Goal: Task Accomplishment & Management: Use online tool/utility

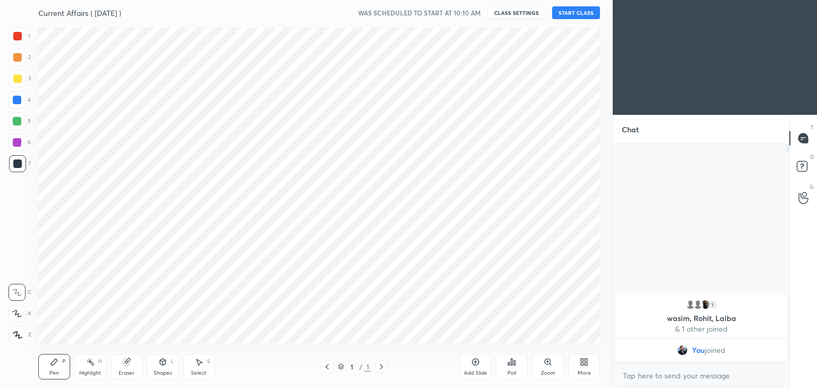
scroll to position [52846, 52597]
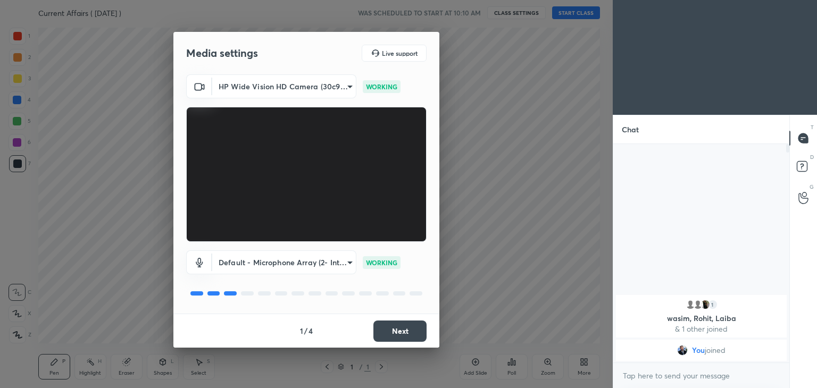
click at [396, 332] on button "Next" at bounding box center [399, 331] width 53 height 21
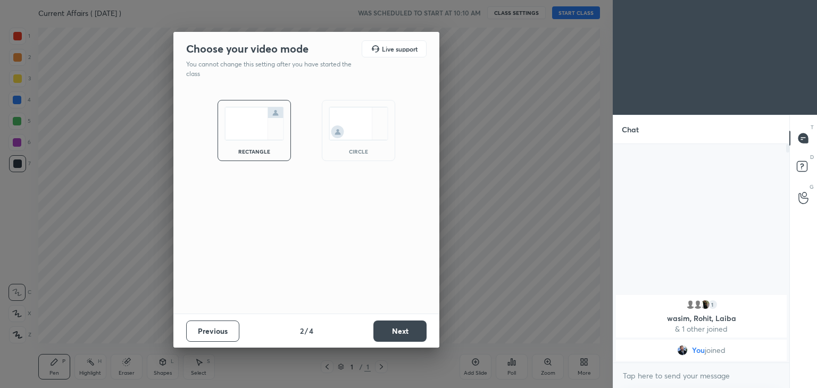
click at [396, 332] on button "Next" at bounding box center [399, 331] width 53 height 21
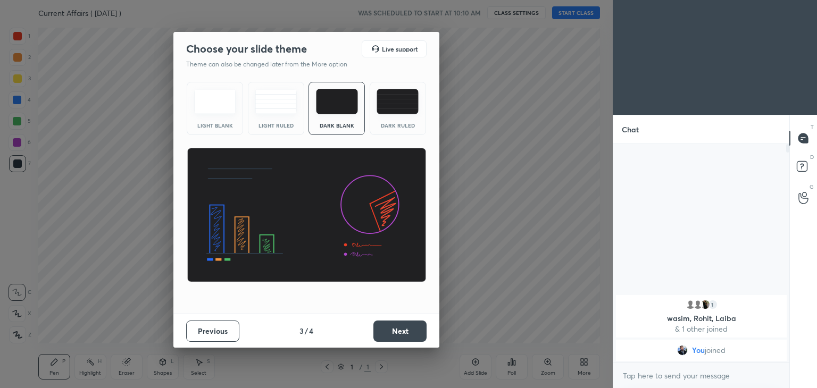
click at [396, 332] on button "Next" at bounding box center [399, 331] width 53 height 21
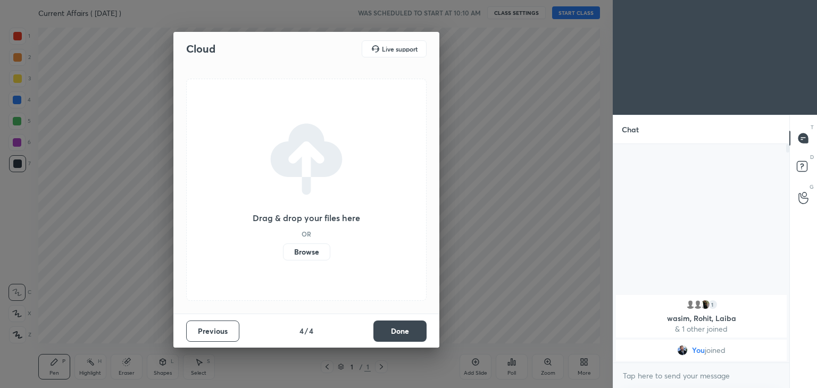
click at [396, 332] on button "Done" at bounding box center [399, 331] width 53 height 21
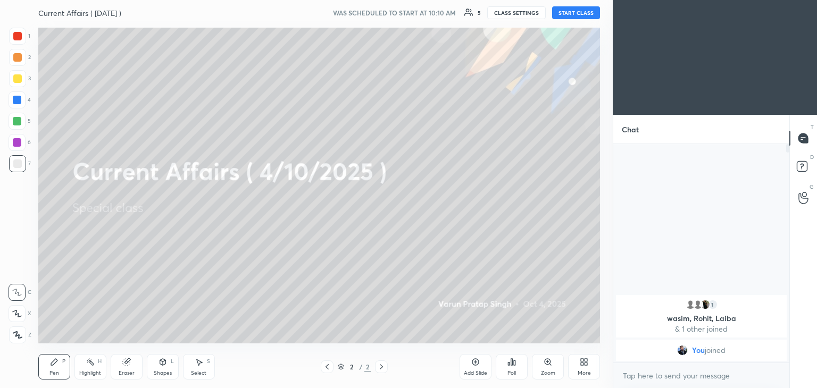
click at [563, 13] on button "START CLASS" at bounding box center [576, 12] width 48 height 13
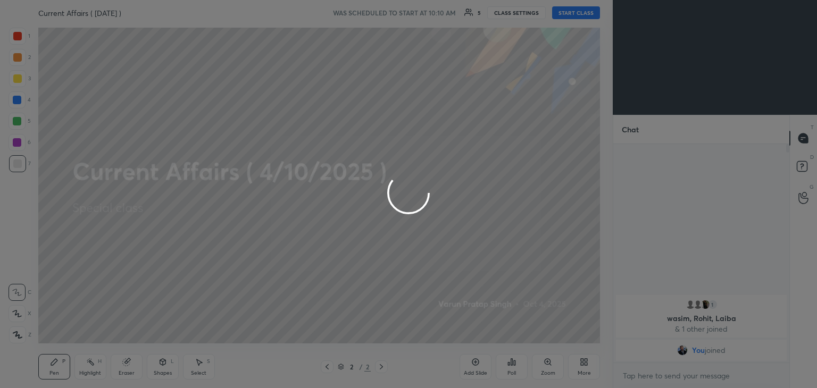
type textarea "x"
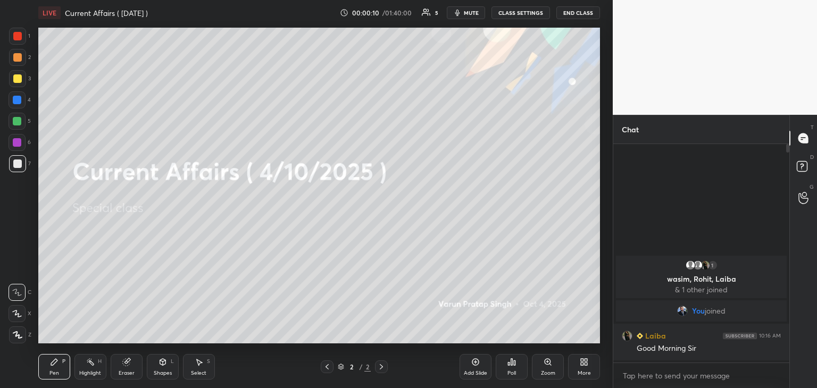
click at [473, 365] on icon at bounding box center [475, 362] width 7 height 7
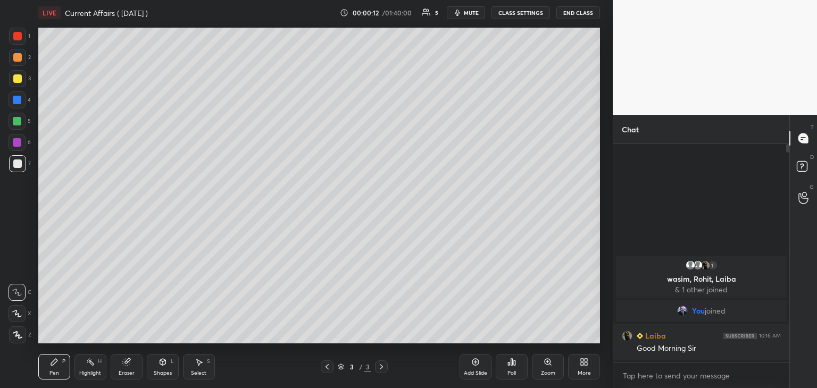
click at [19, 37] on div at bounding box center [17, 36] width 9 height 9
click at [584, 366] on div "More" at bounding box center [584, 367] width 32 height 26
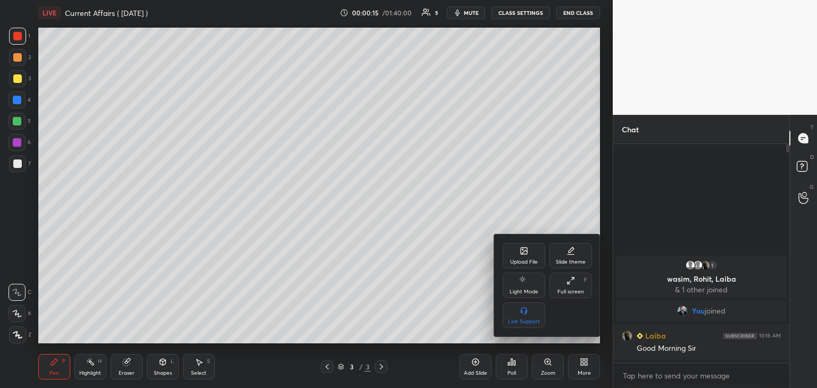
click at [524, 259] on div "Upload File" at bounding box center [524, 261] width 28 height 5
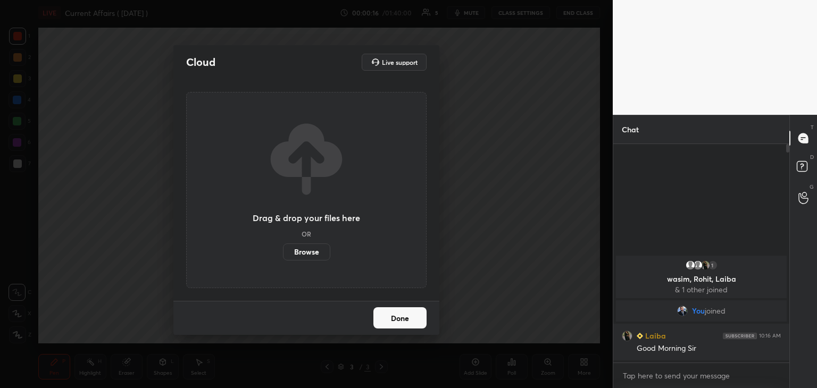
click at [310, 251] on label "Browse" at bounding box center [306, 252] width 47 height 17
click at [283, 251] on input "Browse" at bounding box center [283, 252] width 0 height 17
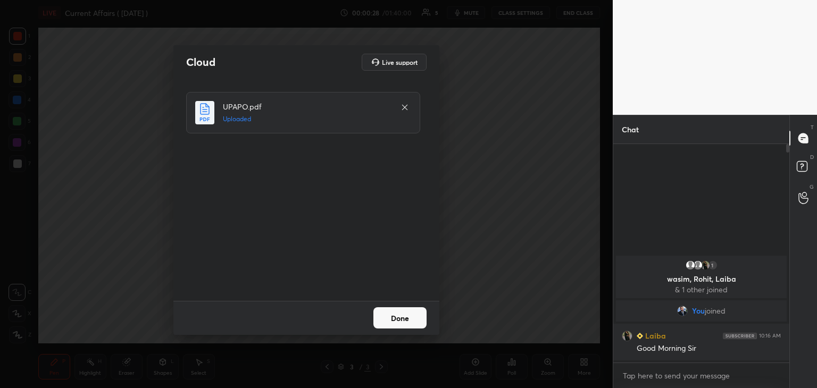
click at [413, 321] on button "Done" at bounding box center [399, 317] width 53 height 21
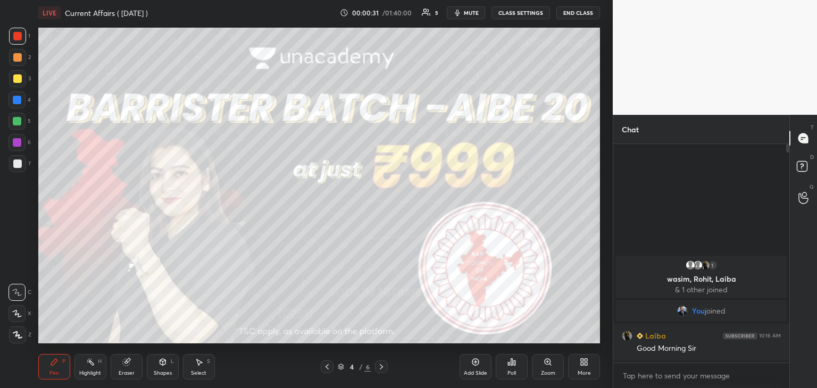
click at [379, 365] on icon at bounding box center [381, 367] width 9 height 9
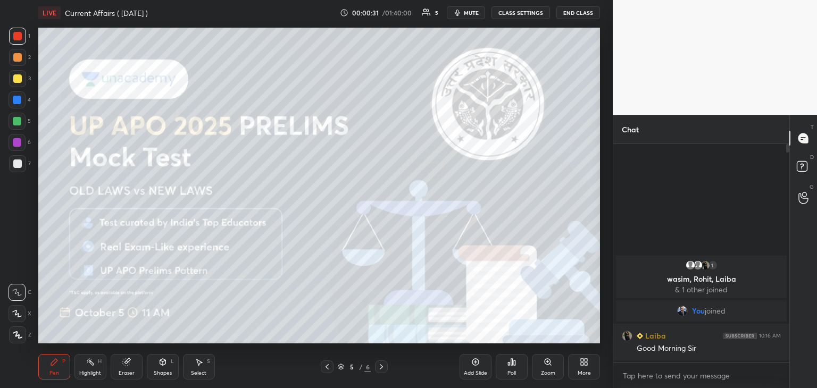
click at [381, 365] on icon at bounding box center [381, 367] width 9 height 9
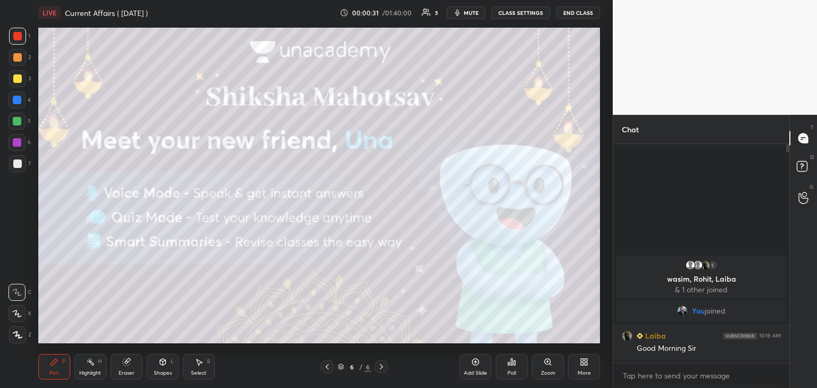
click at [382, 367] on icon at bounding box center [381, 366] width 3 height 5
click at [474, 365] on icon at bounding box center [475, 362] width 7 height 7
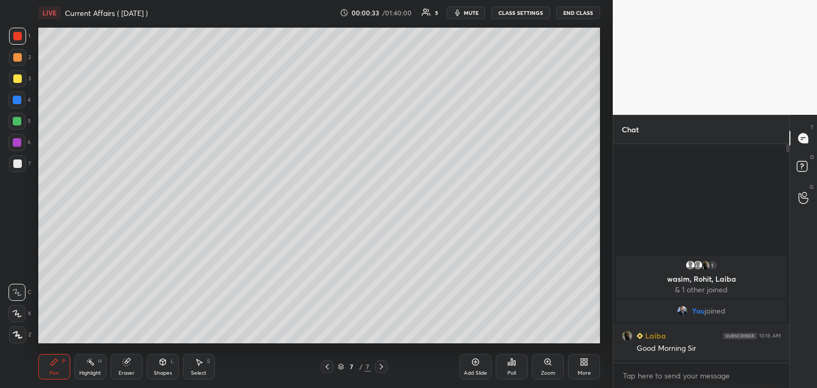
click at [585, 363] on icon at bounding box center [585, 364] width 3 height 3
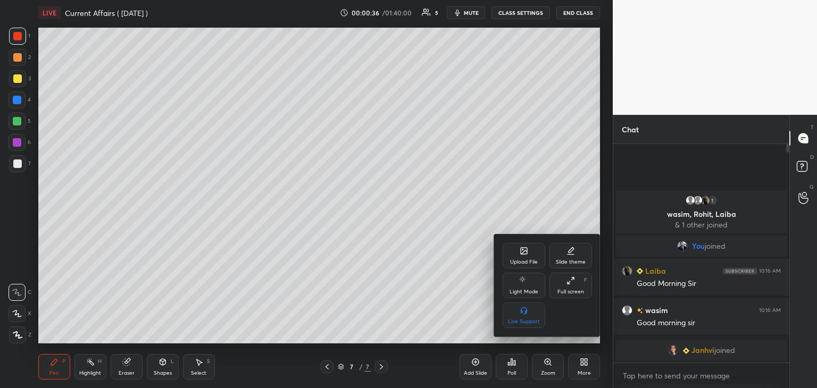
click at [519, 255] on icon at bounding box center [523, 251] width 9 height 9
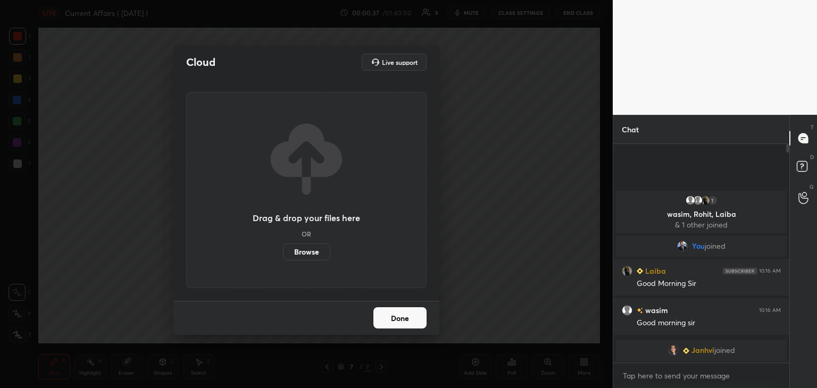
click at [304, 251] on label "Browse" at bounding box center [306, 252] width 47 height 17
click at [283, 251] on input "Browse" at bounding box center [283, 252] width 0 height 17
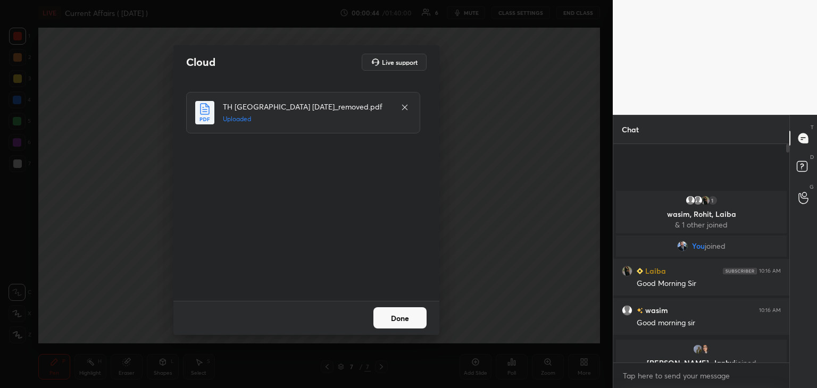
click at [409, 320] on button "Done" at bounding box center [399, 317] width 53 height 21
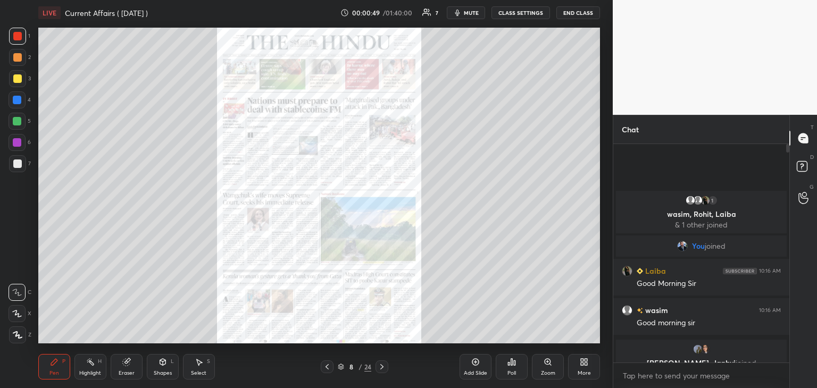
click at [342, 365] on icon at bounding box center [340, 365] width 5 height 3
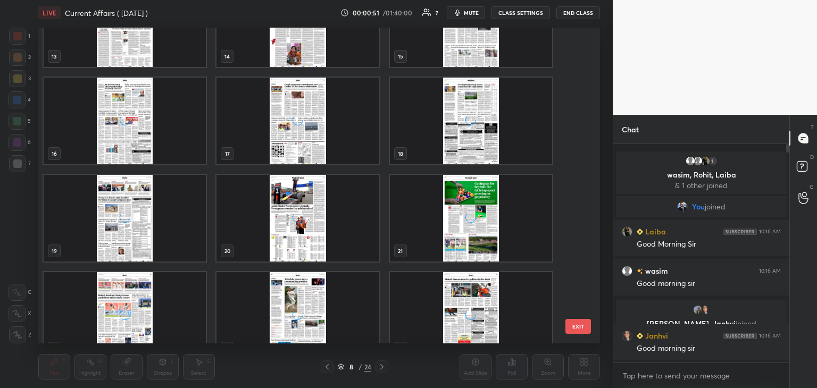
scroll to position [462, 0]
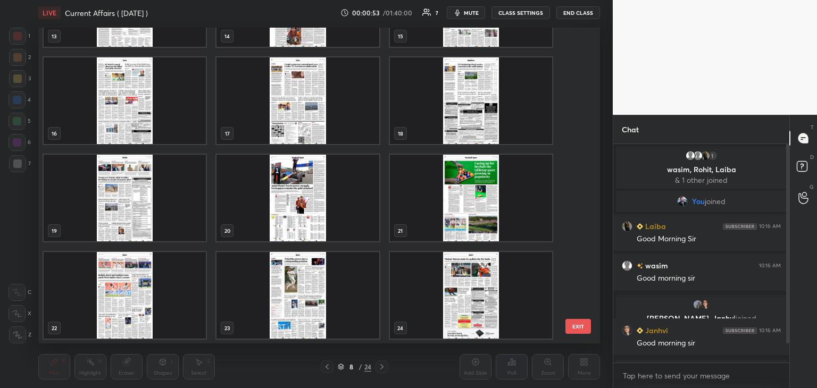
click at [446, 292] on img "grid" at bounding box center [471, 295] width 162 height 87
click at [449, 291] on img "grid" at bounding box center [471, 295] width 162 height 87
click at [452, 290] on img "grid" at bounding box center [471, 295] width 162 height 87
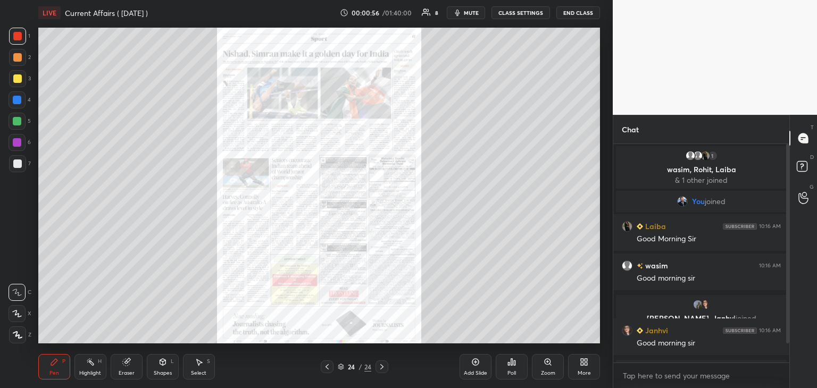
click at [474, 366] on icon at bounding box center [475, 362] width 9 height 9
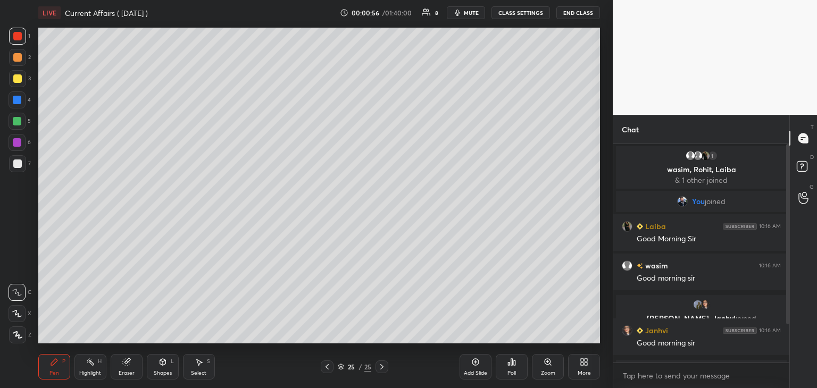
click at [584, 362] on icon at bounding box center [584, 362] width 9 height 9
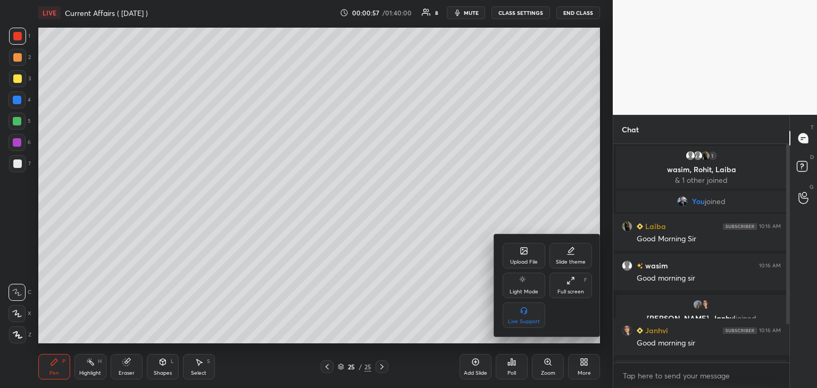
click at [525, 254] on icon at bounding box center [524, 251] width 6 height 6
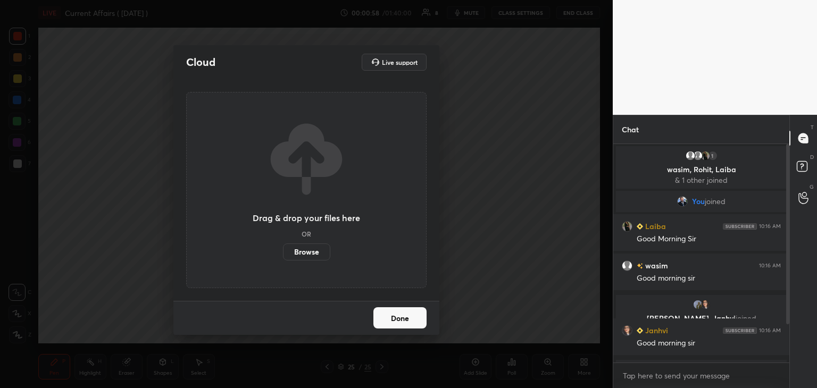
click at [318, 254] on label "Browse" at bounding box center [306, 252] width 47 height 17
click at [283, 254] on input "Browse" at bounding box center [283, 252] width 0 height 17
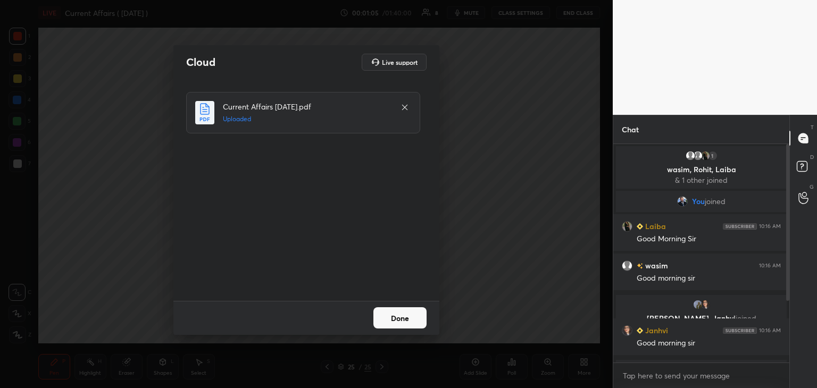
click at [404, 318] on button "Done" at bounding box center [399, 317] width 53 height 21
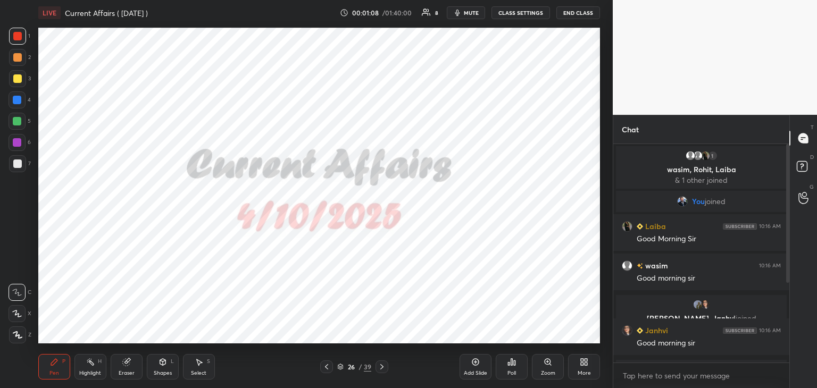
click at [342, 364] on icon at bounding box center [340, 367] width 6 height 6
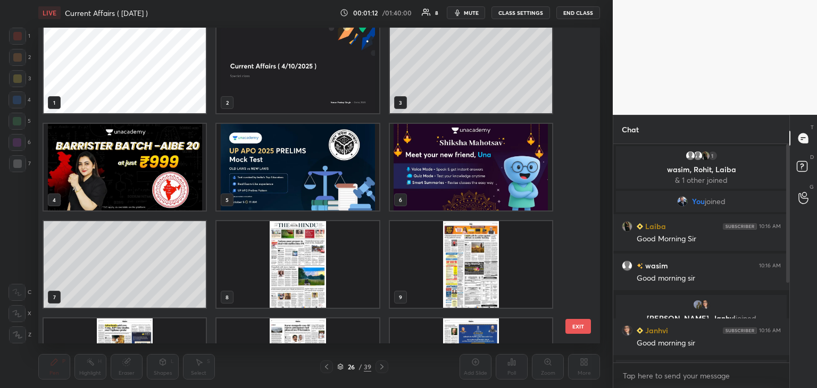
scroll to position [0, 0]
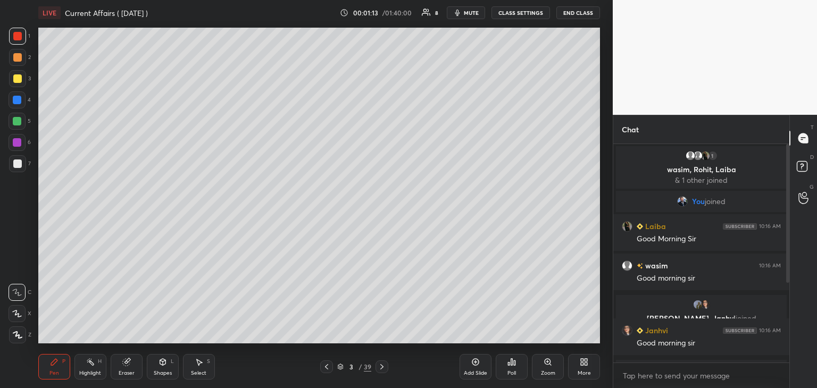
click at [13, 335] on icon at bounding box center [18, 334] width 10 height 7
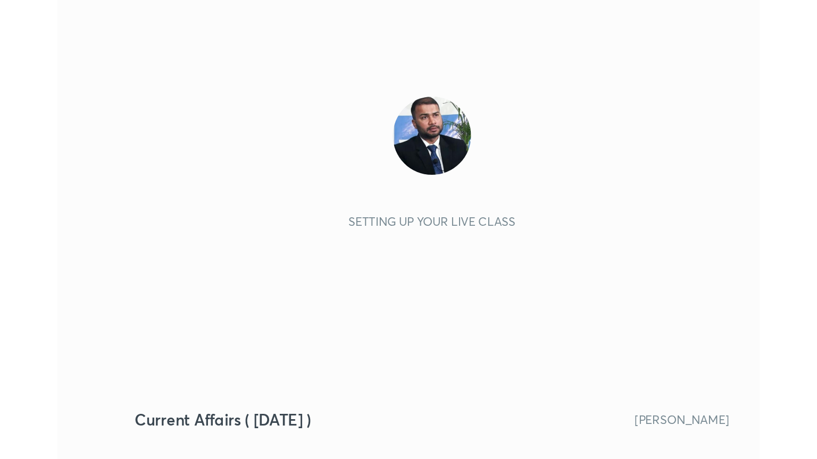
scroll to position [182, 339]
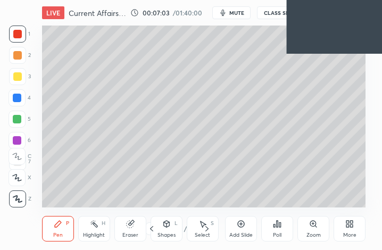
click at [352, 227] on icon at bounding box center [351, 225] width 3 height 3
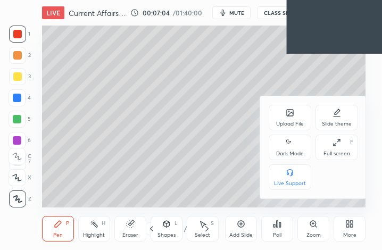
click at [329, 146] on div "Full screen F" at bounding box center [336, 148] width 43 height 26
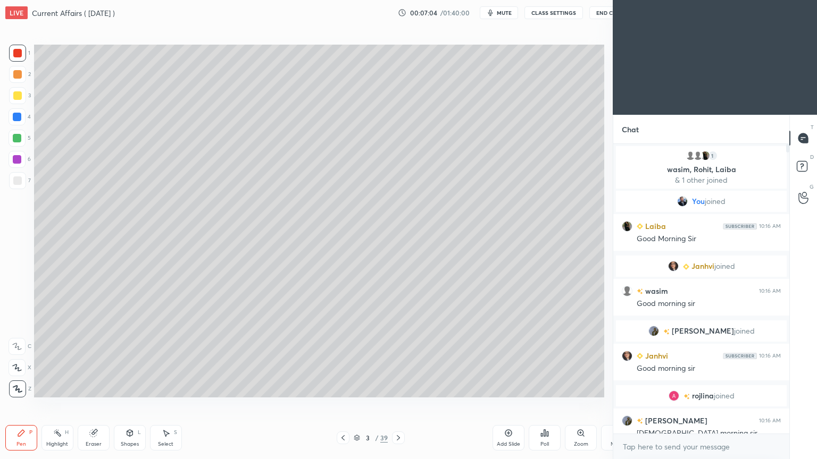
scroll to position [52775, 52597]
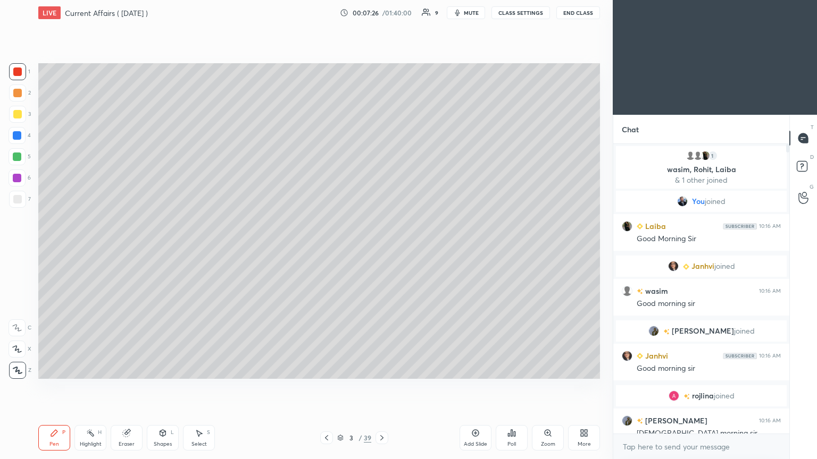
drag, startPoint x: 787, startPoint y: 204, endPoint x: 776, endPoint y: 255, distance: 51.6
click at [381, 249] on div "1 wasim, Rohit, Laiba & 1 other joined You joined Laiba 10:16 AM Good Morning S…" at bounding box center [701, 289] width 176 height 290
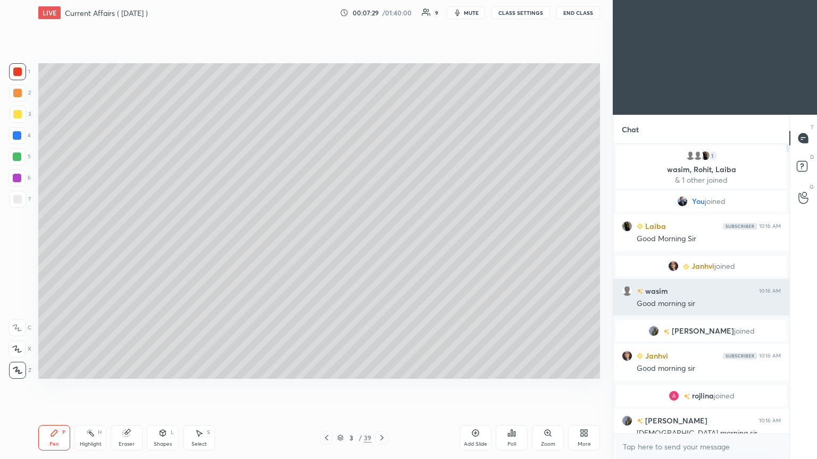
click at [381, 249] on div "Good morning sir" at bounding box center [708, 304] width 144 height 11
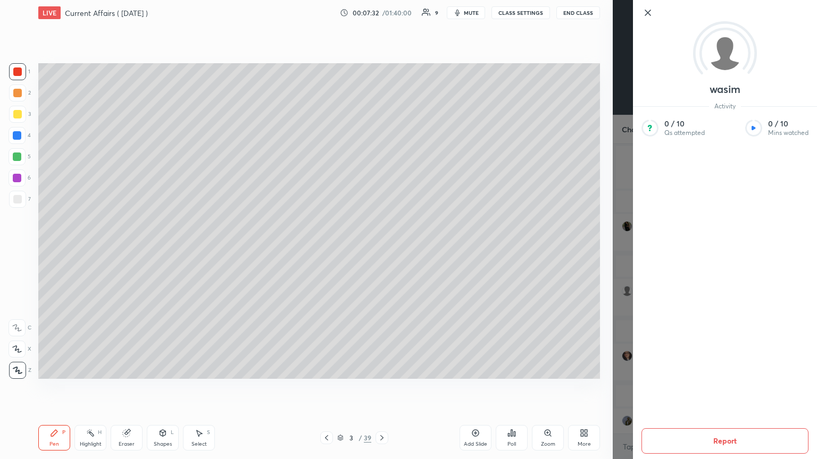
click at [381, 12] on icon at bounding box center [647, 12] width 13 height 13
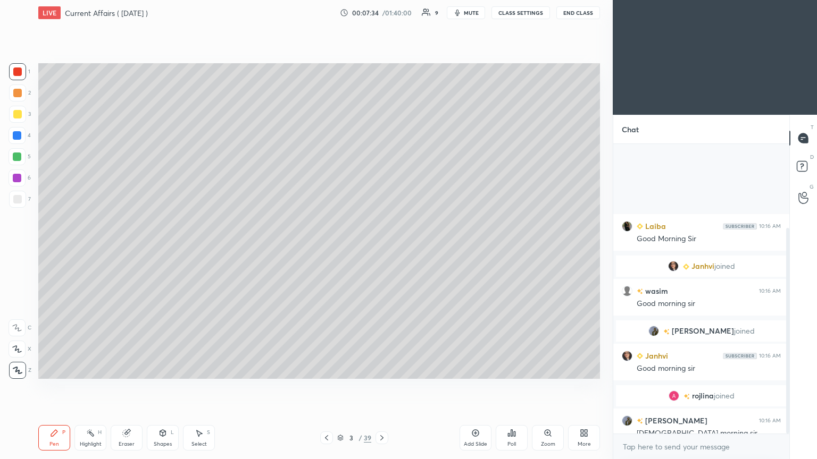
scroll to position [119, 0]
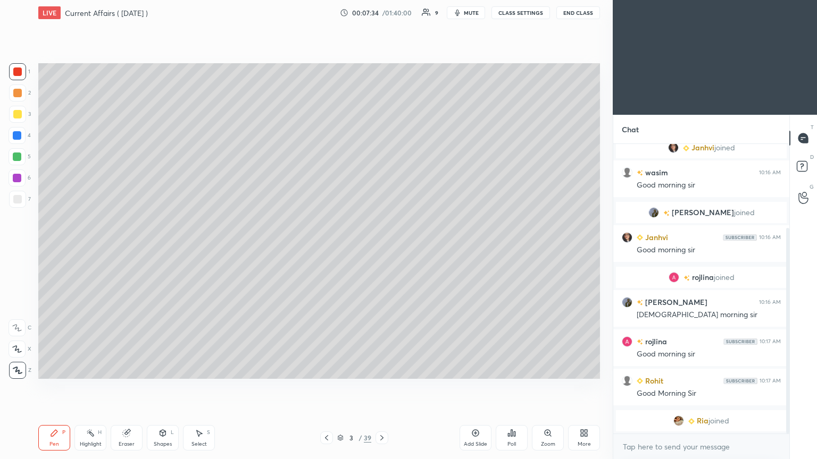
drag, startPoint x: 788, startPoint y: 332, endPoint x: 787, endPoint y: 368, distance: 36.2
click at [381, 249] on div at bounding box center [787, 331] width 3 height 206
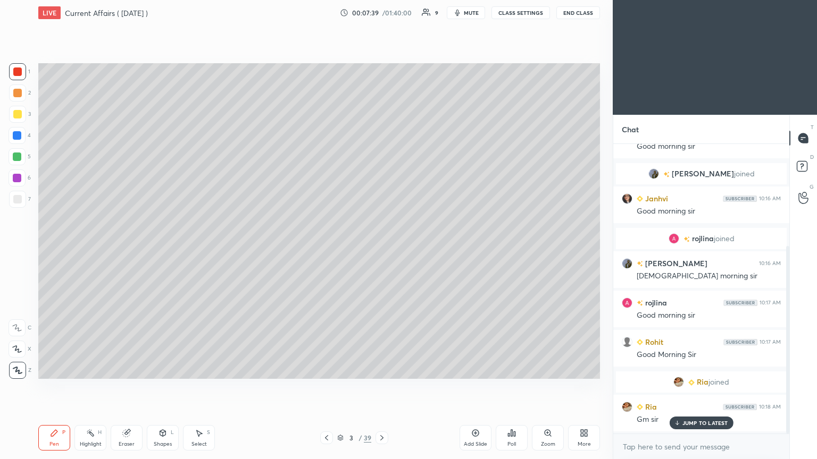
click at [381, 249] on p "JUMP TO LATEST" at bounding box center [705, 423] width 46 height 6
click at [381, 16] on button "mute" at bounding box center [466, 12] width 38 height 13
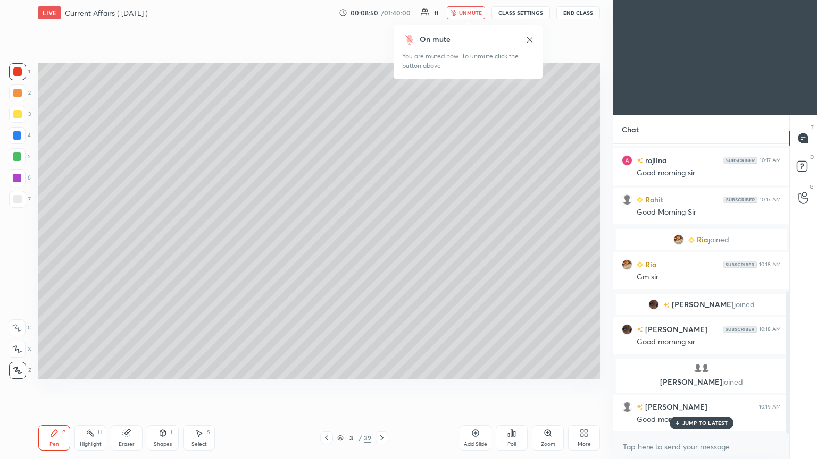
scroll to position [340, 0]
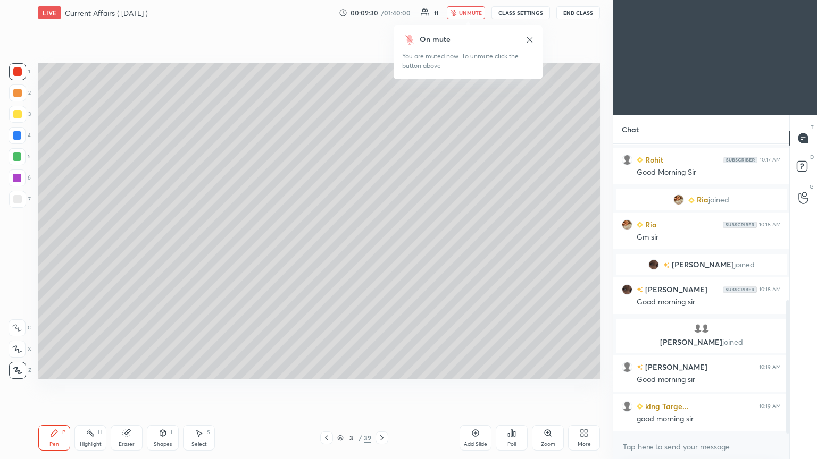
click at [381, 15] on span "unmute" at bounding box center [470, 12] width 23 height 7
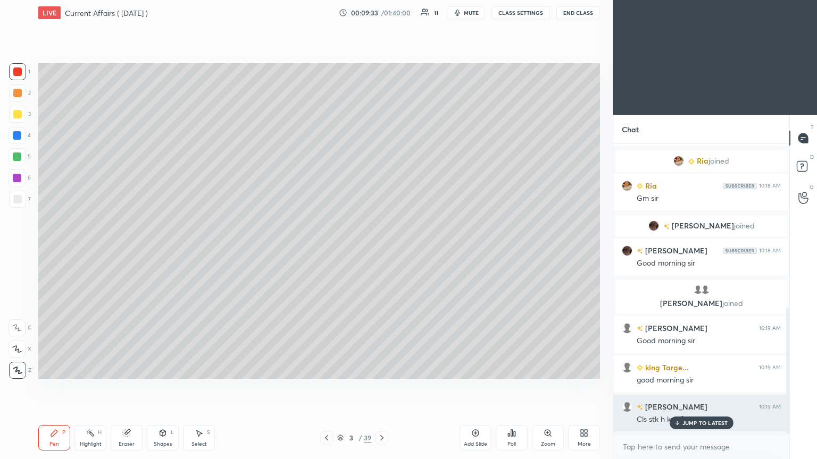
click at [381, 249] on p "JUMP TO LATEST" at bounding box center [705, 423] width 46 height 6
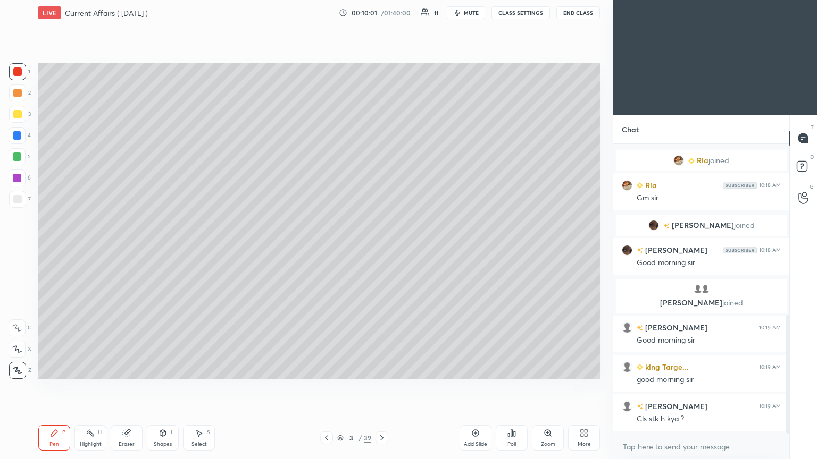
scroll to position [418, 0]
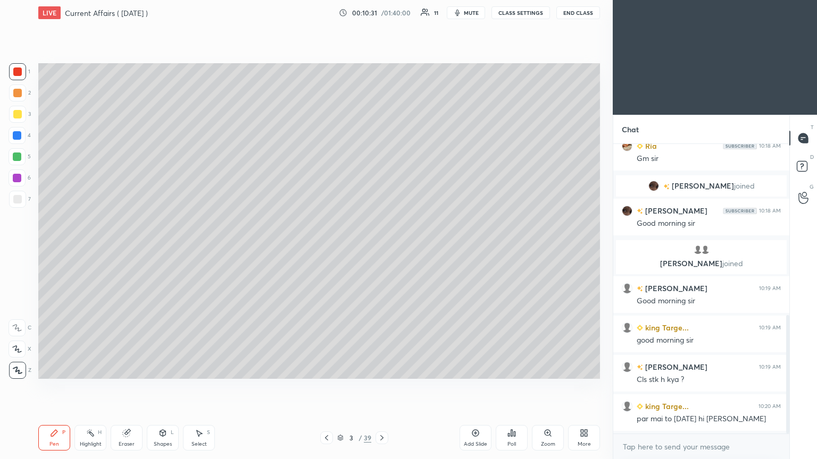
drag, startPoint x: 788, startPoint y: 367, endPoint x: 788, endPoint y: 380, distance: 12.2
click at [381, 249] on div at bounding box center [787, 374] width 3 height 119
click at [381, 249] on icon at bounding box center [381, 437] width 3 height 5
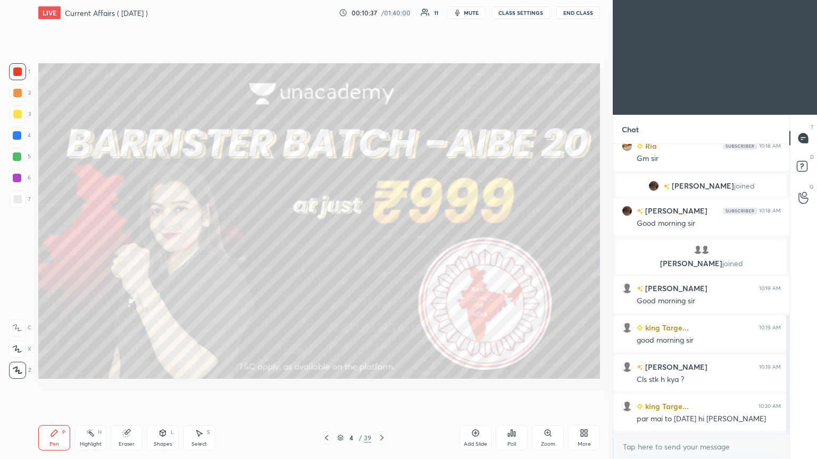
click at [16, 70] on div at bounding box center [17, 72] width 9 height 9
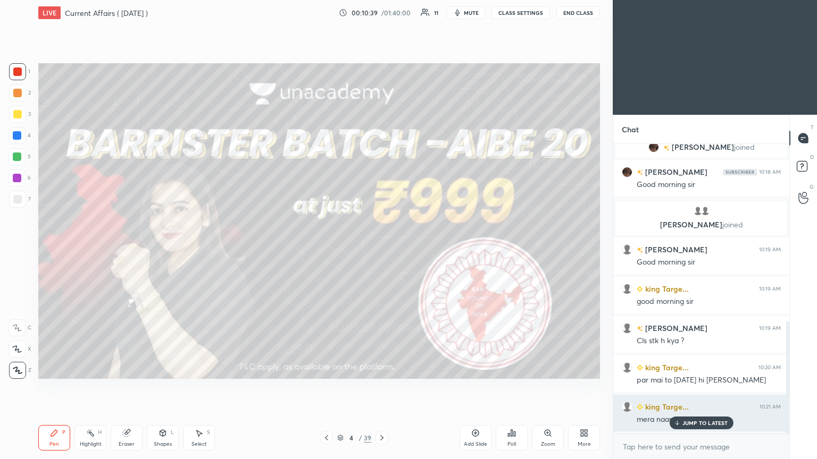
click at [381, 249] on p "JUMP TO LATEST" at bounding box center [705, 423] width 46 height 6
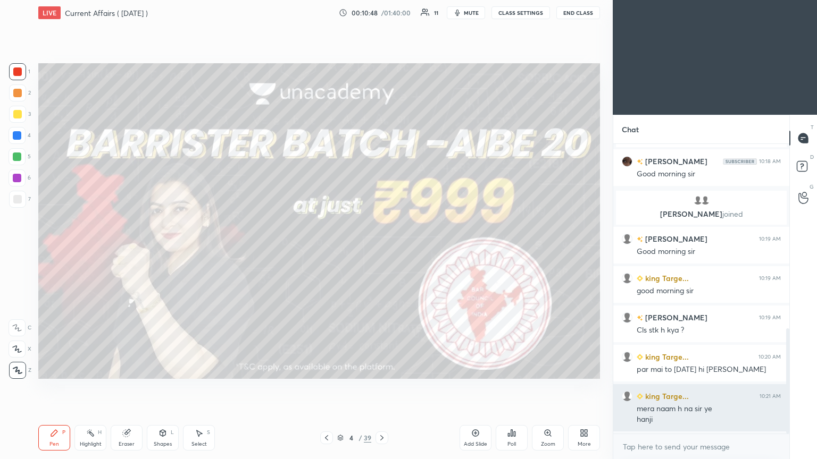
scroll to position [508, 0]
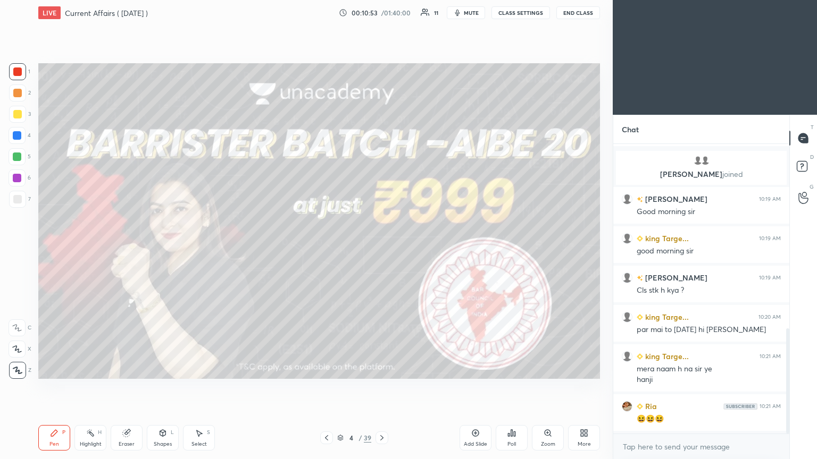
click at [381, 249] on icon at bounding box center [381, 438] width 9 height 9
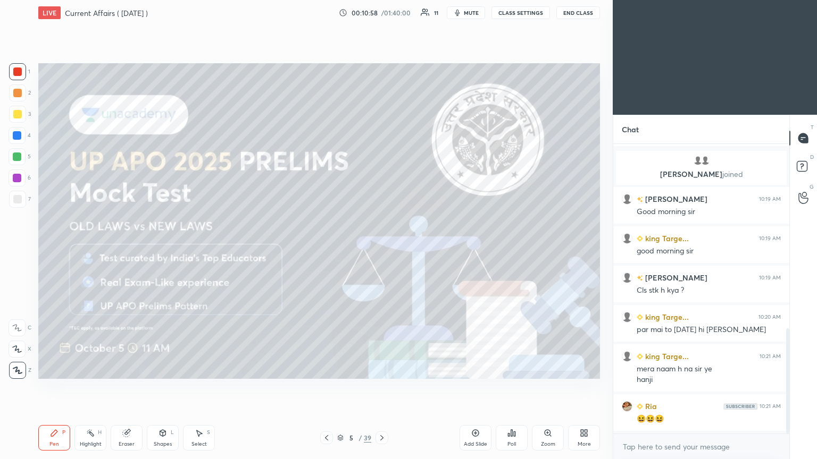
scroll to position [547, 0]
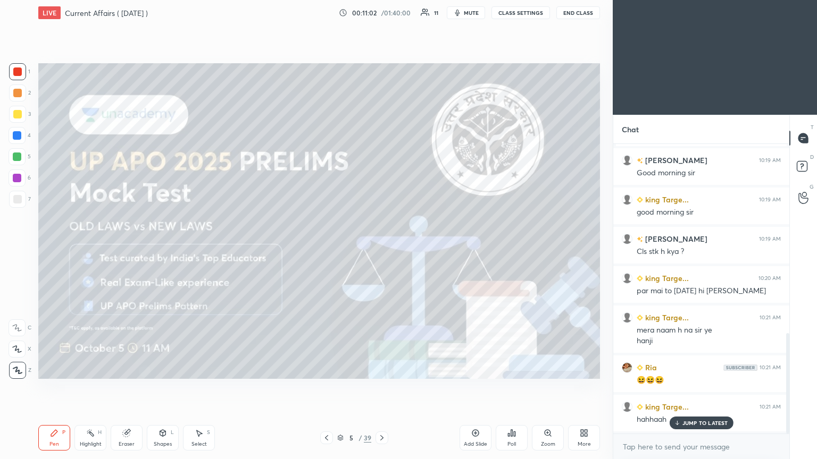
click at [381, 249] on icon at bounding box center [381, 438] width 9 height 9
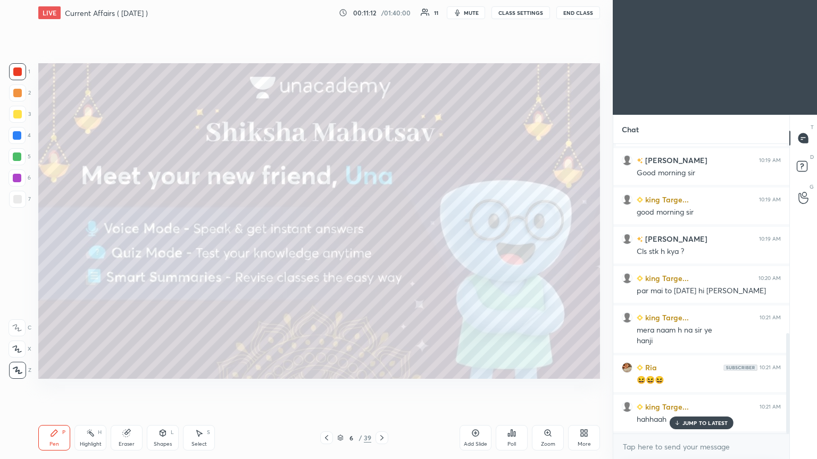
click at [381, 249] on div "Add Slide" at bounding box center [475, 438] width 32 height 26
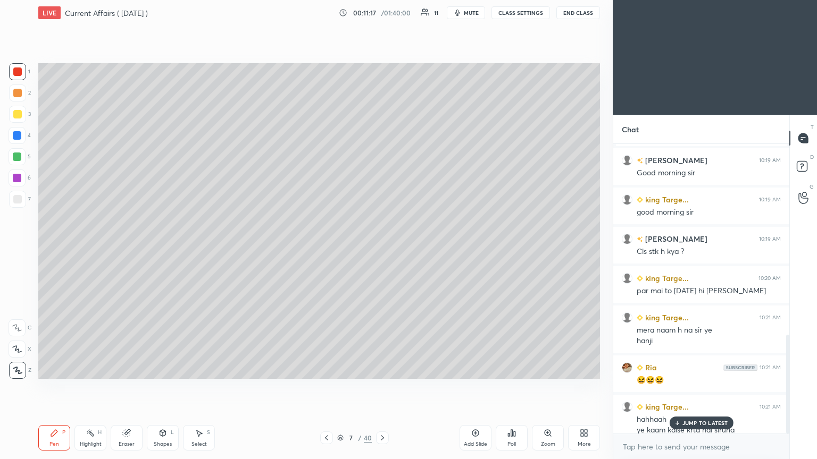
scroll to position [557, 0]
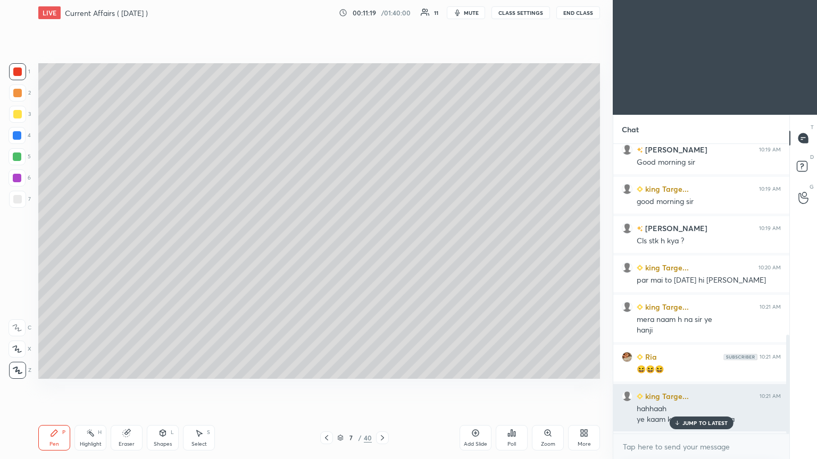
click at [381, 249] on p "JUMP TO LATEST" at bounding box center [705, 423] width 46 height 6
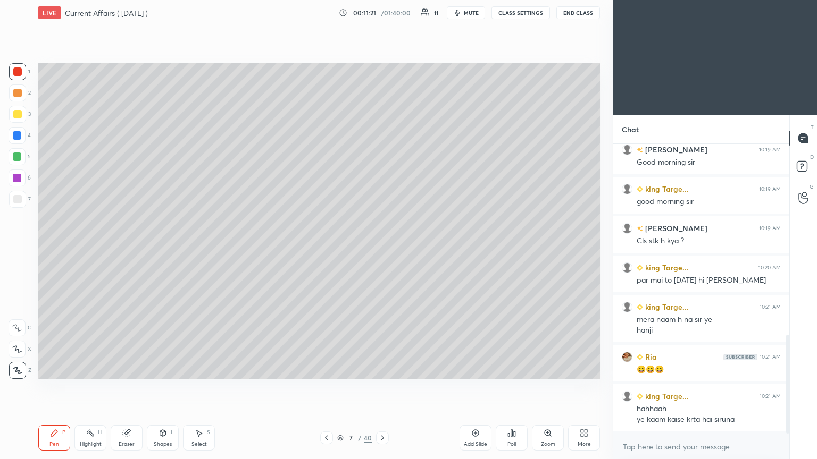
click at [328, 249] on icon at bounding box center [326, 438] width 9 height 9
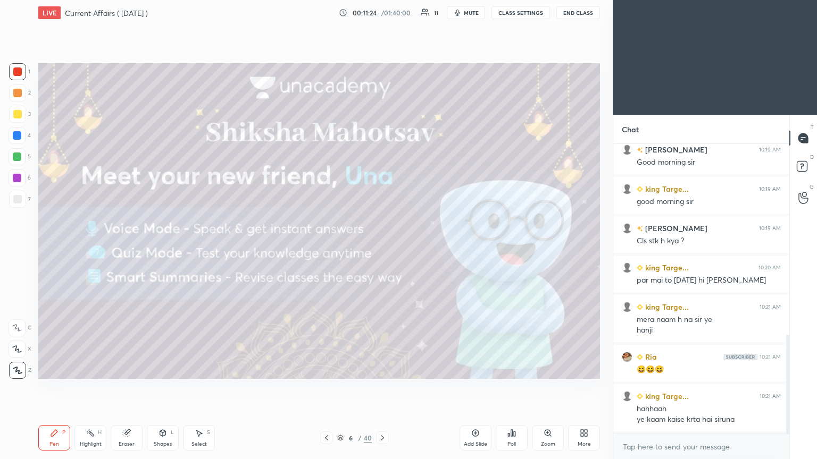
click at [381, 249] on icon at bounding box center [382, 438] width 9 height 9
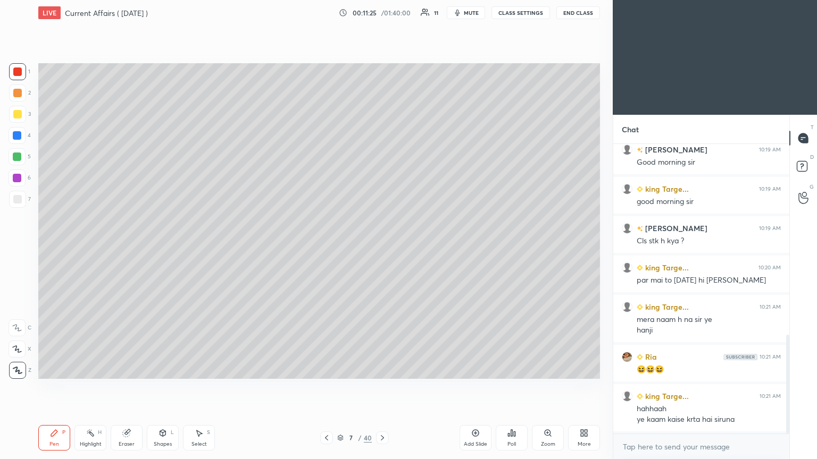
click at [381, 249] on icon at bounding box center [382, 438] width 9 height 9
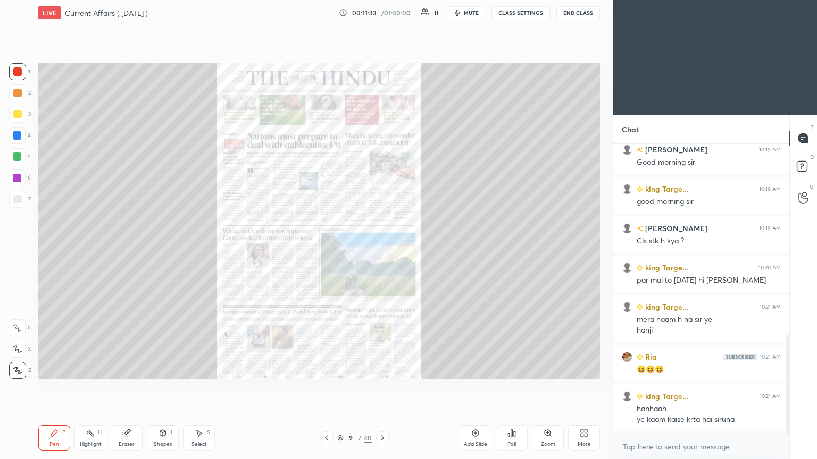
click at [381, 249] on icon at bounding box center [547, 433] width 6 height 6
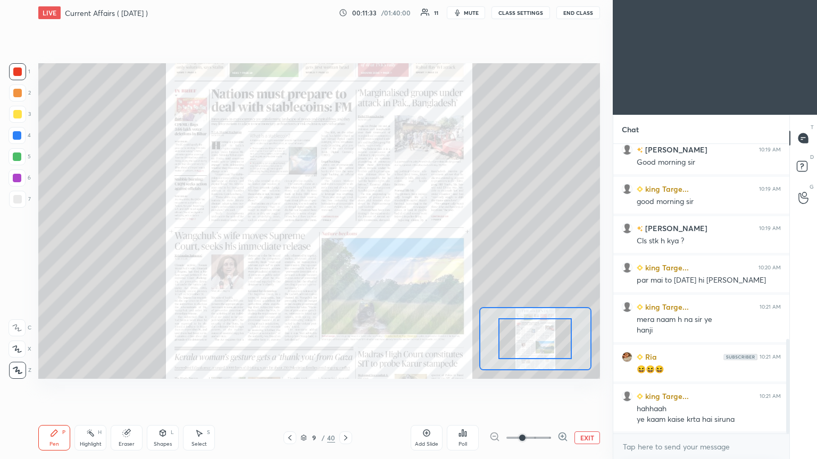
scroll to position [597, 0]
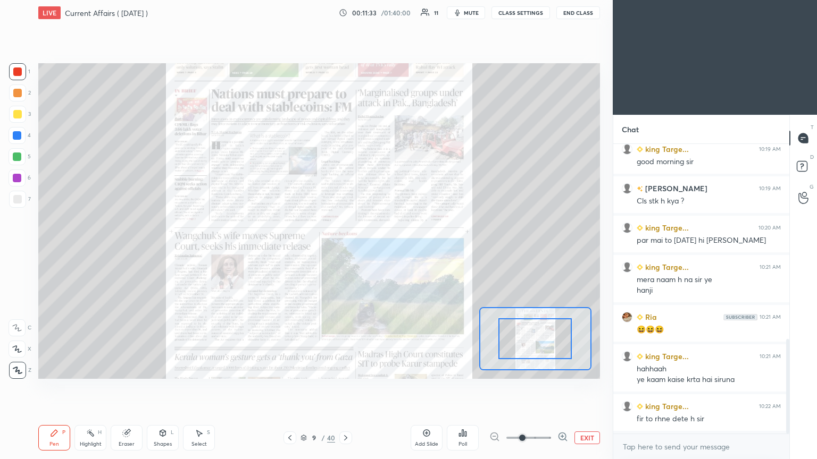
click at [381, 249] on icon at bounding box center [562, 436] width 3 height 0
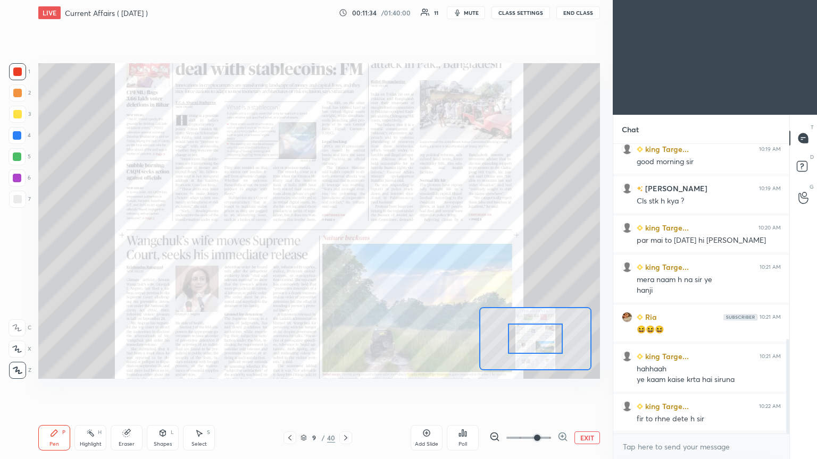
click at [381, 249] on icon at bounding box center [562, 437] width 11 height 11
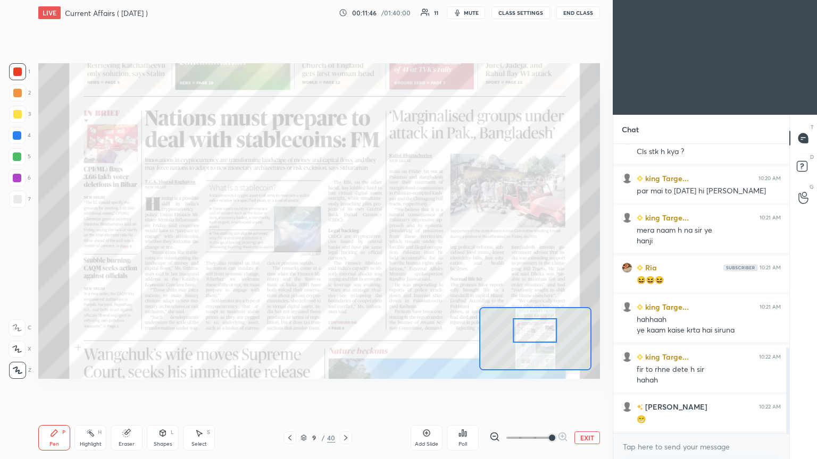
scroll to position [686, 0]
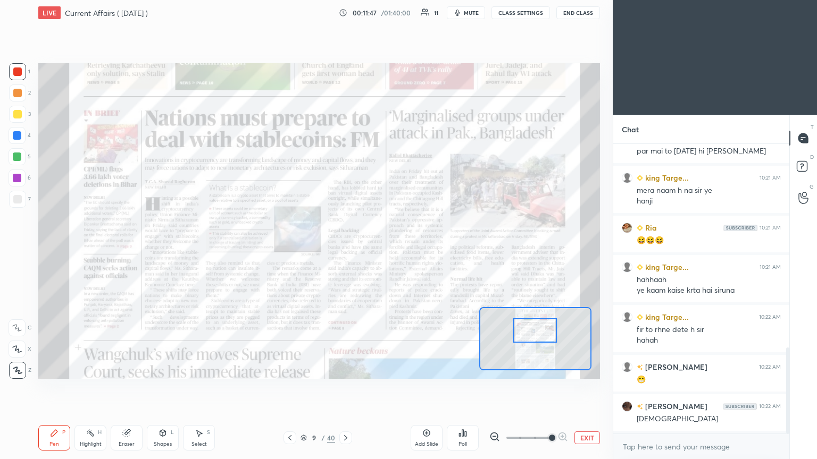
click at [381, 249] on div at bounding box center [535, 330] width 44 height 24
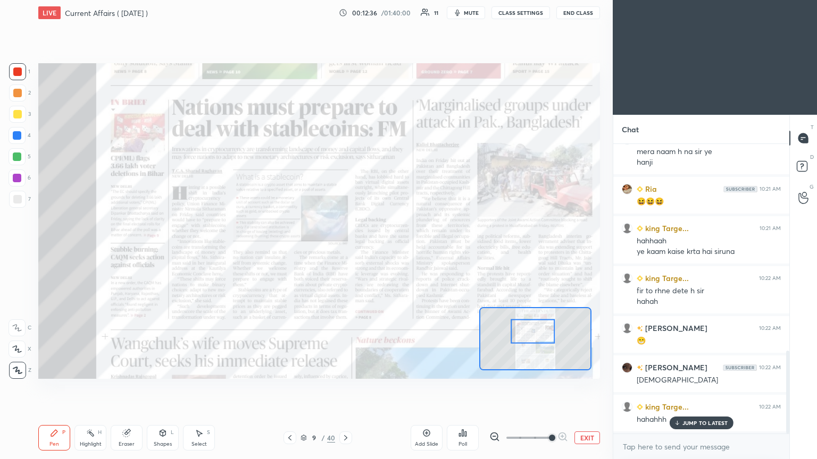
click at [381, 249] on icon at bounding box center [426, 433] width 9 height 9
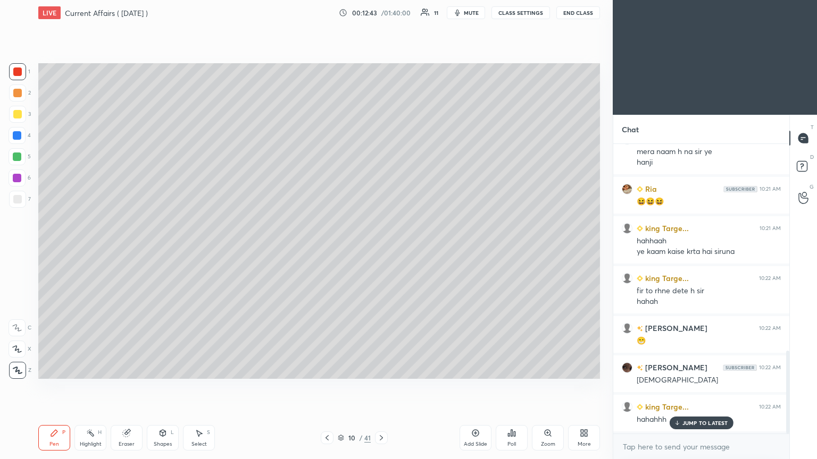
click at [16, 203] on div at bounding box center [17, 199] width 9 height 9
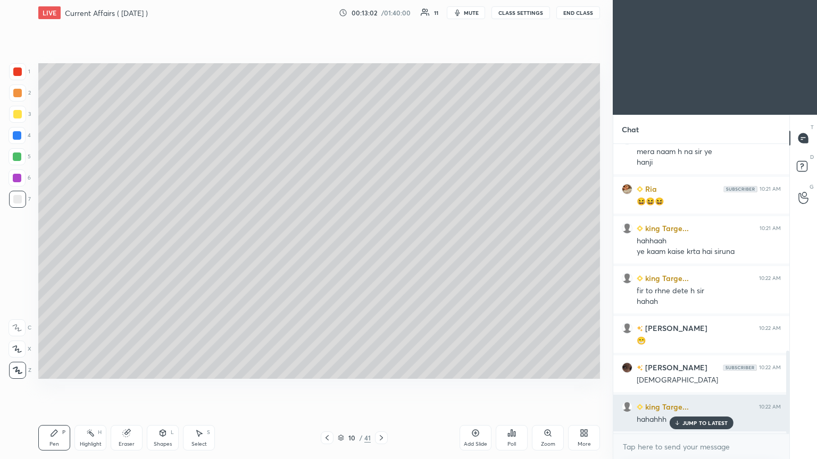
click at [381, 249] on p "JUMP TO LATEST" at bounding box center [705, 423] width 46 height 6
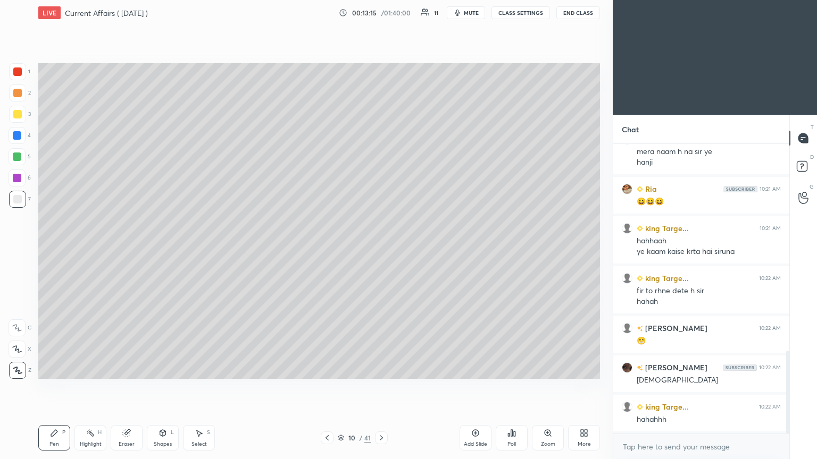
click at [20, 131] on div at bounding box center [17, 135] width 17 height 17
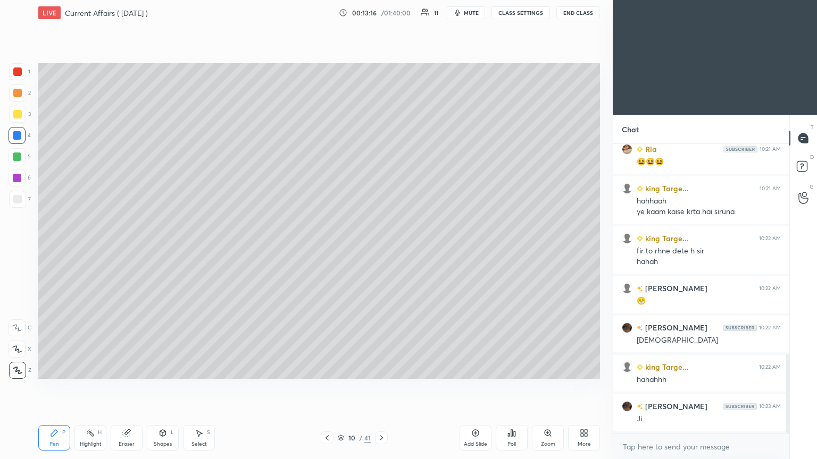
scroll to position [883, 0]
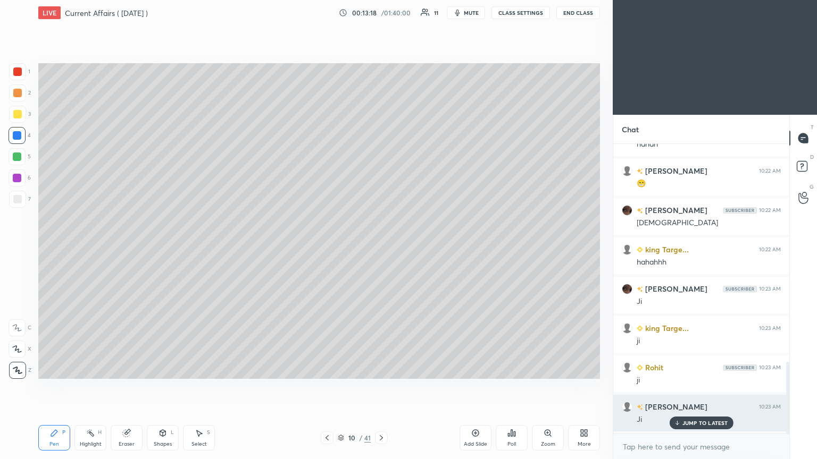
click at [381, 249] on p "JUMP TO LATEST" at bounding box center [705, 423] width 46 height 6
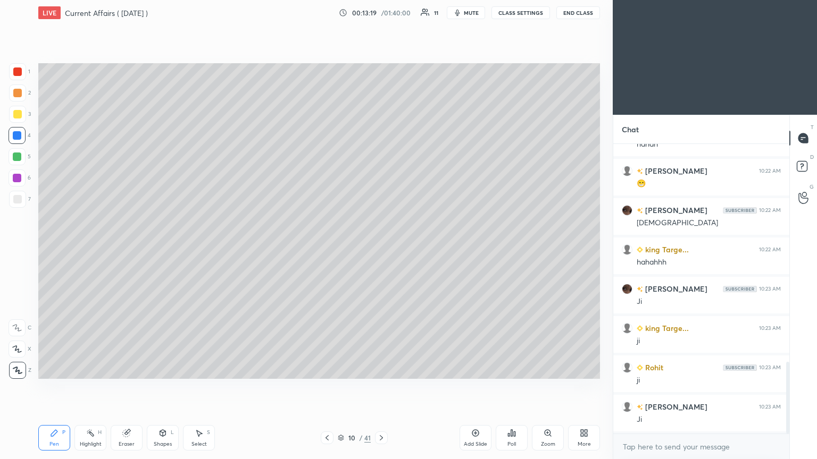
scroll to position [922, 0]
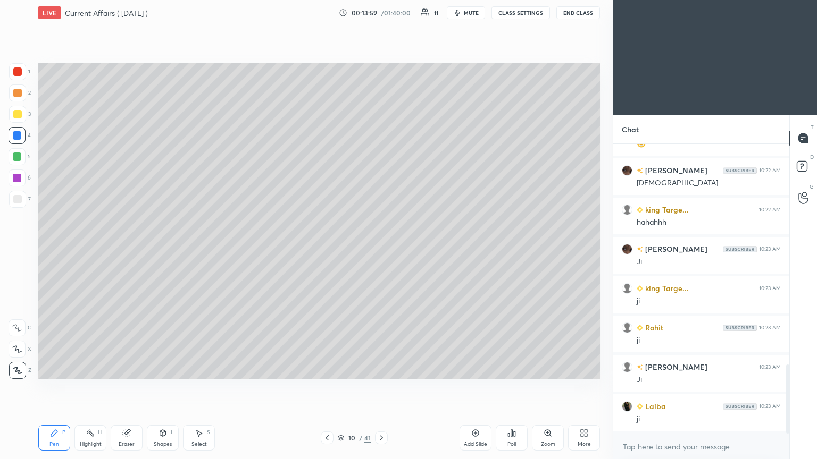
click at [327, 249] on icon at bounding box center [326, 437] width 3 height 5
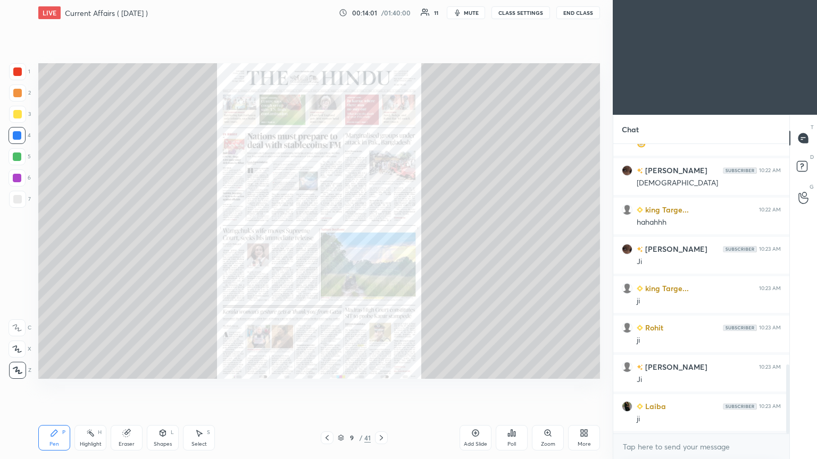
click at [381, 249] on div "Zoom" at bounding box center [548, 438] width 32 height 26
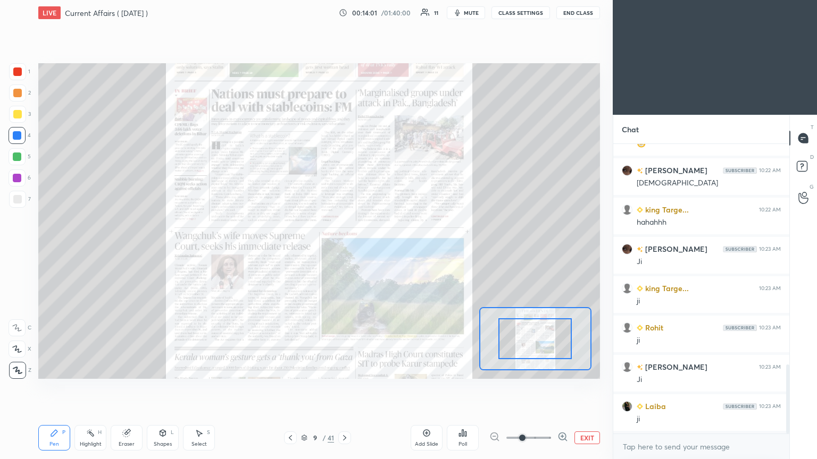
click at [381, 249] on icon at bounding box center [562, 437] width 11 height 11
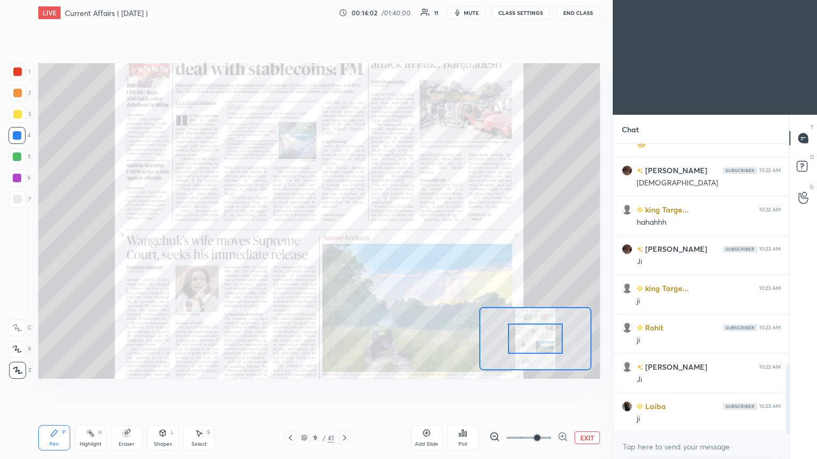
click at [381, 249] on icon at bounding box center [562, 437] width 11 height 11
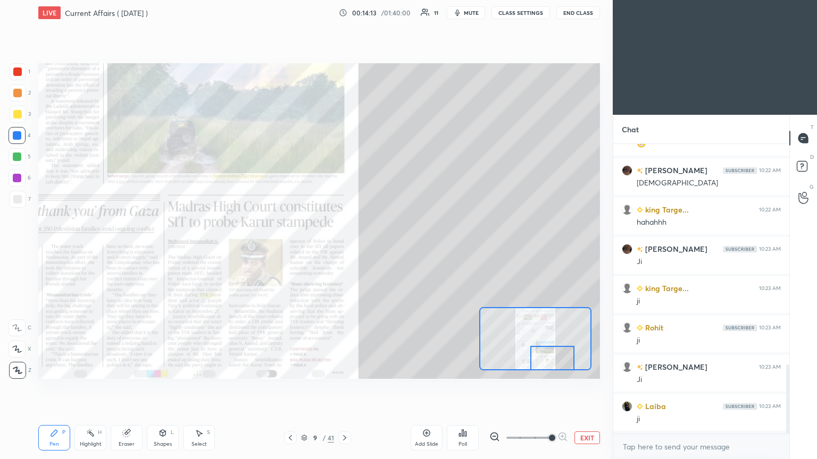
click at [381, 249] on icon at bounding box center [426, 433] width 9 height 9
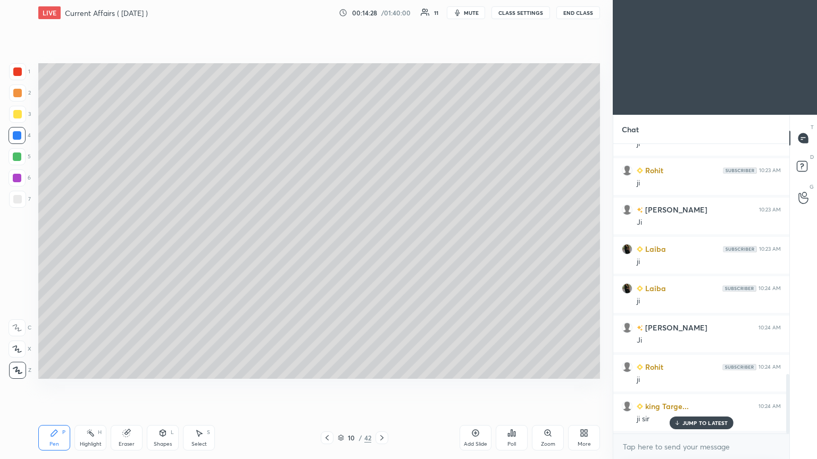
scroll to position [1119, 0]
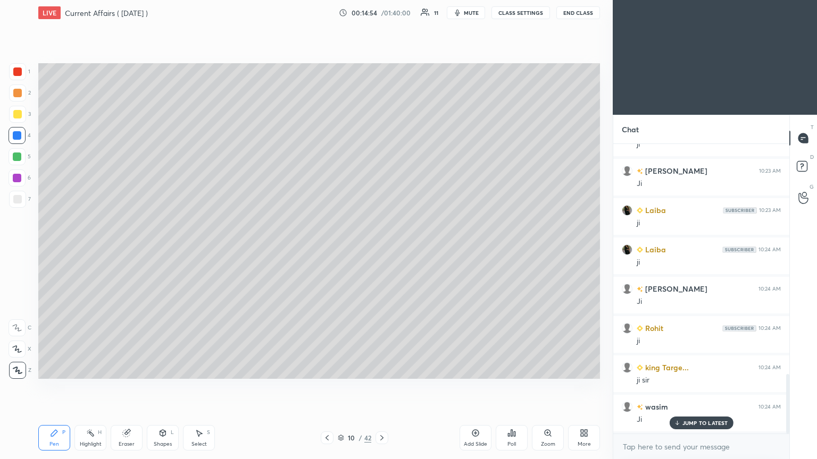
click at [18, 178] on div at bounding box center [17, 178] width 9 height 9
click at [18, 74] on div at bounding box center [17, 72] width 9 height 9
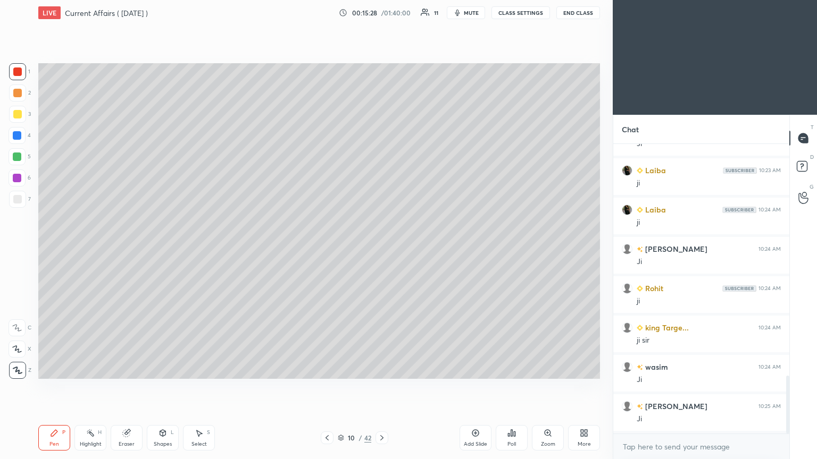
click at [19, 132] on div at bounding box center [17, 135] width 9 height 9
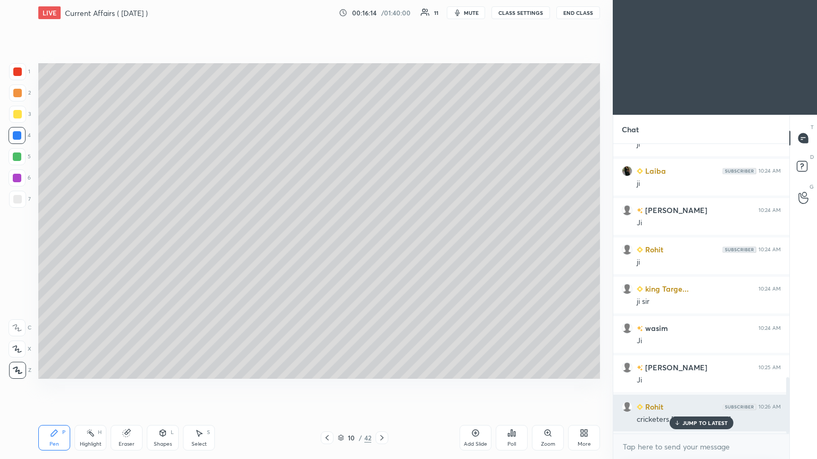
click at [381, 249] on p "JUMP TO LATEST" at bounding box center [705, 423] width 46 height 6
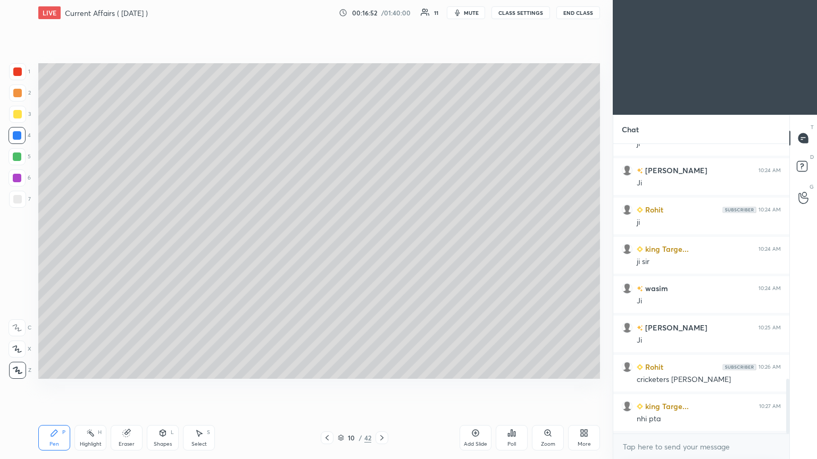
scroll to position [1276, 0]
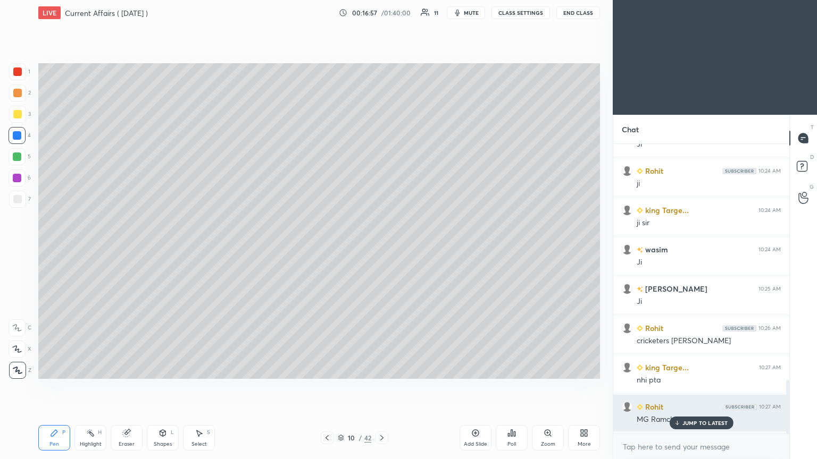
click at [381, 249] on div "JUMP TO LATEST" at bounding box center [701, 423] width 64 height 13
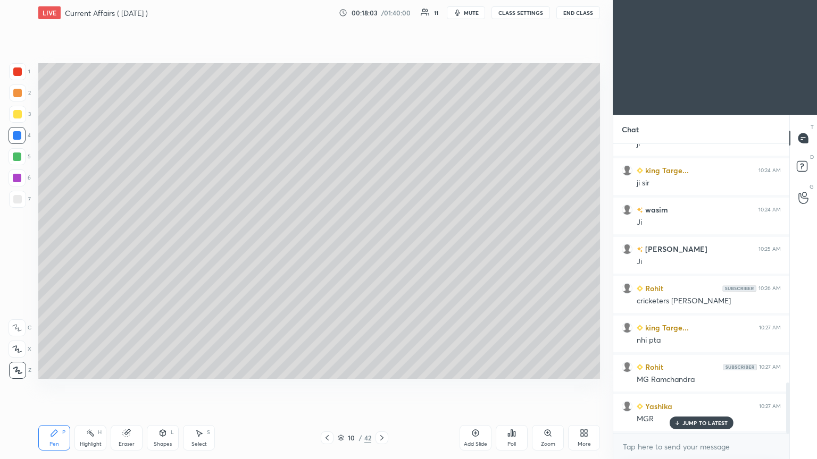
scroll to position [1355, 0]
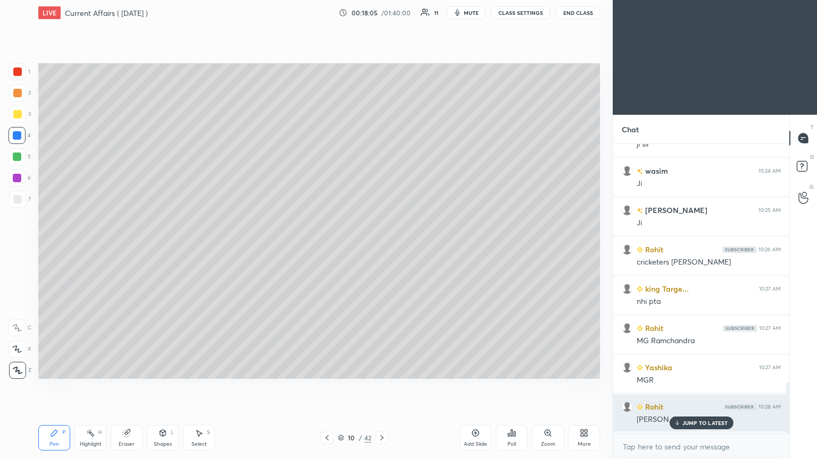
click at [381, 249] on icon at bounding box center [676, 423] width 7 height 6
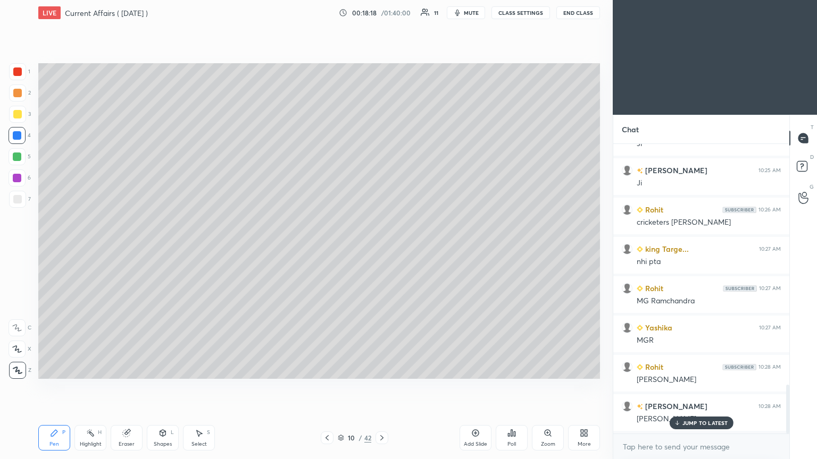
scroll to position [1433, 0]
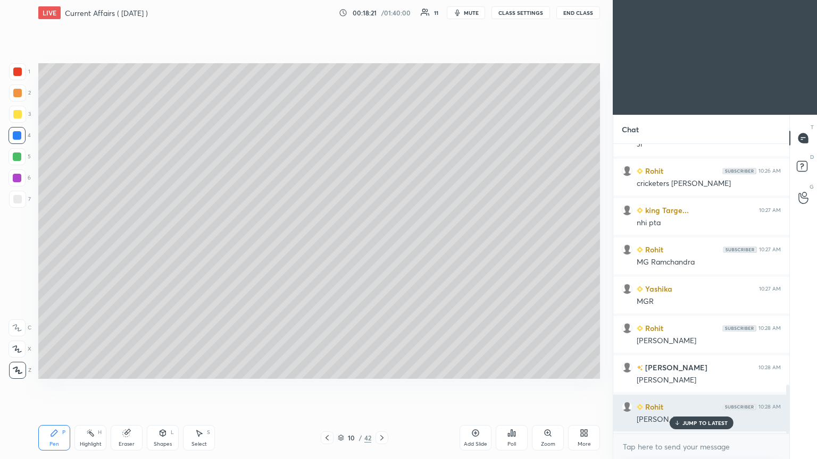
click at [381, 249] on p "JUMP TO LATEST" at bounding box center [705, 423] width 46 height 6
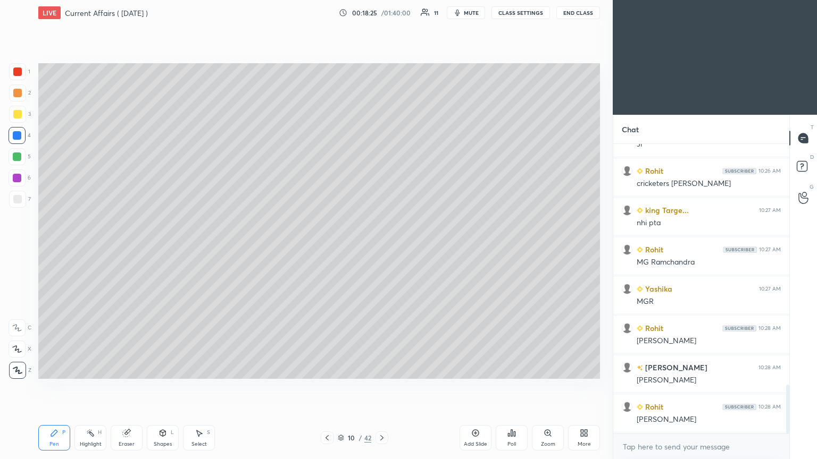
scroll to position [1473, 0]
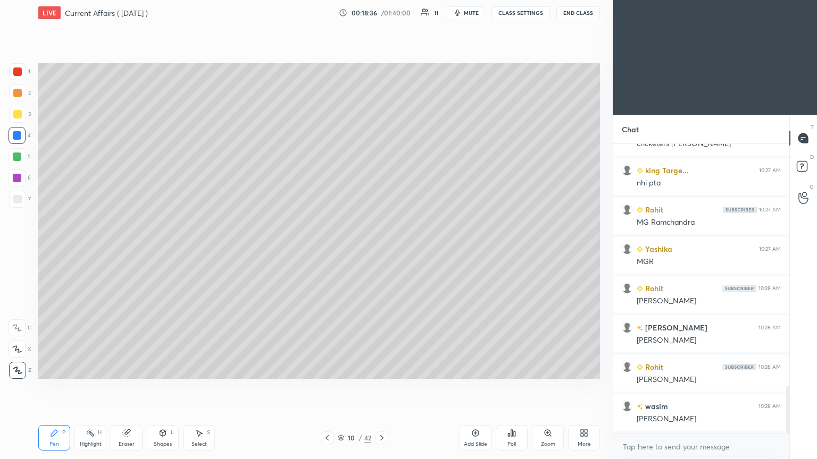
click at [381, 249] on icon at bounding box center [381, 438] width 9 height 9
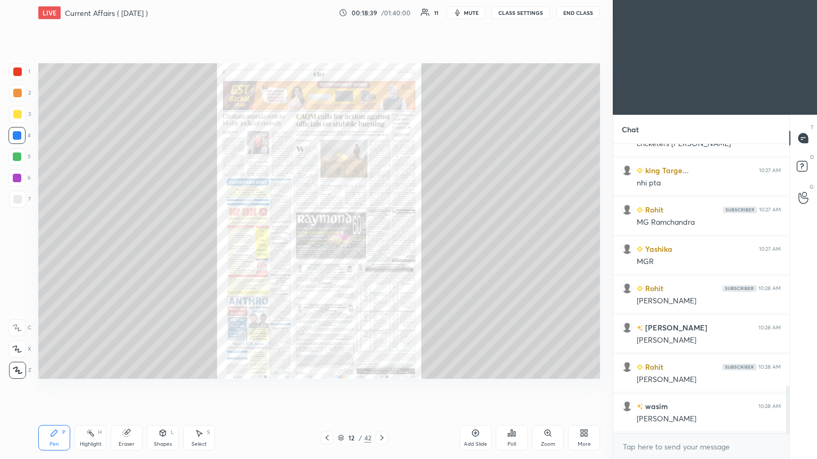
click at [328, 249] on icon at bounding box center [327, 438] width 9 height 9
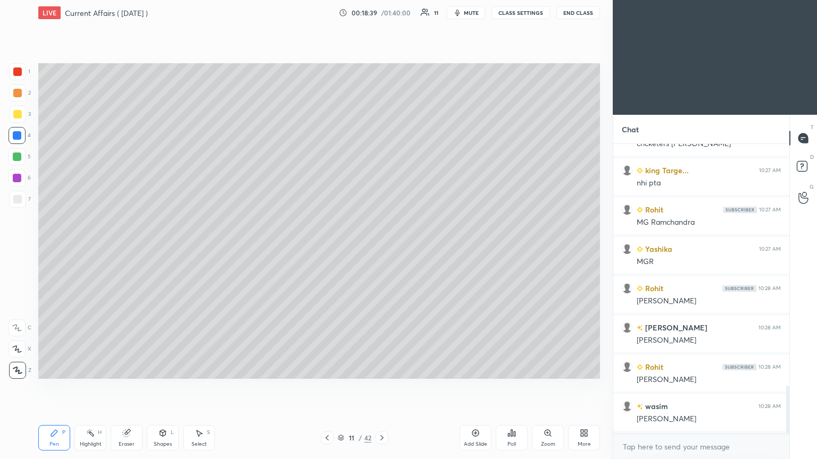
click at [328, 249] on icon at bounding box center [327, 438] width 9 height 9
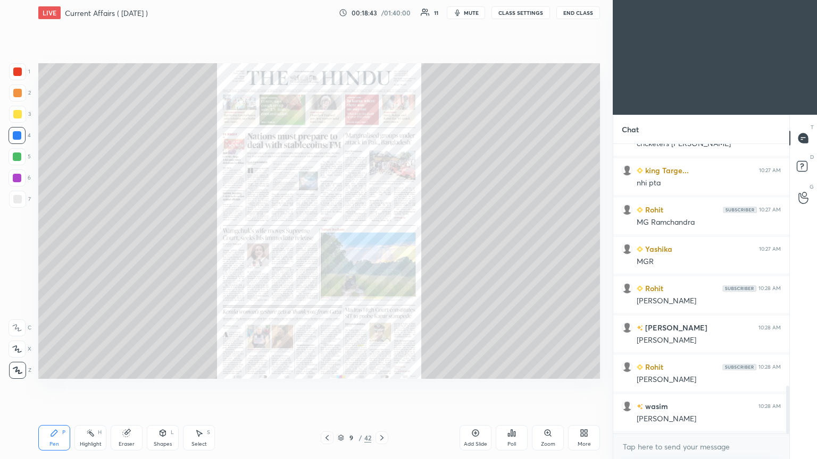
click at [381, 249] on icon at bounding box center [381, 438] width 9 height 9
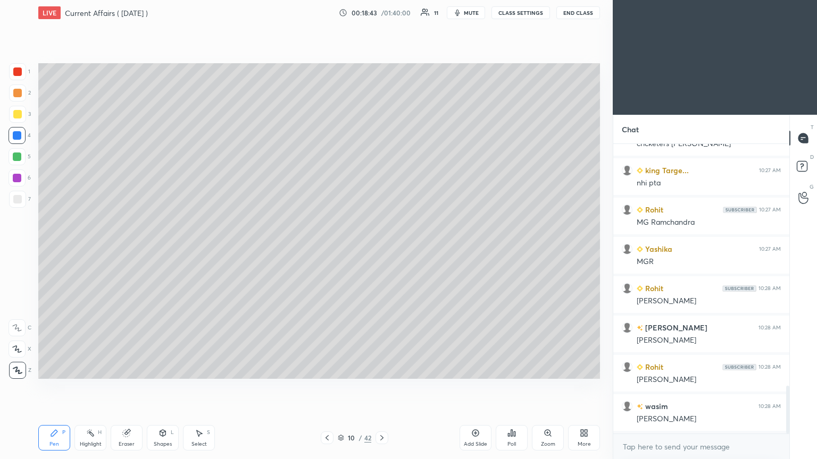
click at [381, 249] on div at bounding box center [381, 438] width 13 height 13
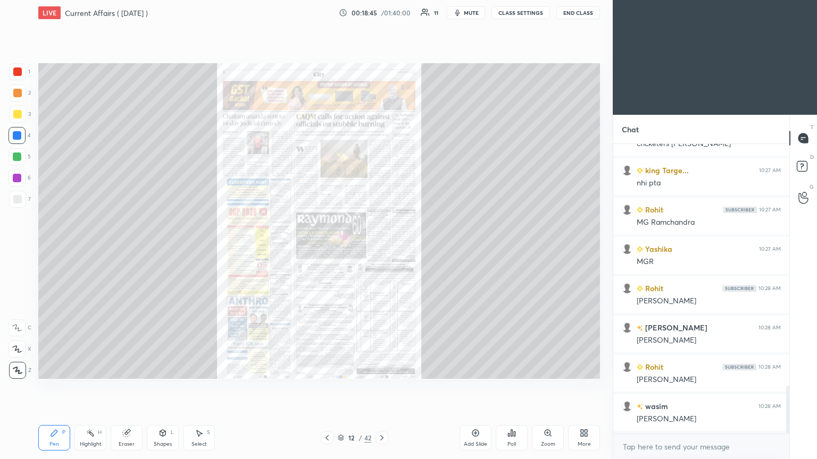
click at [323, 249] on icon at bounding box center [327, 438] width 9 height 9
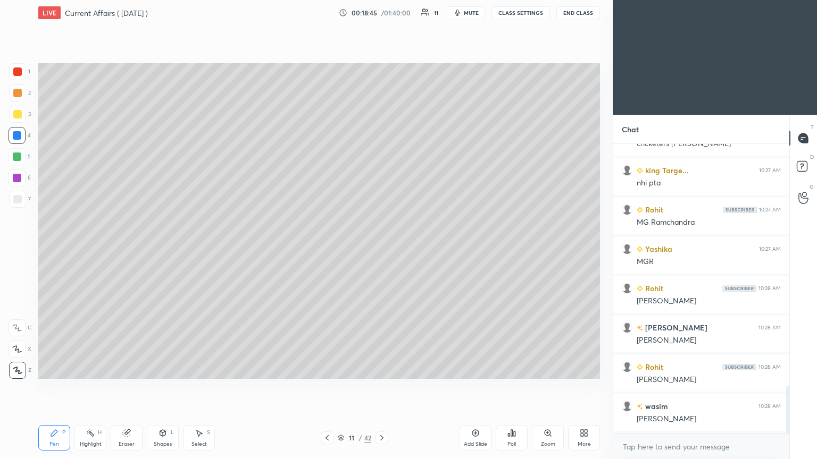
click at [325, 249] on icon at bounding box center [327, 438] width 9 height 9
click at [327, 249] on icon at bounding box center [326, 437] width 3 height 5
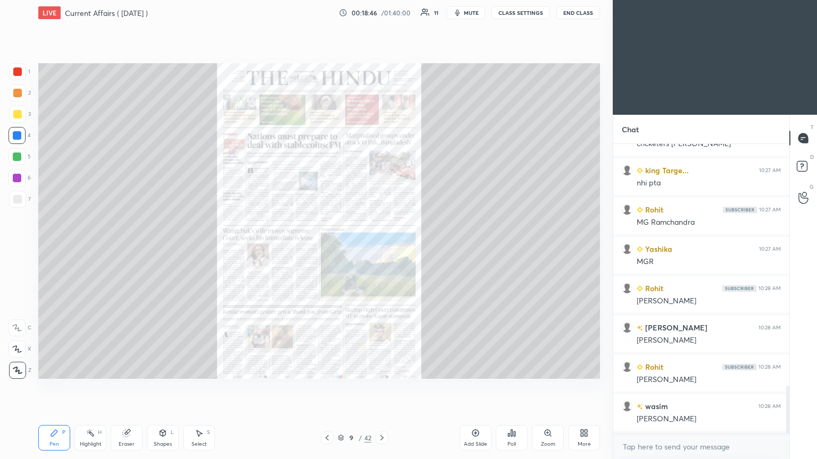
click at [381, 249] on div "Zoom" at bounding box center [548, 438] width 32 height 26
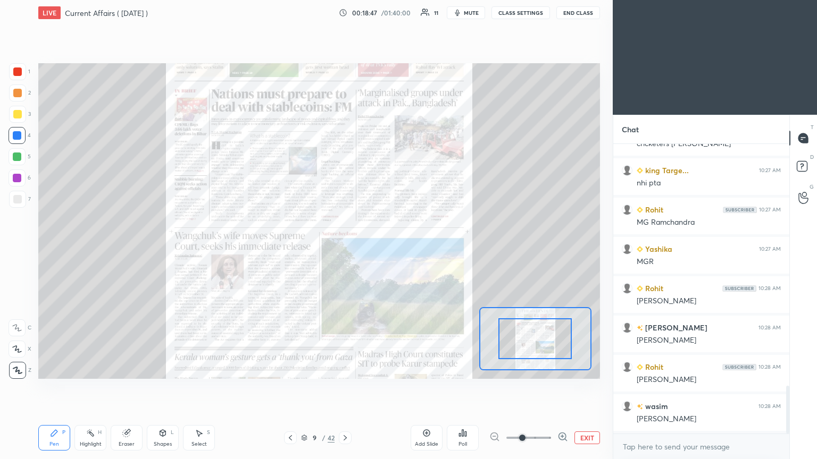
click at [381, 249] on icon at bounding box center [562, 436] width 3 height 0
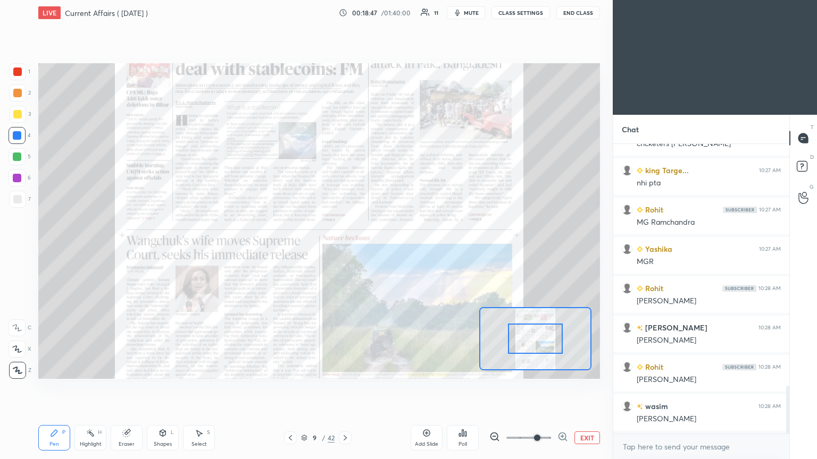
click at [381, 249] on icon at bounding box center [562, 436] width 0 height 3
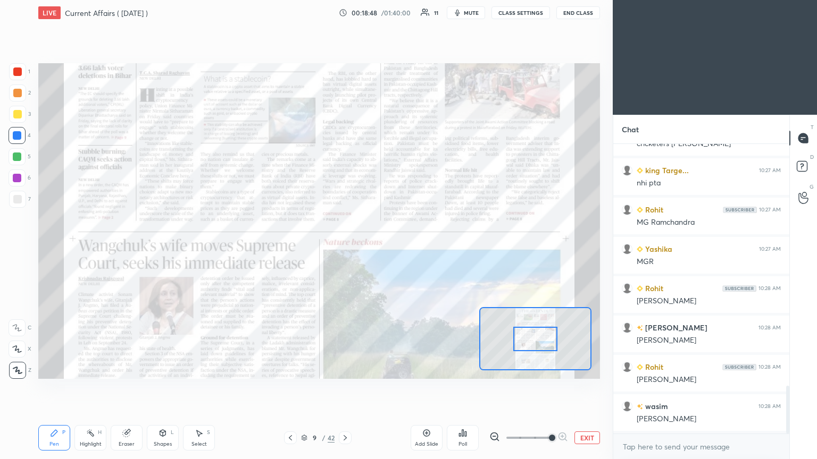
click at [381, 249] on div at bounding box center [535, 339] width 44 height 24
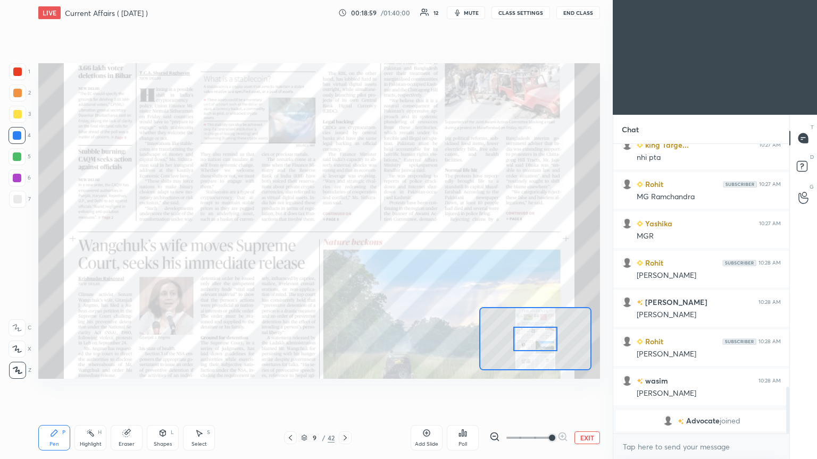
click at [381, 249] on div "Add Slide" at bounding box center [426, 438] width 32 height 26
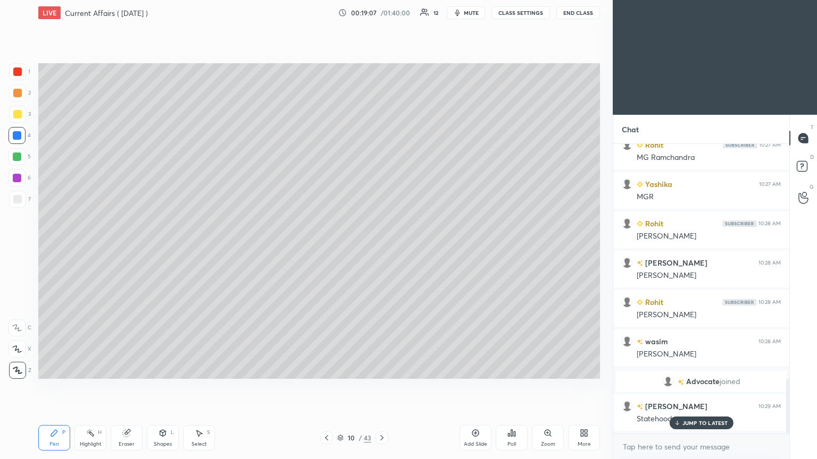
scroll to position [1240, 0]
click at [381, 249] on icon at bounding box center [381, 438] width 9 height 9
click at [381, 249] on icon at bounding box center [381, 437] width 3 height 5
click at [381, 249] on icon at bounding box center [381, 438] width 9 height 9
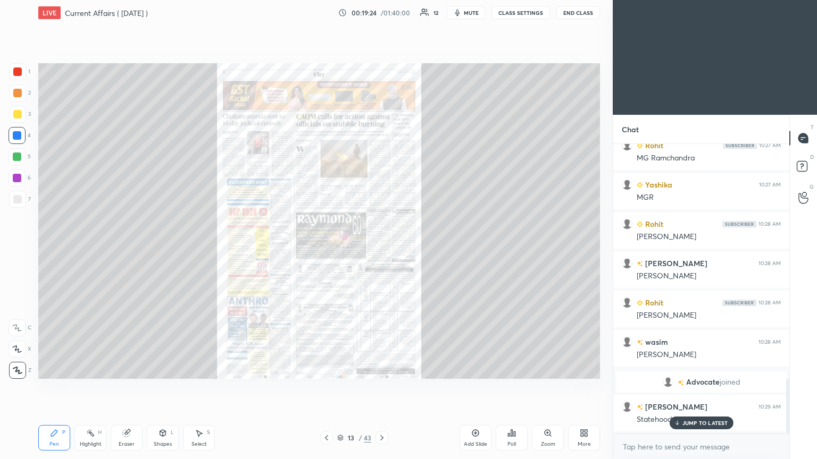
click at [381, 249] on icon at bounding box center [547, 433] width 9 height 9
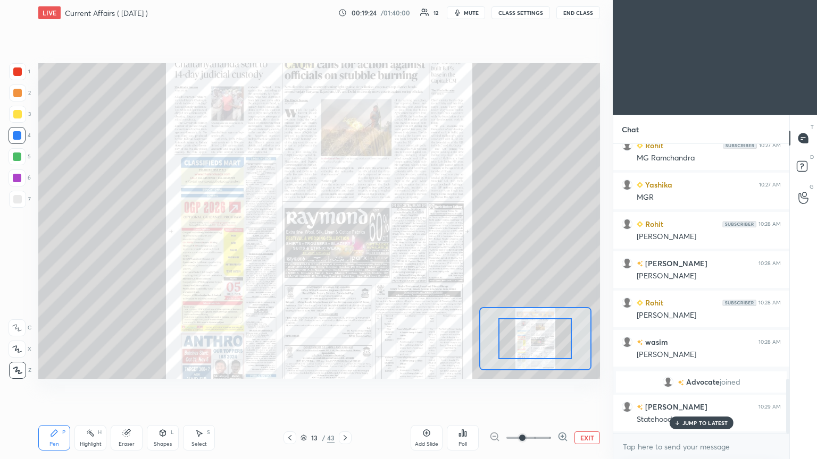
click at [381, 249] on icon at bounding box center [562, 436] width 3 height 0
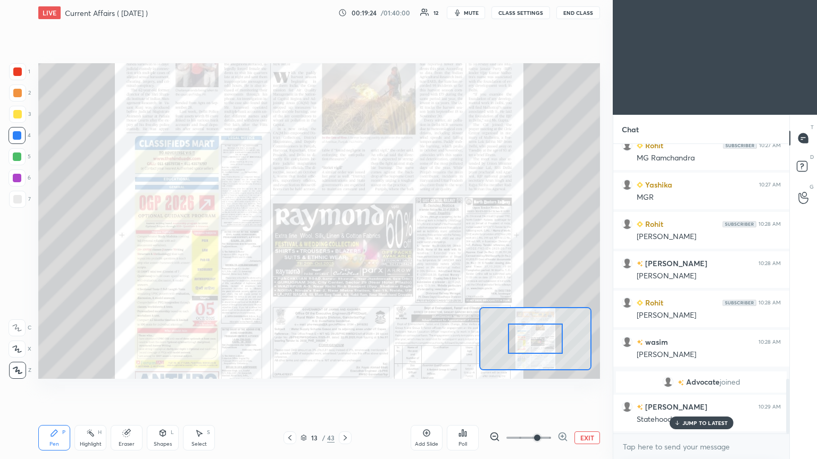
click at [381, 249] on icon at bounding box center [562, 437] width 11 height 11
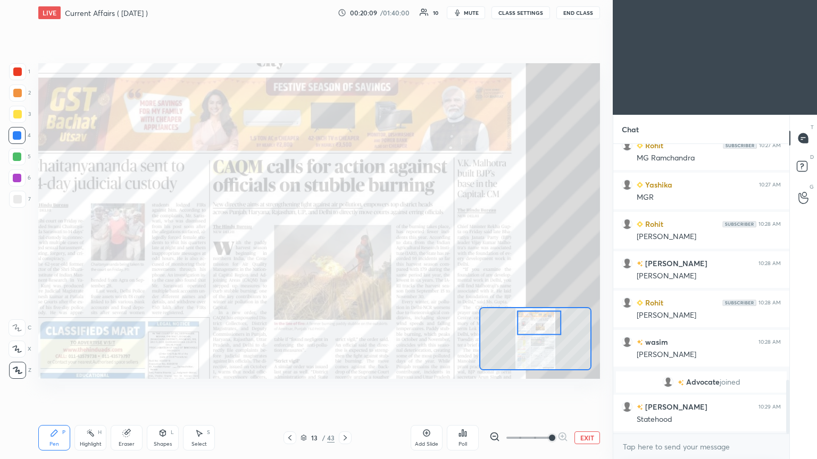
scroll to position [1280, 0]
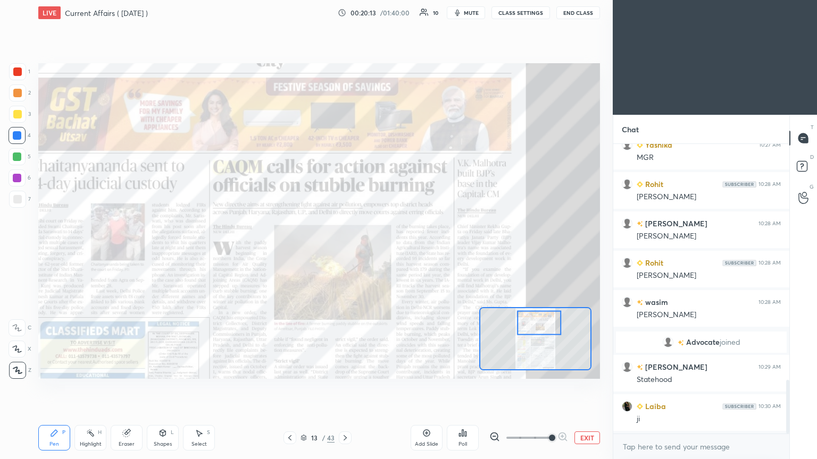
click at [303, 249] on icon at bounding box center [303, 438] width 6 height 6
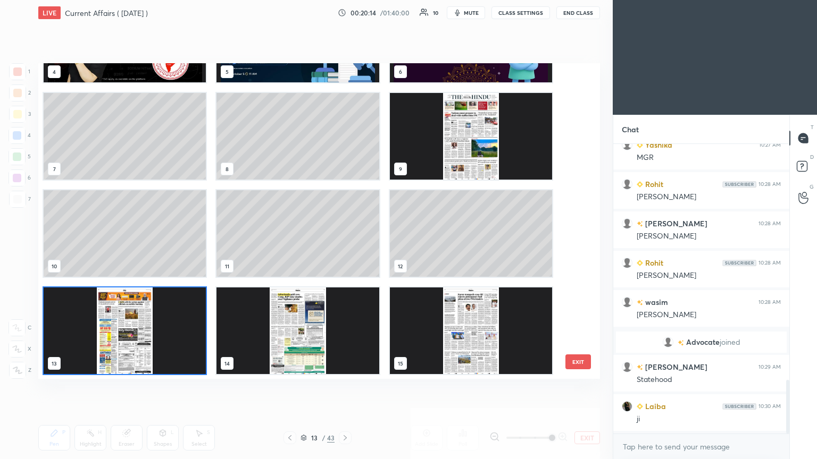
scroll to position [447, 0]
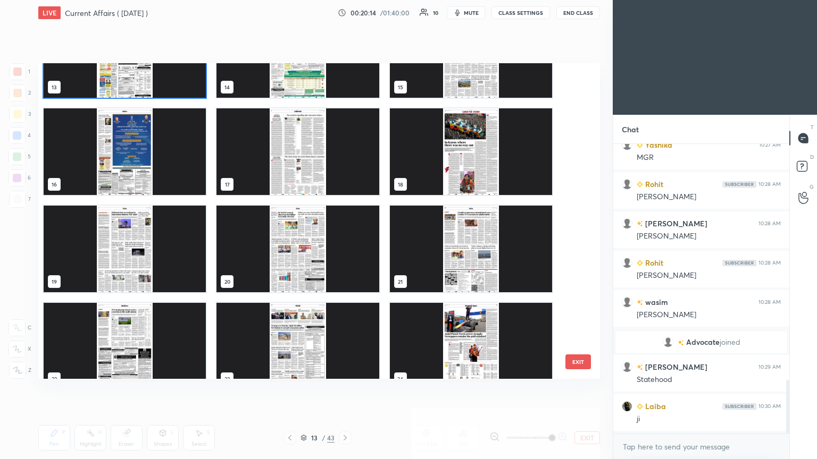
click at [381, 249] on div "13 14 15 16 17 18 19 20 21 22 23 24 25 26 27" at bounding box center [309, 221] width 543 height 316
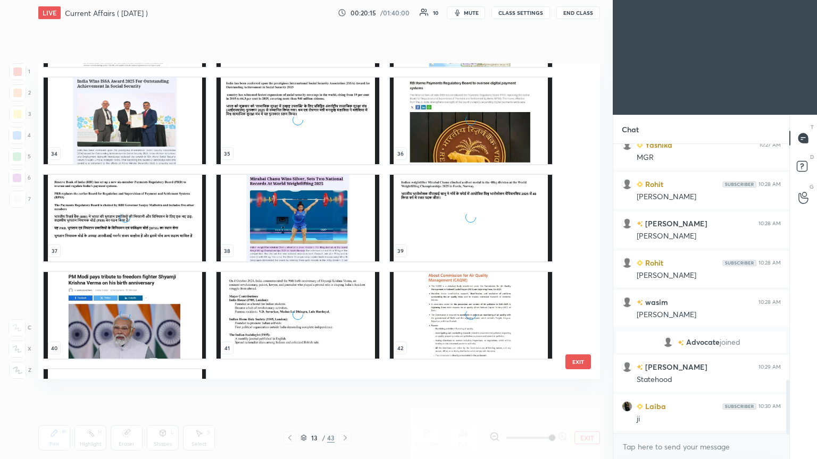
scroll to position [1143, 0]
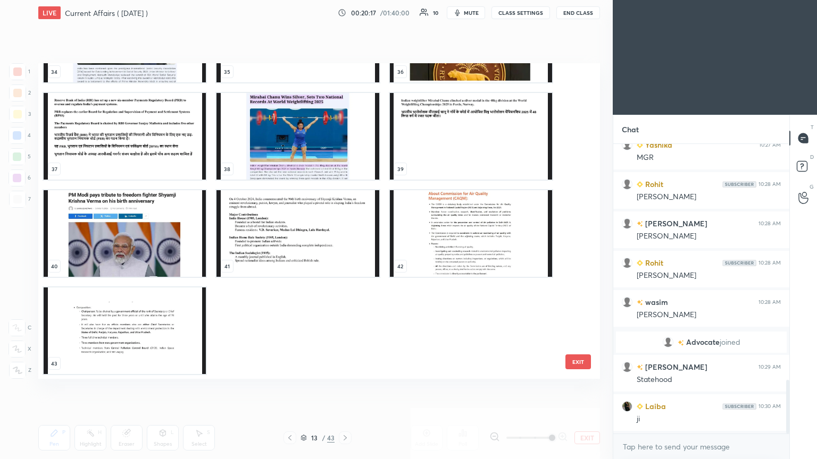
click at [381, 233] on img "grid" at bounding box center [471, 233] width 162 height 87
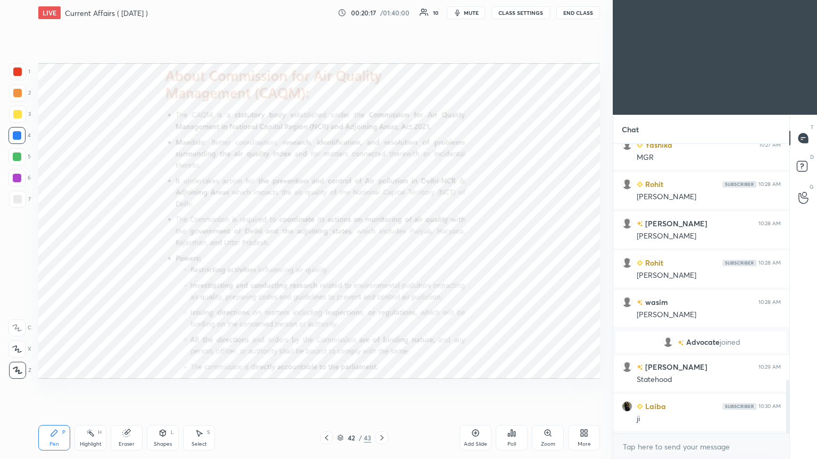
click at [381, 232] on img "grid" at bounding box center [471, 233] width 162 height 87
click at [12, 71] on div at bounding box center [17, 71] width 17 height 17
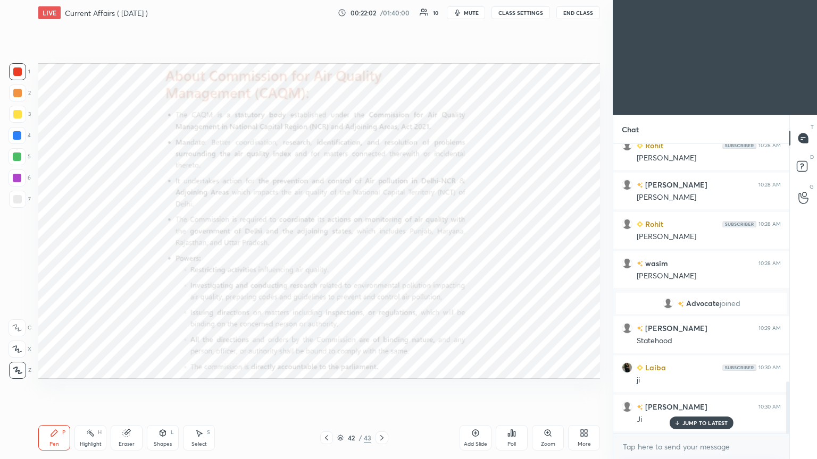
click at [381, 249] on icon at bounding box center [381, 438] width 9 height 9
click at [381, 249] on div "Add Slide" at bounding box center [475, 438] width 32 height 26
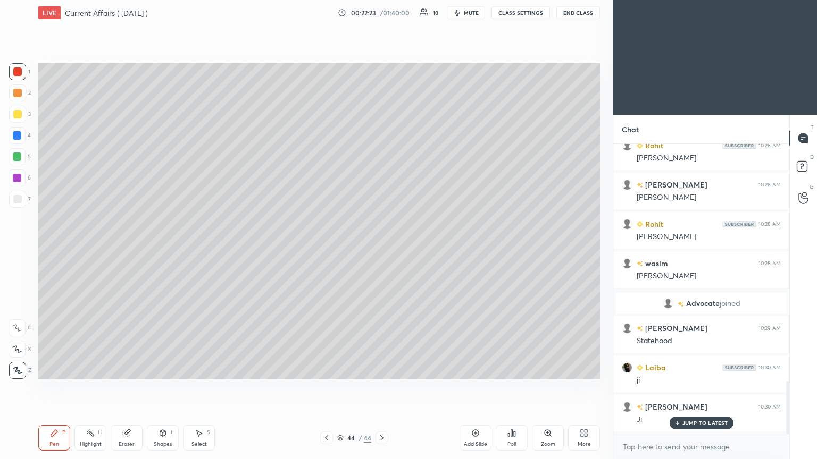
click at [18, 202] on div at bounding box center [17, 199] width 9 height 9
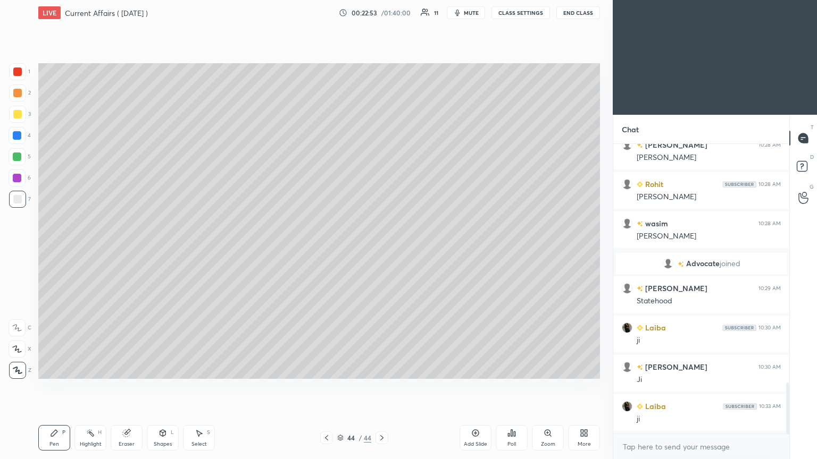
click at [327, 249] on icon at bounding box center [326, 438] width 9 height 9
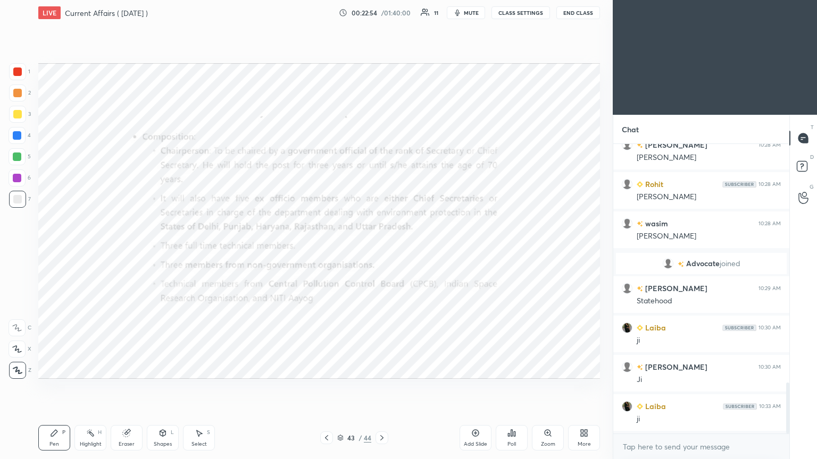
click at [325, 249] on icon at bounding box center [326, 438] width 9 height 9
click at [342, 249] on icon at bounding box center [340, 436] width 5 height 3
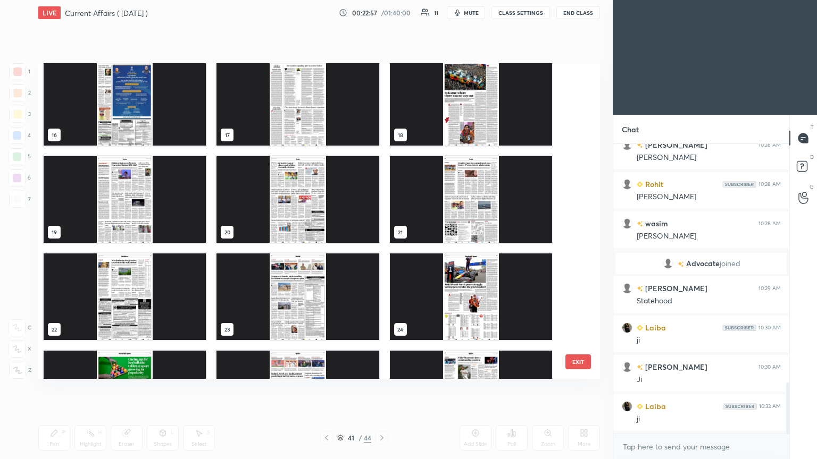
scroll to position [217, 0]
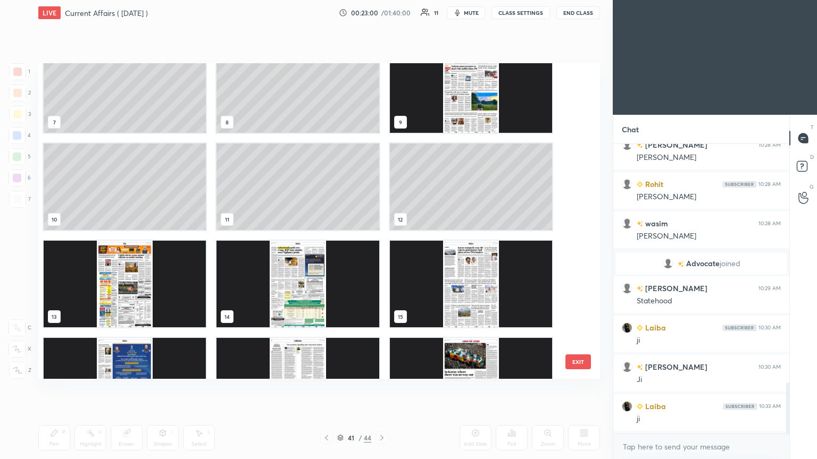
click at [288, 249] on img "grid" at bounding box center [297, 284] width 162 height 87
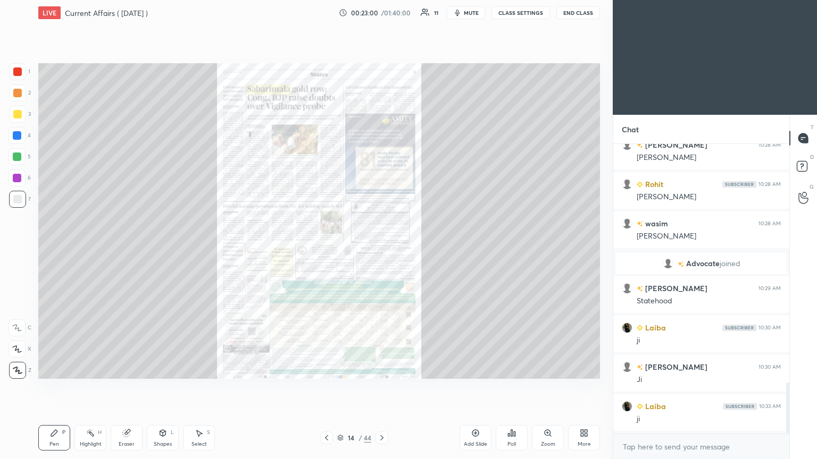
click at [300, 249] on img "grid" at bounding box center [297, 284] width 162 height 87
click at [325, 249] on icon at bounding box center [326, 438] width 9 height 9
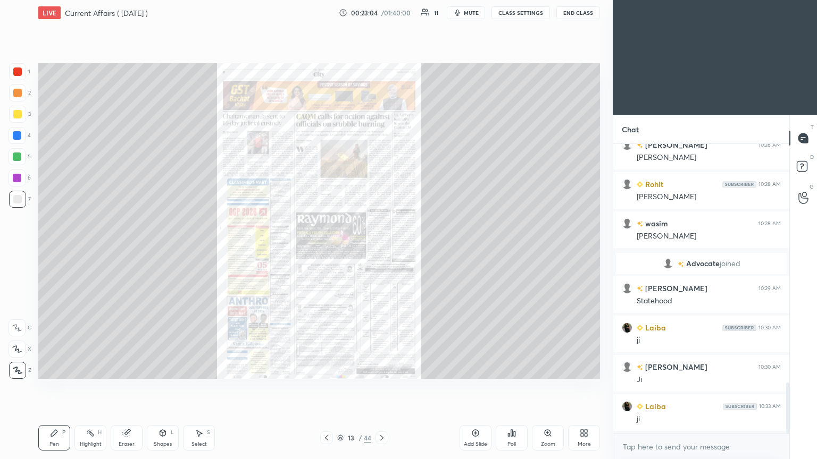
click at [326, 249] on icon at bounding box center [326, 438] width 9 height 9
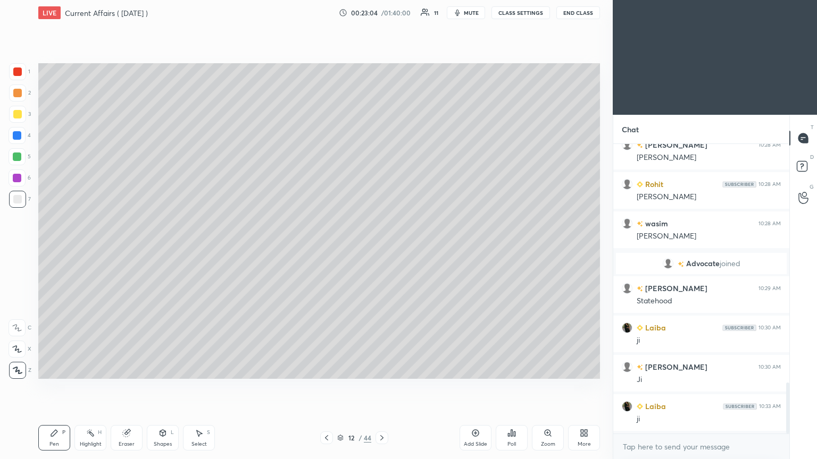
click at [326, 249] on icon at bounding box center [326, 438] width 9 height 9
click at [381, 249] on icon at bounding box center [381, 437] width 3 height 5
click at [381, 249] on icon at bounding box center [381, 438] width 9 height 9
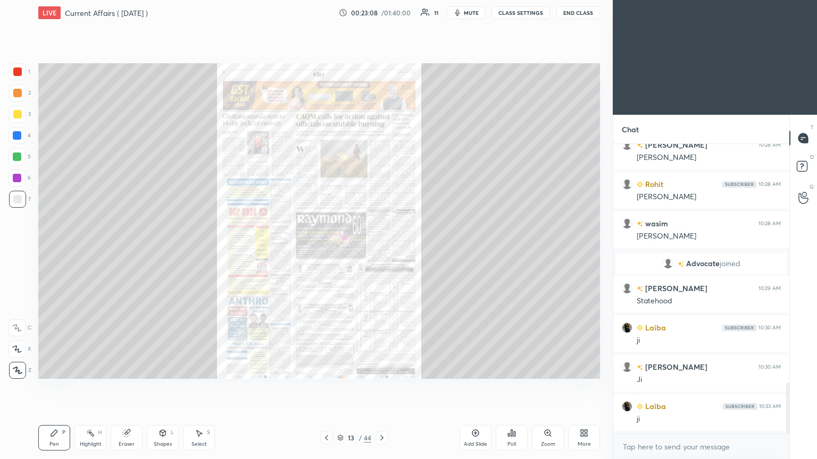
click at [381, 249] on icon at bounding box center [381, 437] width 3 height 5
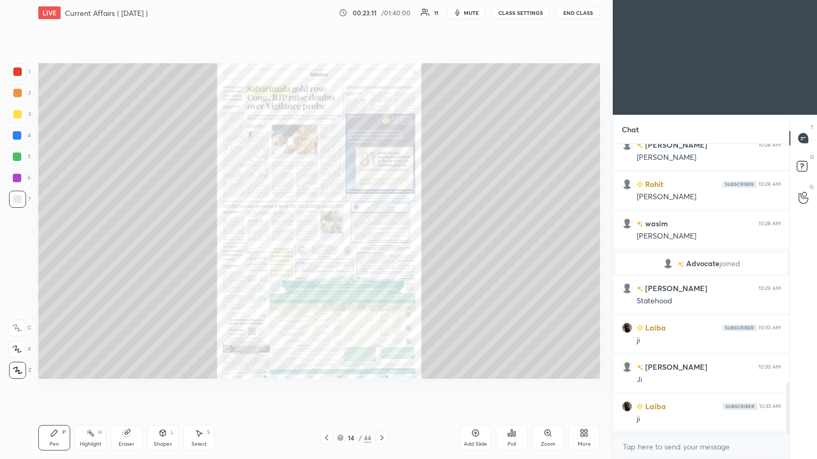
click at [15, 73] on div at bounding box center [17, 72] width 9 height 9
click at [381, 249] on div "Add Slide" at bounding box center [475, 438] width 32 height 26
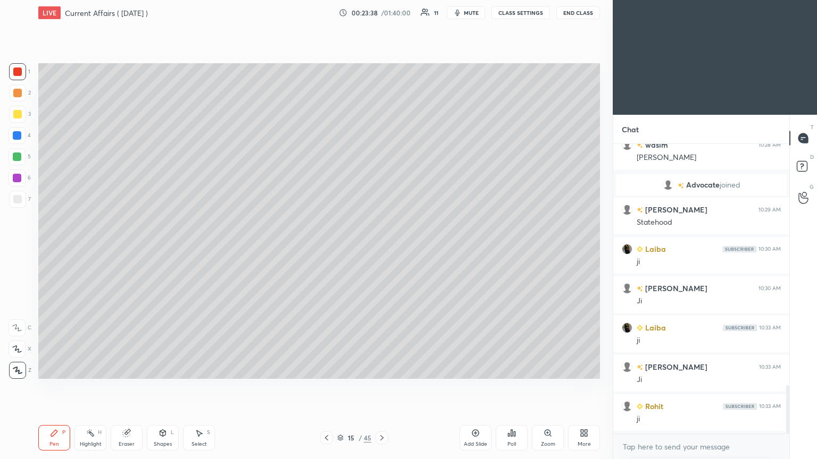
scroll to position [1476, 0]
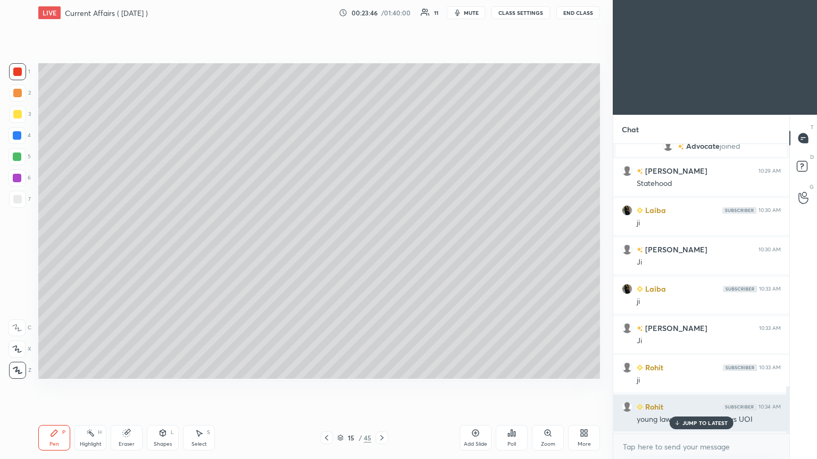
click at [381, 249] on div "JUMP TO LATEST" at bounding box center [701, 423] width 64 height 13
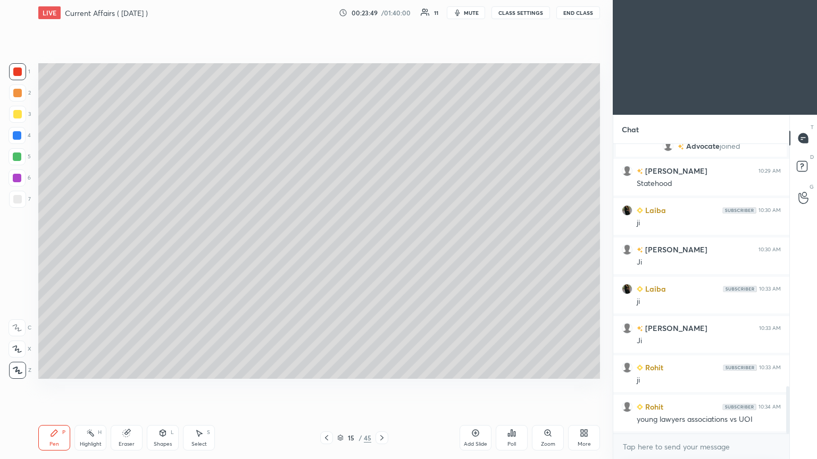
scroll to position [1516, 0]
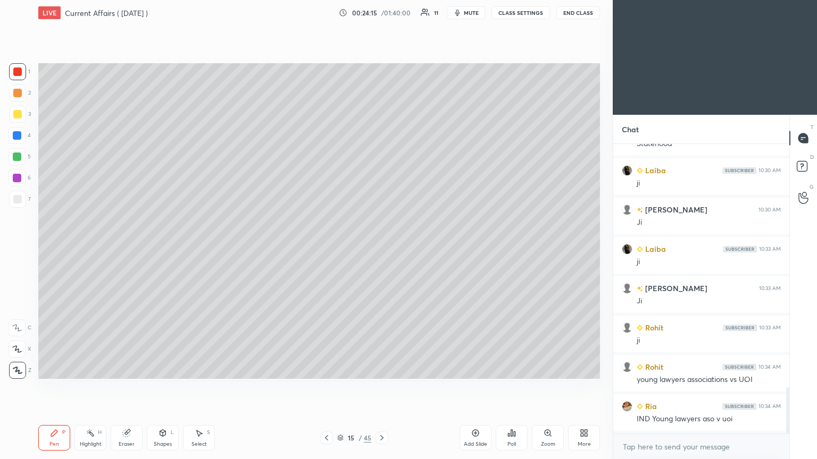
click at [24, 71] on div at bounding box center [17, 71] width 17 height 17
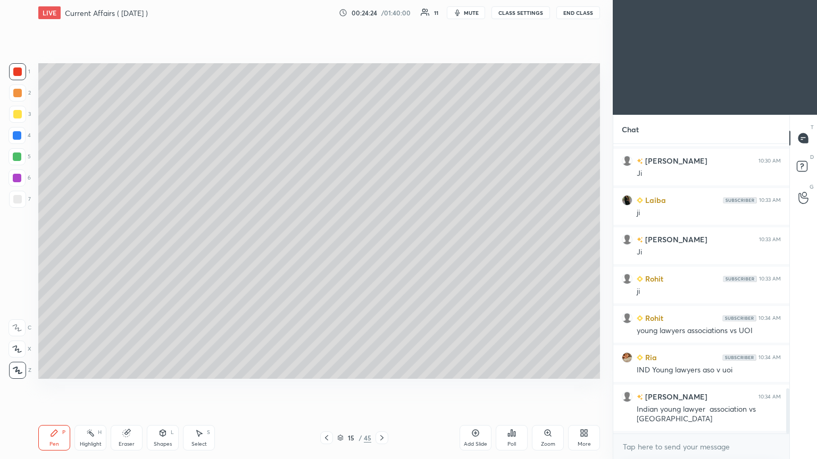
click at [13, 200] on div at bounding box center [17, 199] width 9 height 9
click at [326, 249] on icon at bounding box center [326, 437] width 3 height 5
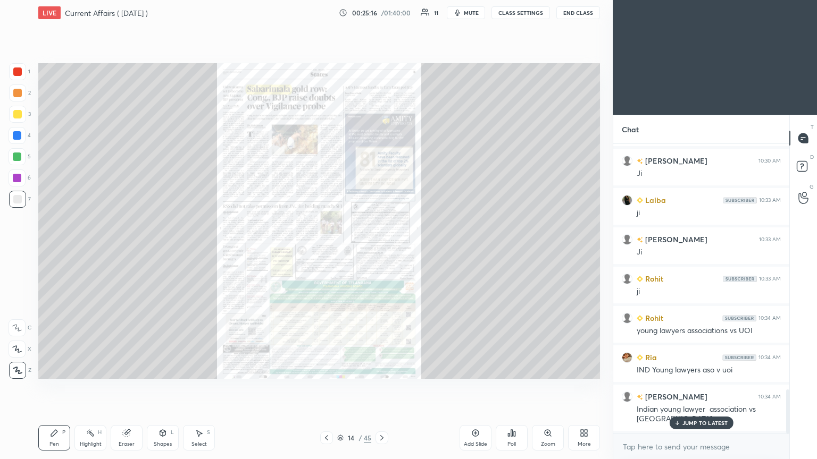
scroll to position [1604, 0]
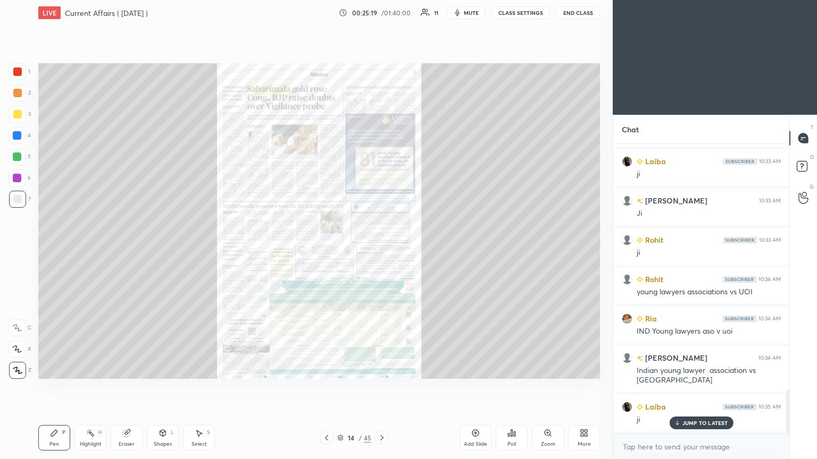
click at [381, 249] on icon at bounding box center [381, 438] width 9 height 9
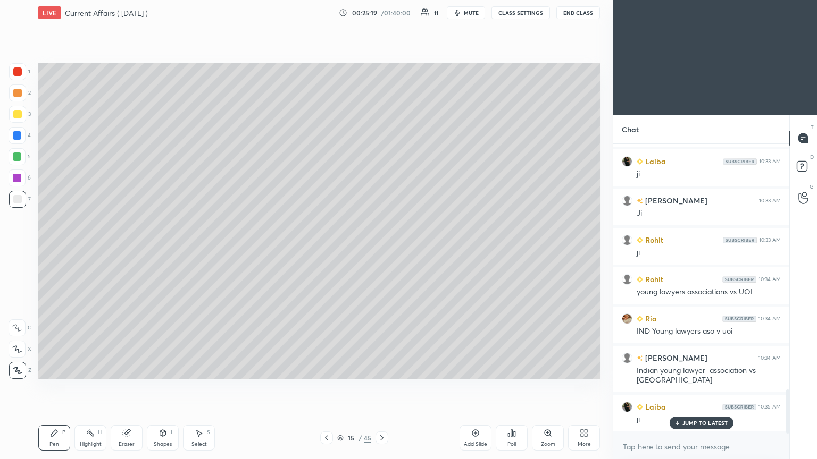
click at [381, 249] on div at bounding box center [381, 438] width 13 height 13
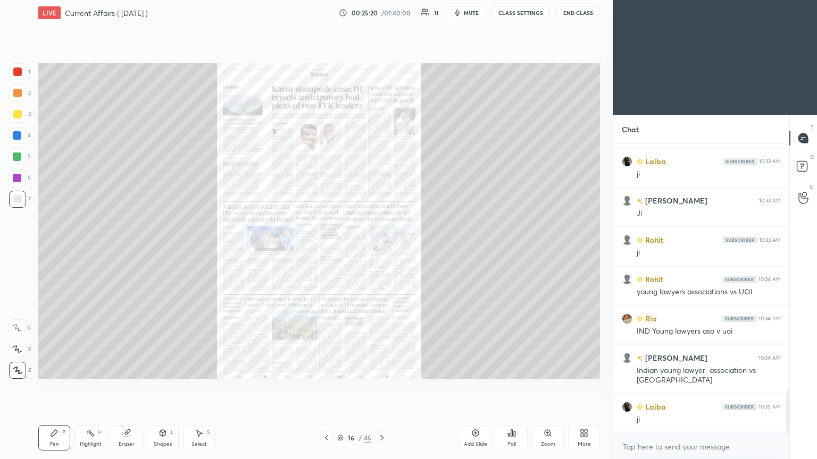
scroll to position [1643, 0]
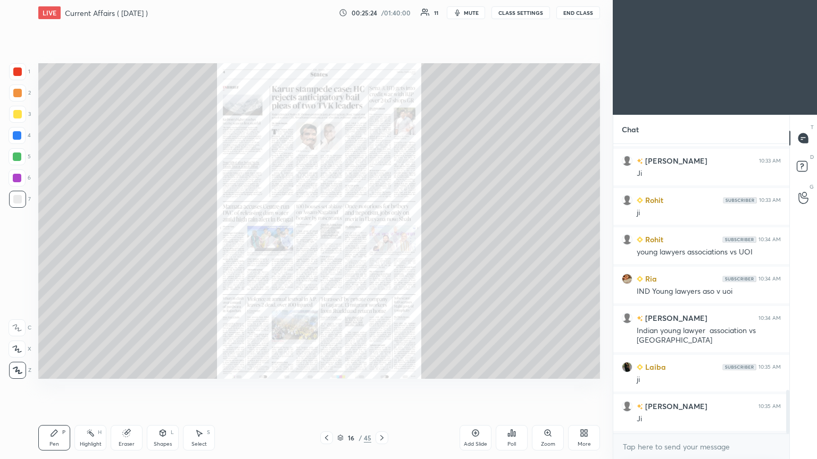
click at [381, 249] on icon at bounding box center [547, 433] width 9 height 9
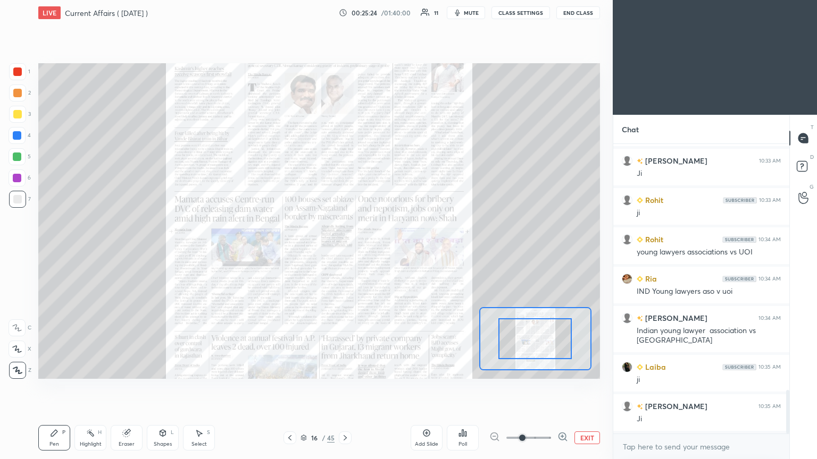
click at [381, 249] on icon at bounding box center [562, 437] width 11 height 11
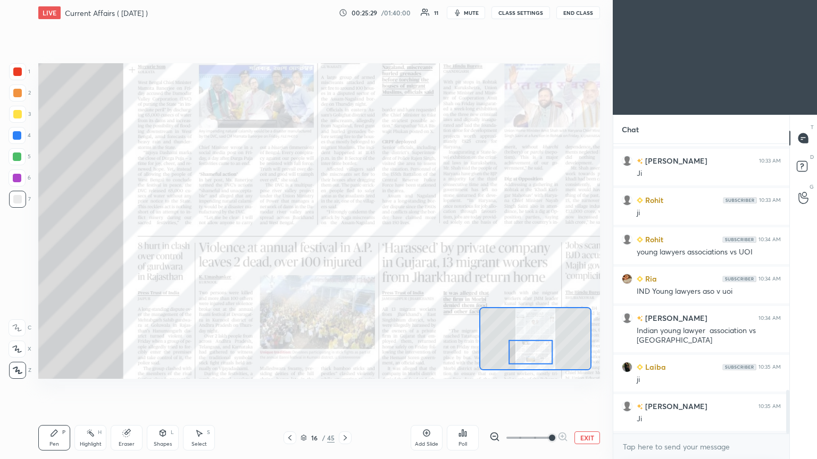
click at [304, 249] on icon at bounding box center [303, 438] width 6 height 6
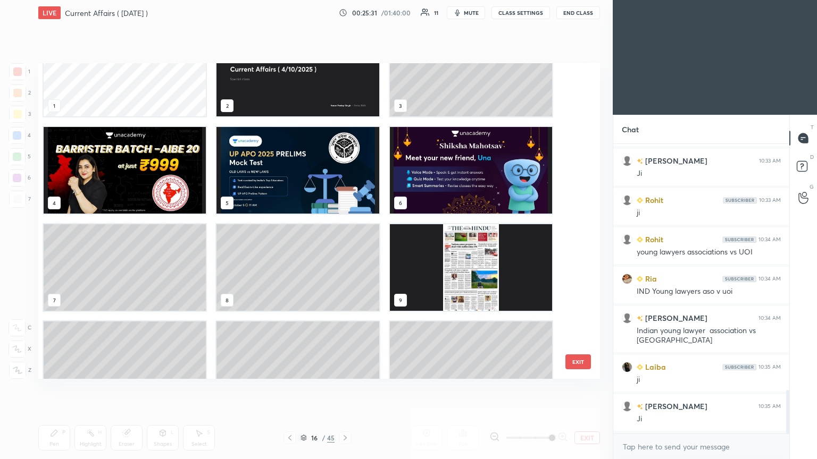
scroll to position [0, 0]
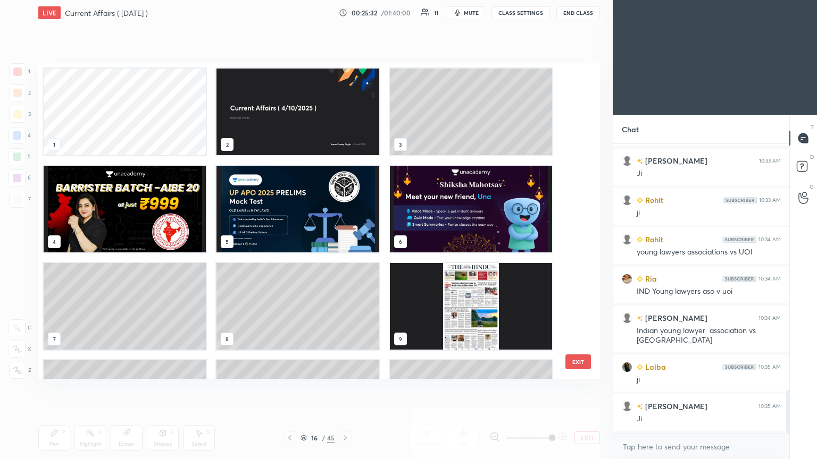
click at [381, 249] on img "grid" at bounding box center [471, 306] width 162 height 87
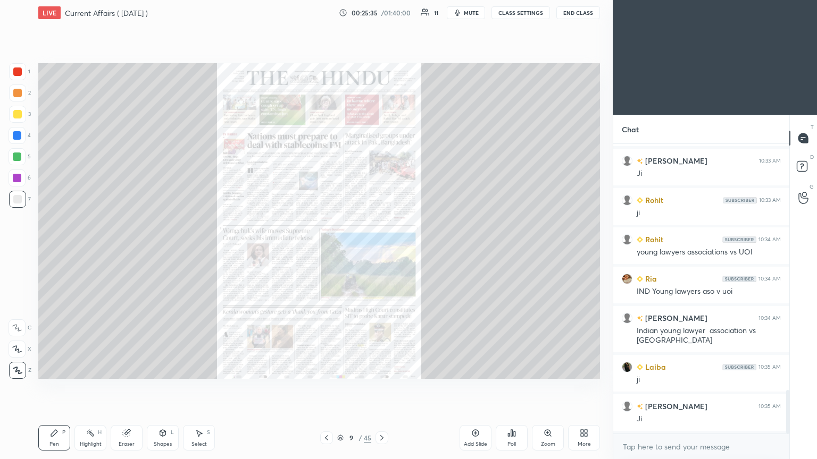
click at [381, 249] on icon at bounding box center [547, 433] width 9 height 9
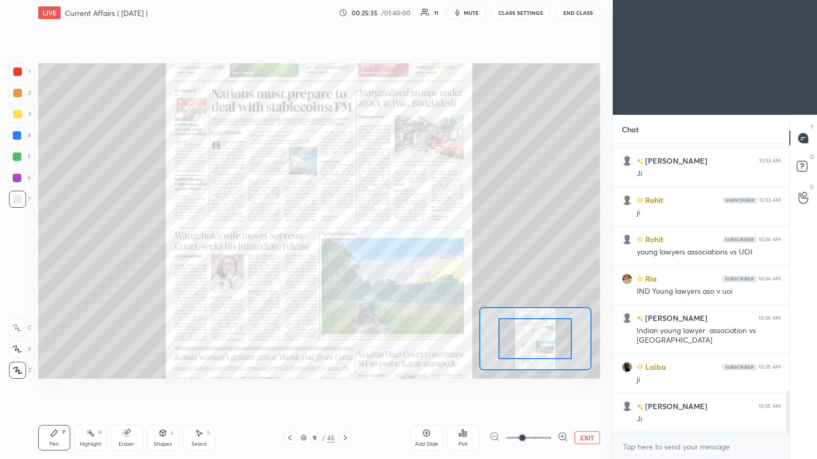
click at [381, 249] on icon at bounding box center [562, 436] width 7 height 7
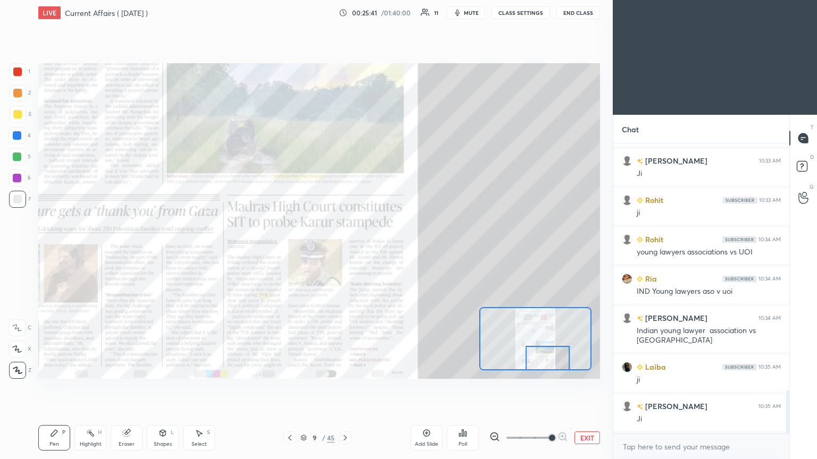
click at [18, 71] on div at bounding box center [17, 72] width 9 height 9
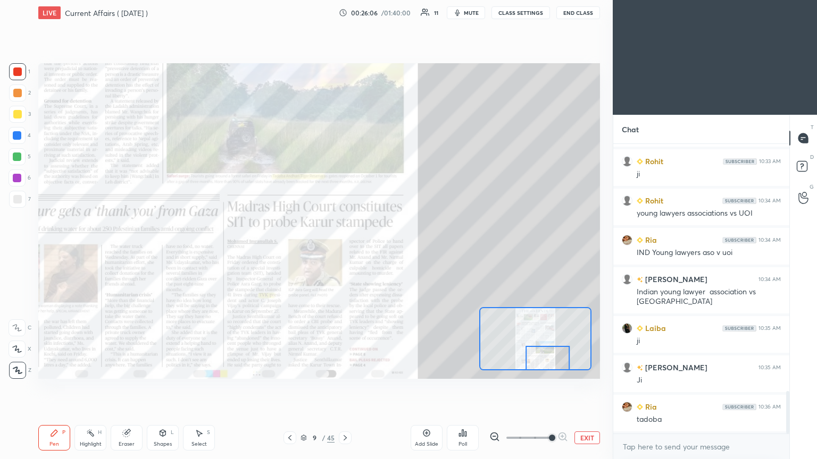
click at [381, 249] on div "Add Slide" at bounding box center [426, 438] width 32 height 26
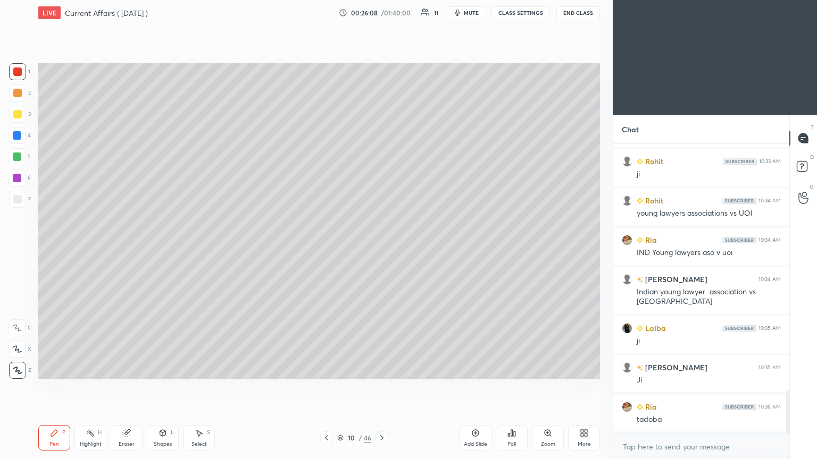
click at [16, 129] on div at bounding box center [17, 135] width 17 height 17
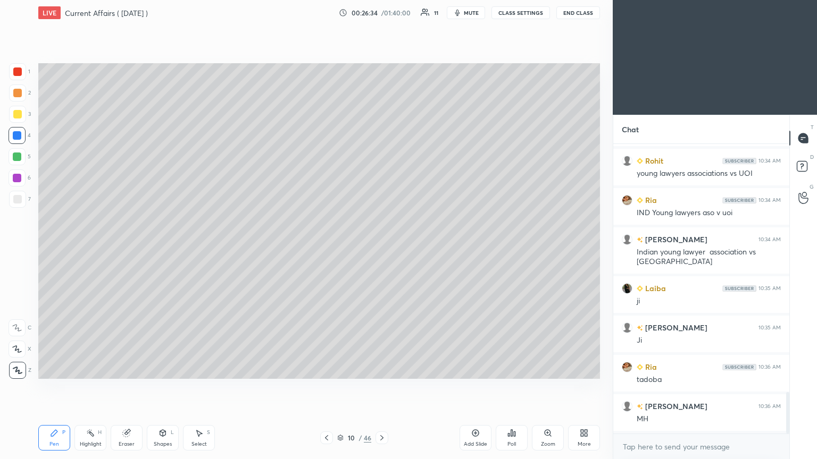
click at [17, 198] on div at bounding box center [17, 199] width 9 height 9
click at [327, 249] on icon at bounding box center [326, 438] width 9 height 9
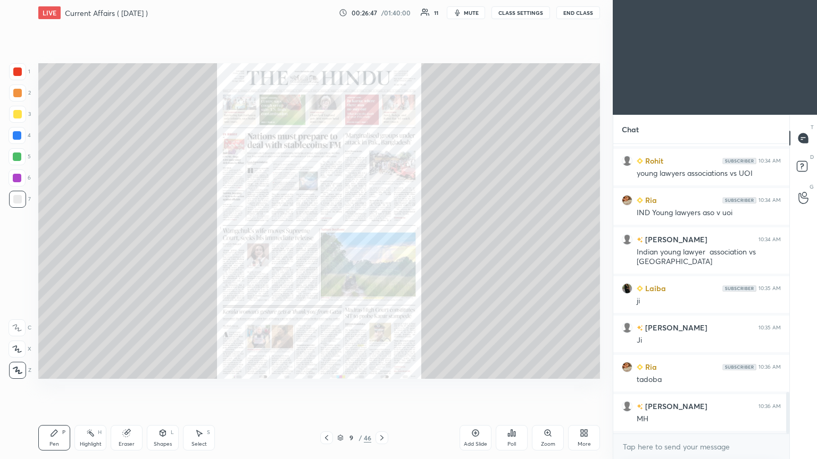
click at [381, 249] on icon at bounding box center [381, 438] width 9 height 9
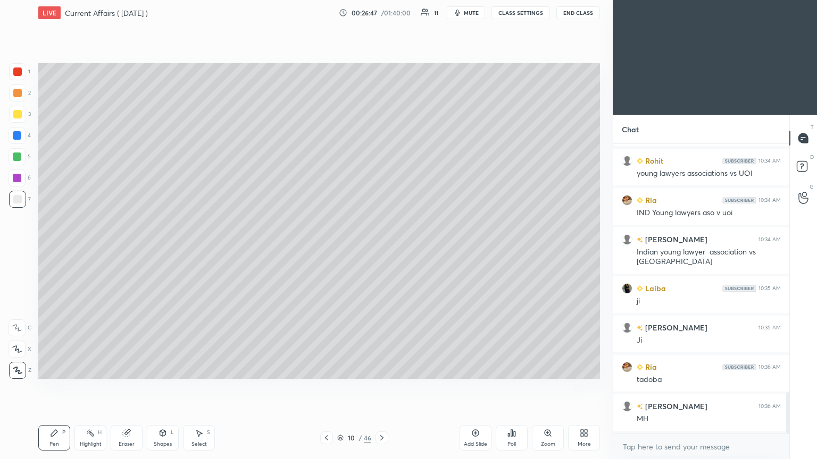
click at [381, 249] on icon at bounding box center [381, 438] width 9 height 9
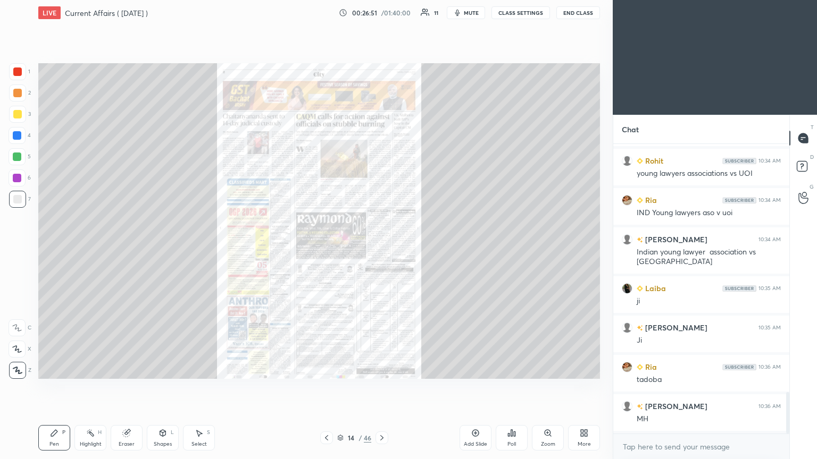
click at [381, 249] on icon at bounding box center [381, 438] width 9 height 9
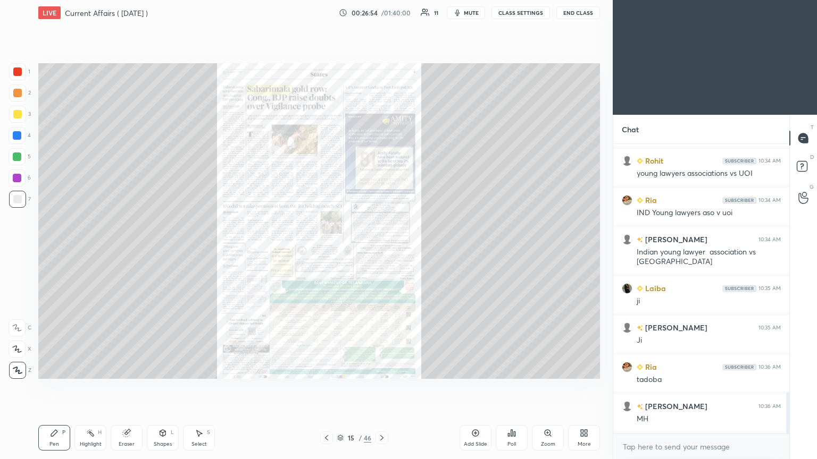
click at [381, 249] on icon at bounding box center [381, 438] width 9 height 9
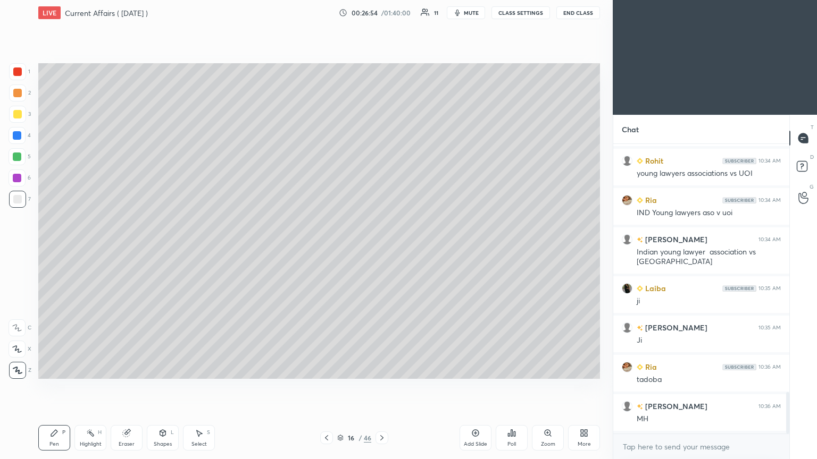
click at [381, 249] on icon at bounding box center [381, 438] width 9 height 9
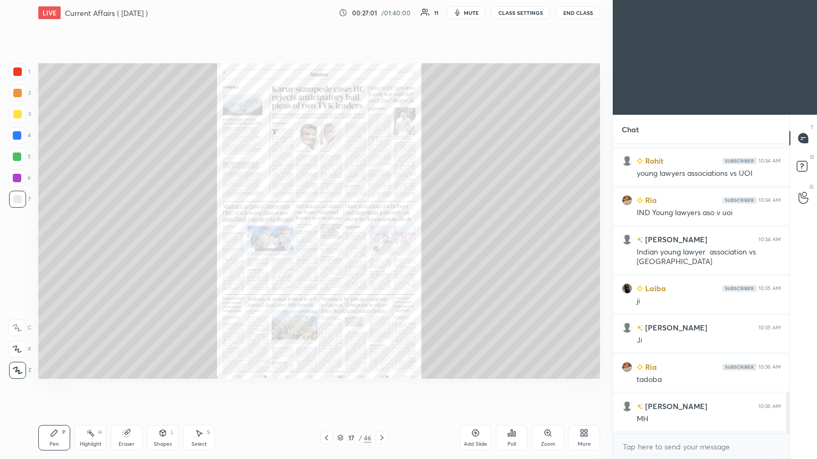
click at [381, 249] on icon at bounding box center [381, 438] width 9 height 9
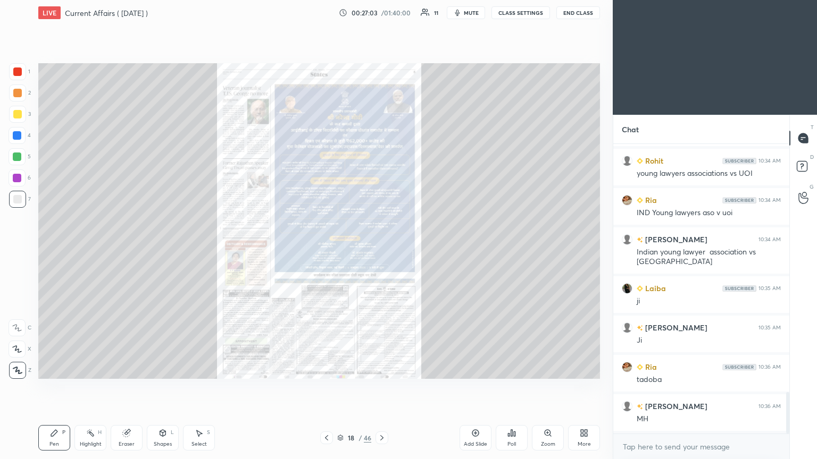
click at [381, 249] on icon at bounding box center [381, 438] width 9 height 9
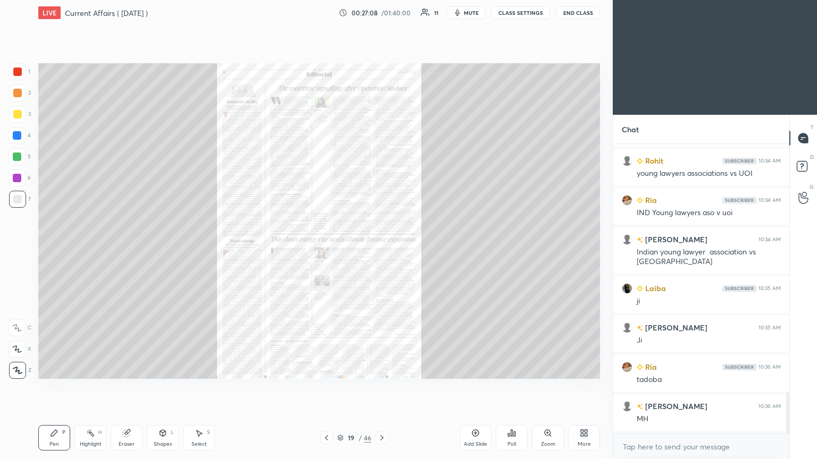
click at [381, 249] on icon at bounding box center [381, 438] width 9 height 9
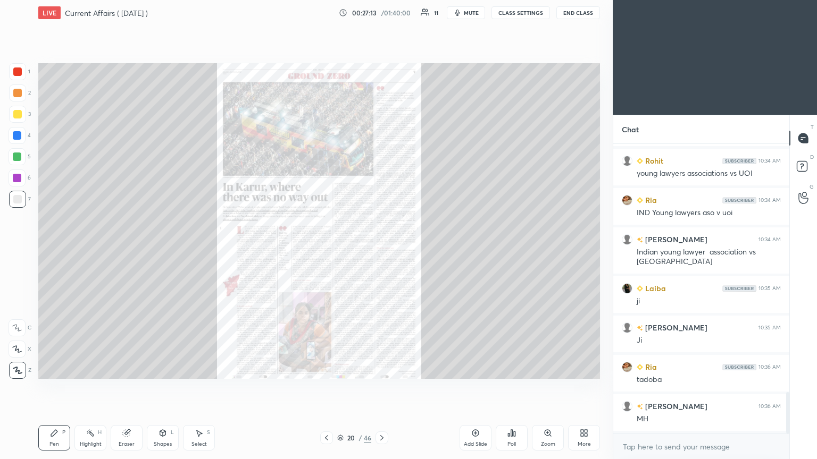
click at [9, 71] on div "1 2 3 4 5 6 7" at bounding box center [20, 137] width 22 height 149
click at [17, 74] on div at bounding box center [17, 72] width 9 height 9
click at [381, 249] on icon at bounding box center [381, 438] width 9 height 9
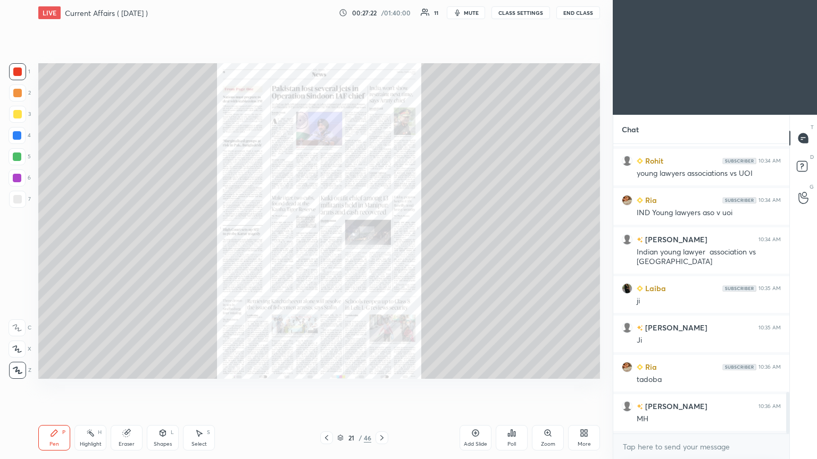
click at [381, 249] on icon at bounding box center [381, 438] width 9 height 9
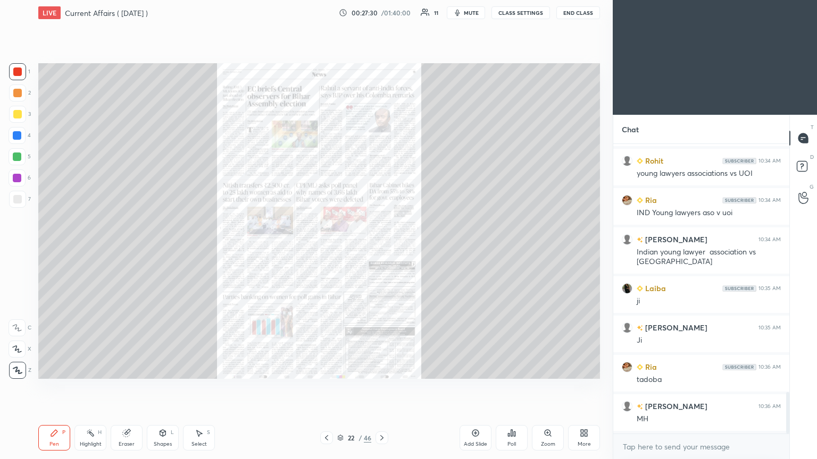
click at [381, 249] on icon at bounding box center [381, 438] width 9 height 9
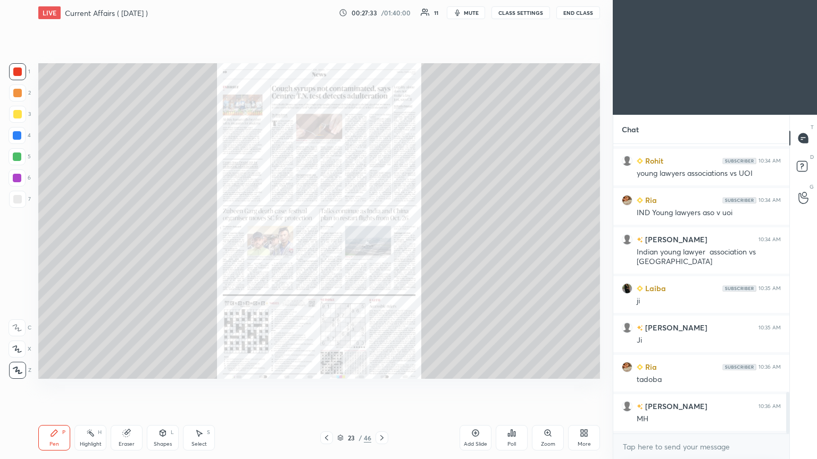
click at [381, 249] on icon at bounding box center [547, 433] width 9 height 9
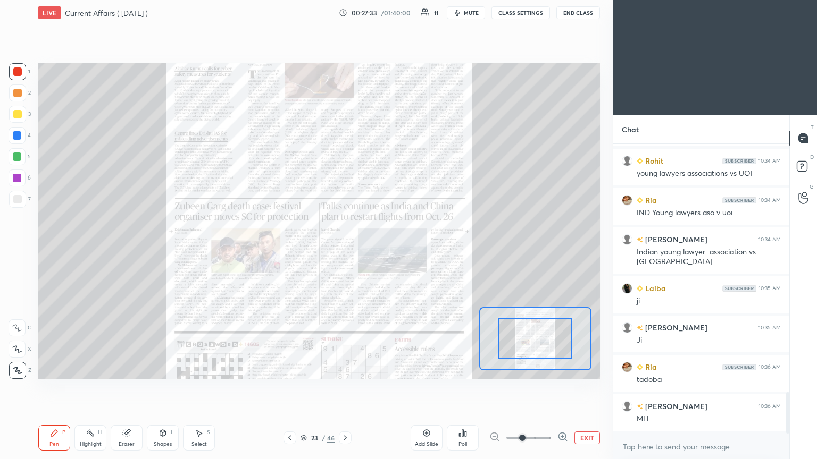
click at [381, 249] on icon at bounding box center [562, 437] width 11 height 11
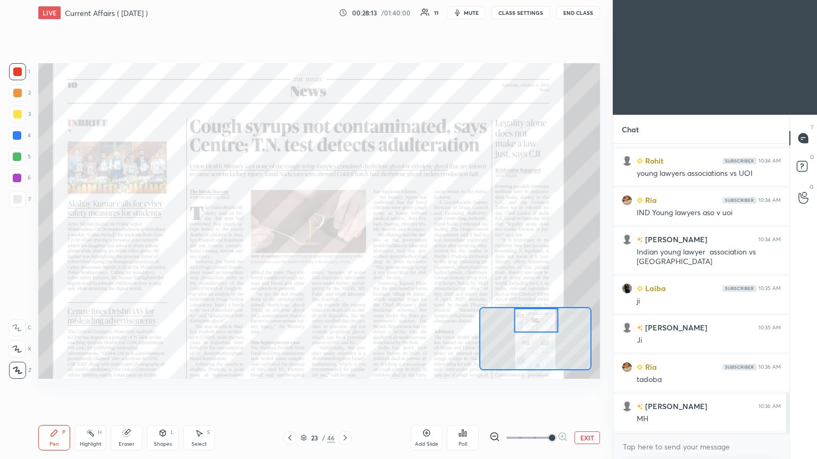
click at [381, 249] on div "Add Slide" at bounding box center [426, 438] width 32 height 26
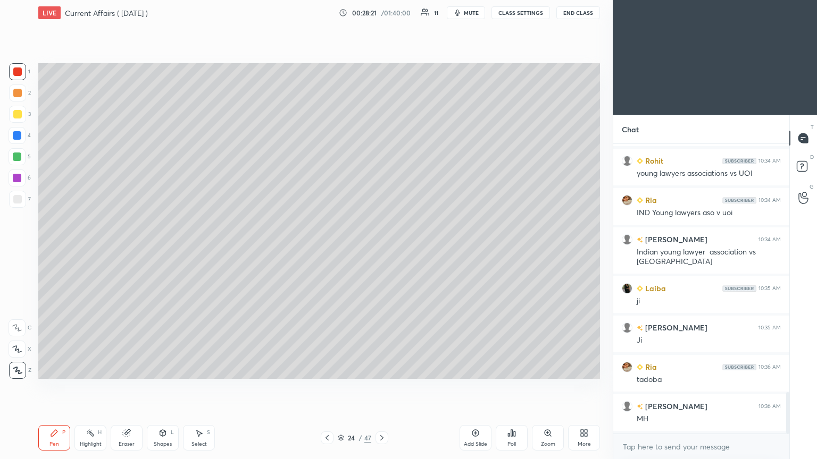
click at [19, 70] on div at bounding box center [17, 72] width 9 height 9
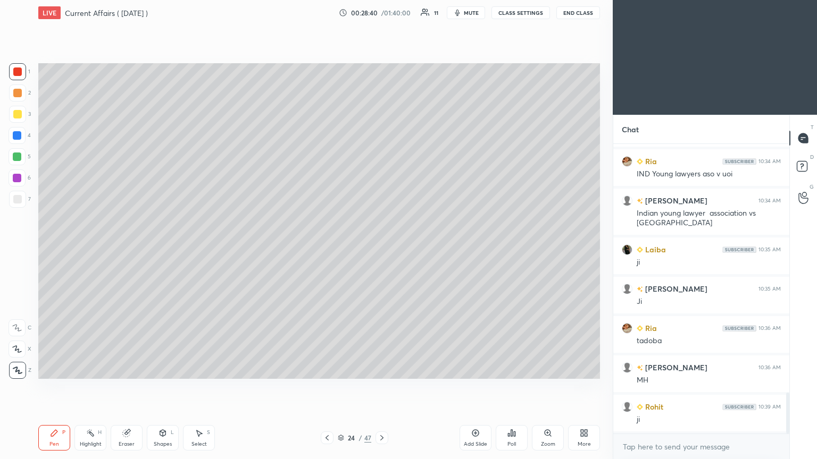
scroll to position [1801, 0]
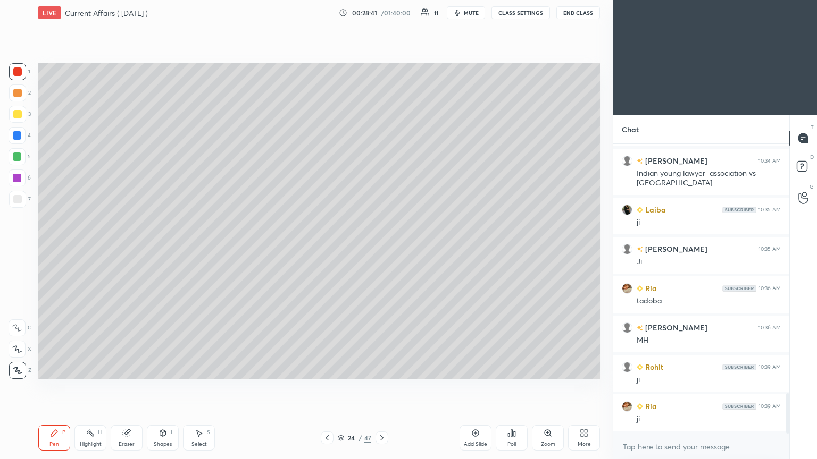
click at [23, 196] on div at bounding box center [17, 199] width 17 height 17
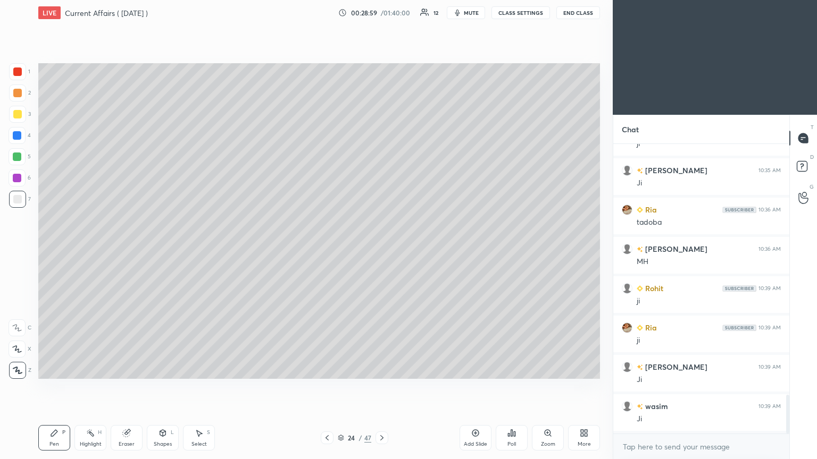
scroll to position [1905, 0]
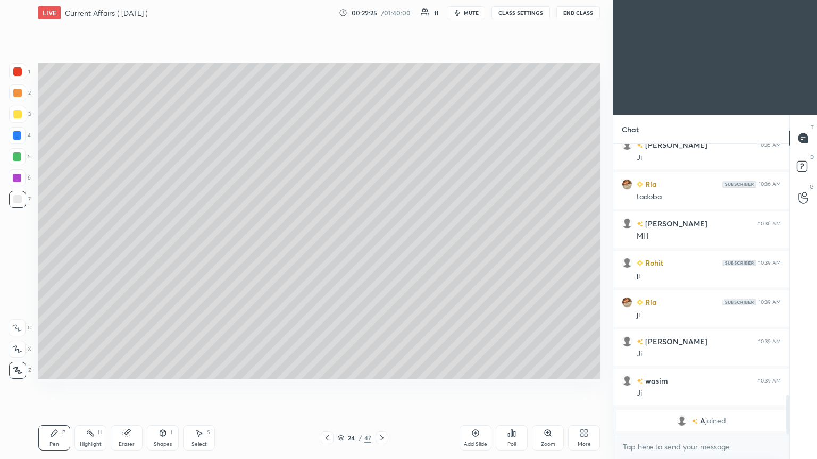
click at [20, 155] on div at bounding box center [17, 157] width 9 height 9
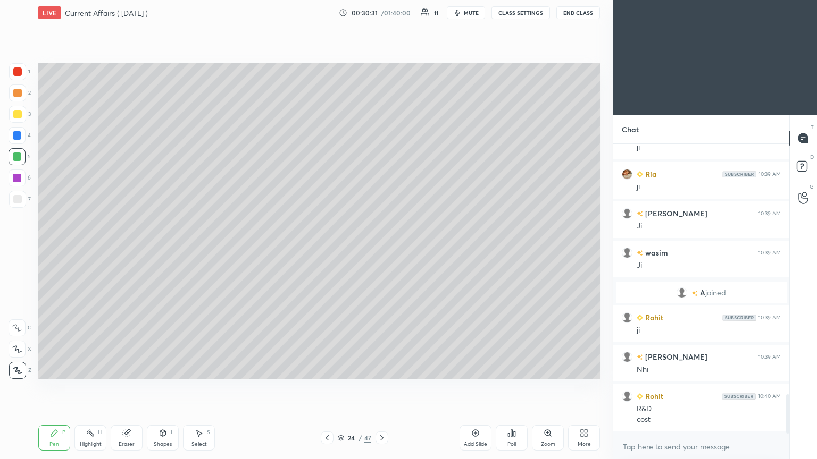
scroll to position [1843, 0]
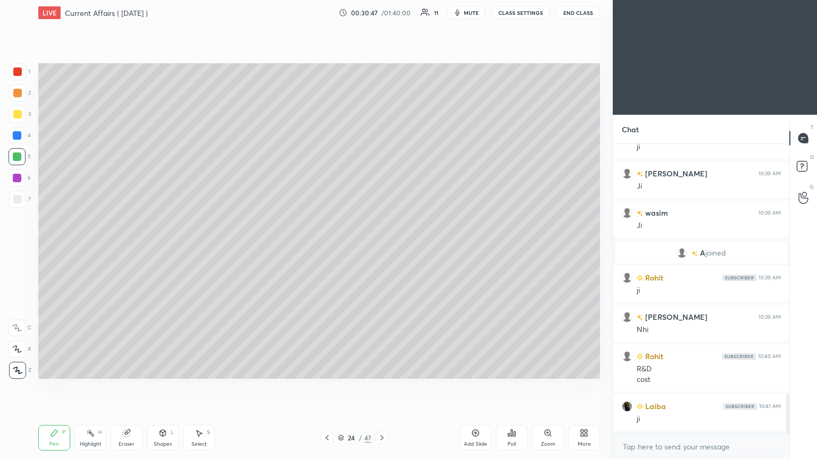
click at [381, 249] on icon at bounding box center [475, 433] width 9 height 9
click at [16, 179] on div at bounding box center [17, 178] width 9 height 9
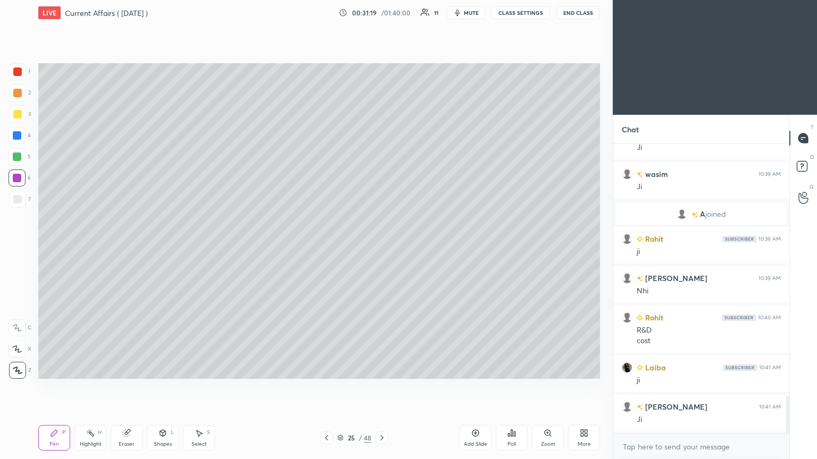
scroll to position [1922, 0]
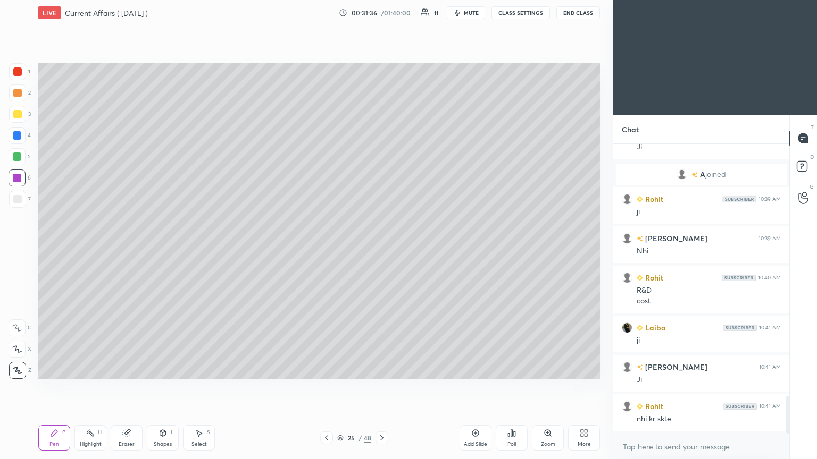
click at [326, 249] on icon at bounding box center [326, 437] width 3 height 5
click at [381, 249] on icon at bounding box center [381, 438] width 9 height 9
click at [325, 249] on icon at bounding box center [326, 438] width 9 height 9
click at [329, 249] on icon at bounding box center [326, 438] width 9 height 9
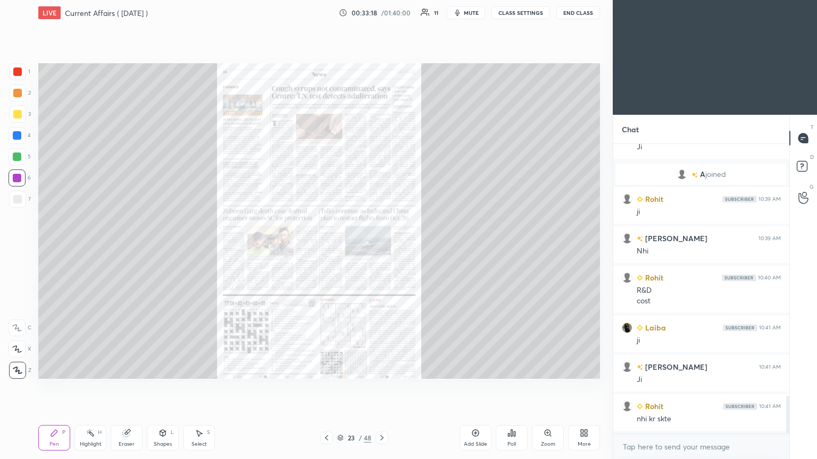
click at [381, 249] on icon at bounding box center [381, 437] width 3 height 5
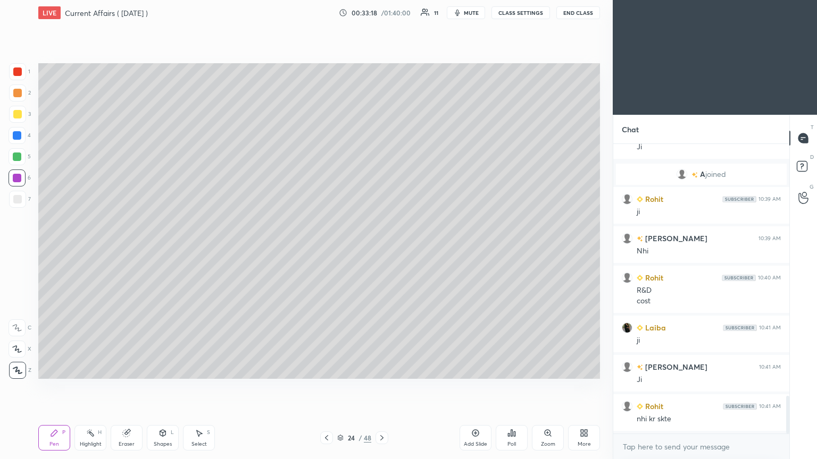
click at [381, 249] on icon at bounding box center [381, 438] width 9 height 9
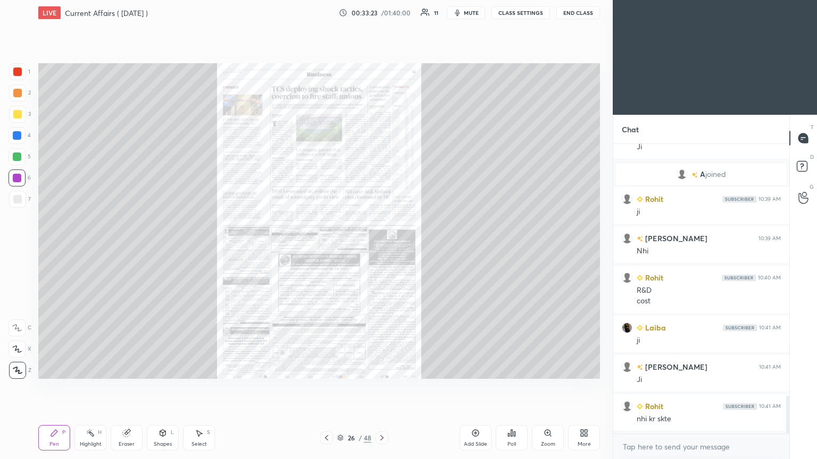
click at [381, 249] on icon at bounding box center [381, 438] width 9 height 9
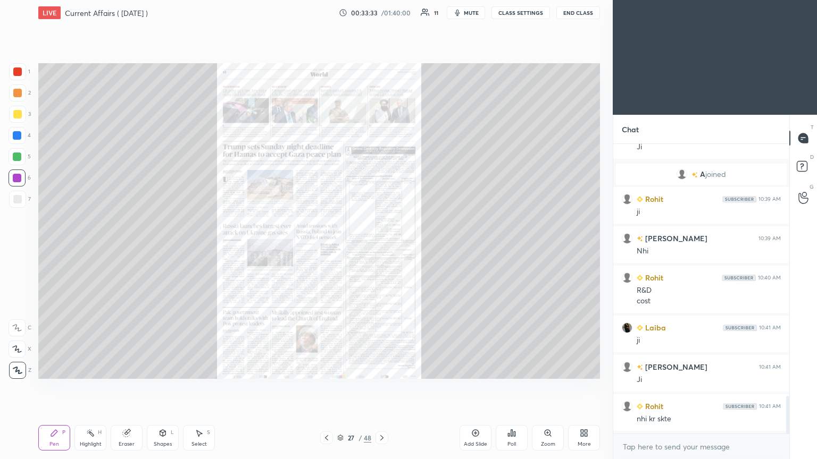
click at [381, 249] on icon at bounding box center [381, 438] width 9 height 9
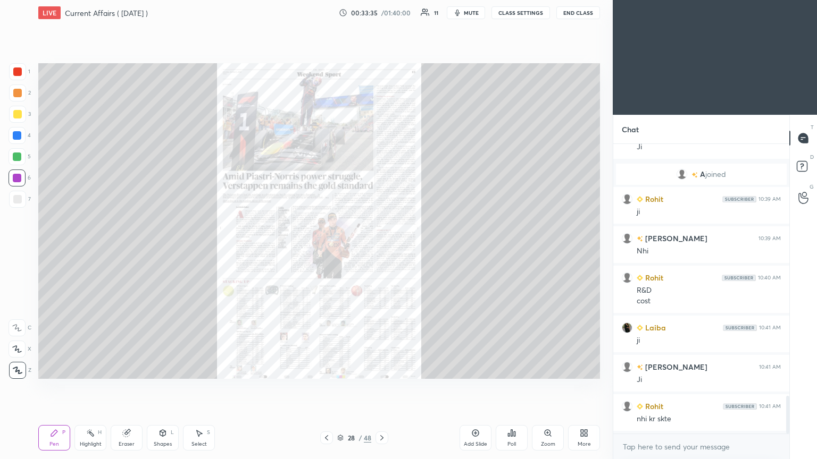
click at [381, 249] on icon at bounding box center [381, 438] width 9 height 9
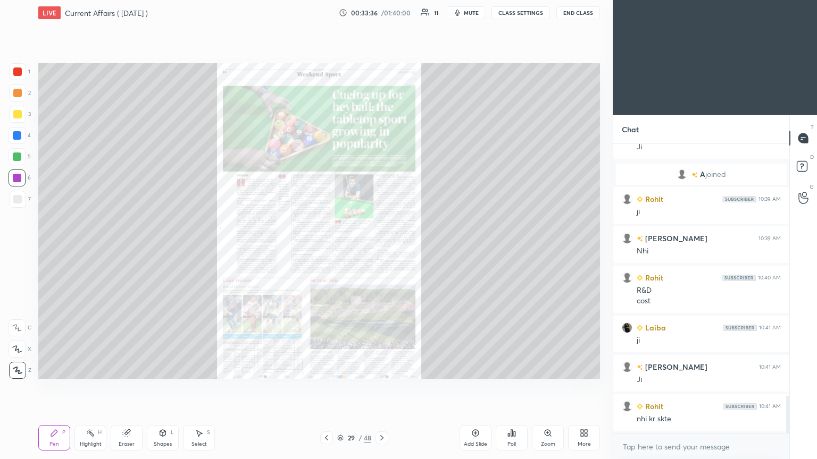
click at [381, 249] on icon at bounding box center [381, 438] width 9 height 9
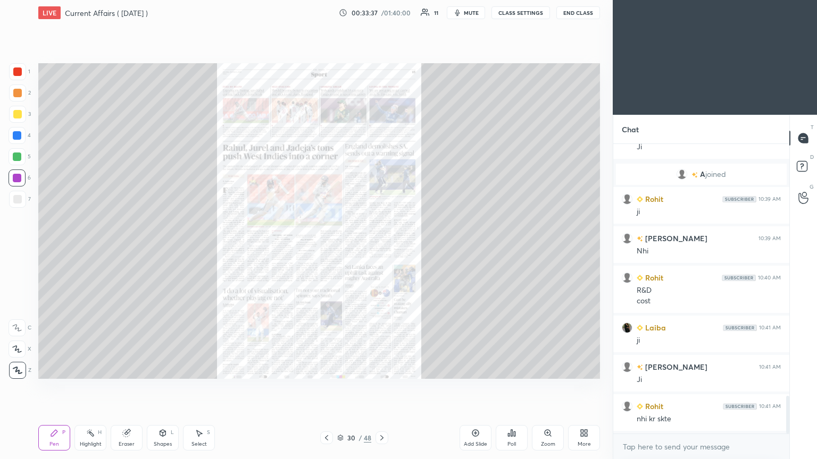
click at [381, 249] on div at bounding box center [381, 438] width 13 height 13
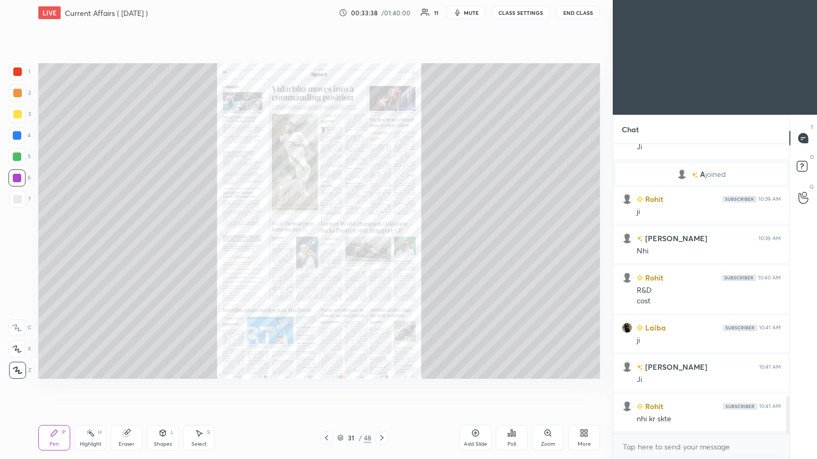
click at [381, 249] on div at bounding box center [381, 438] width 13 height 13
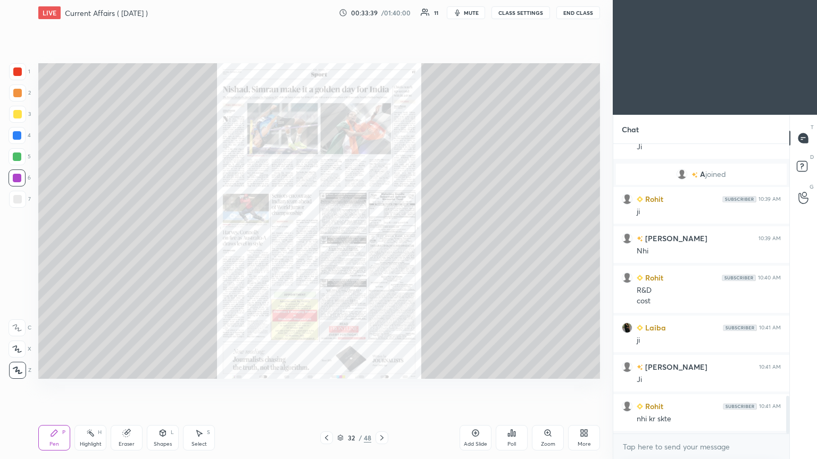
click at [381, 249] on div at bounding box center [381, 438] width 13 height 13
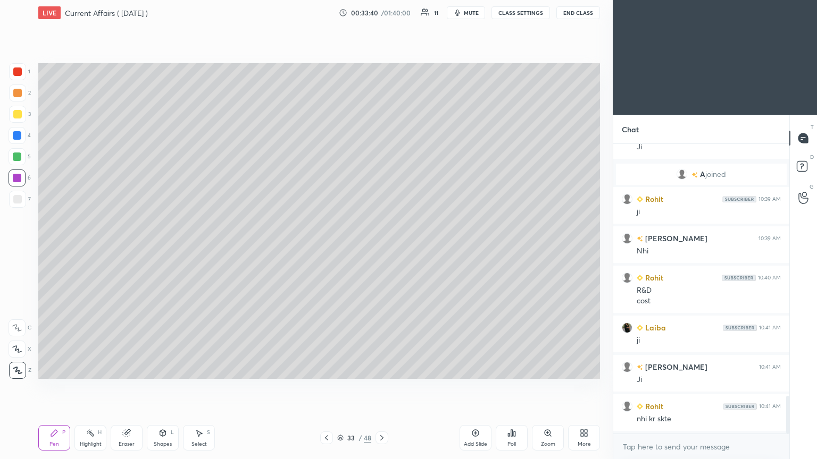
click at [18, 73] on div at bounding box center [17, 72] width 9 height 9
click at [19, 196] on div at bounding box center [17, 199] width 9 height 9
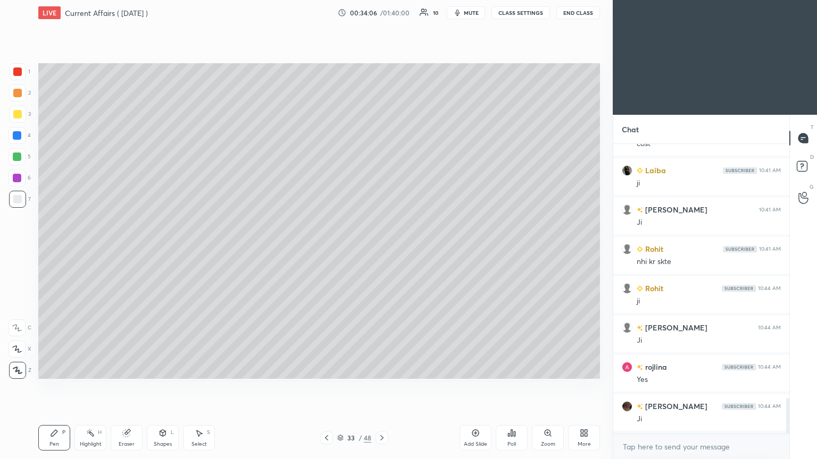
scroll to position [2118, 0]
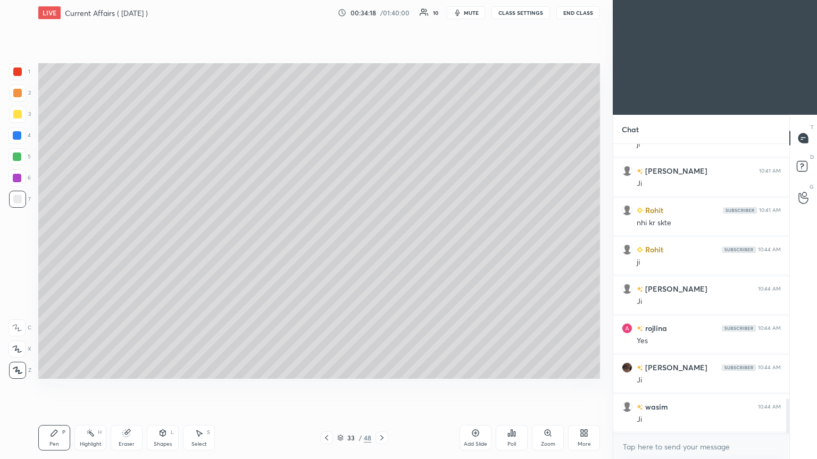
click at [381, 249] on div "Add Slide" at bounding box center [475, 438] width 32 height 26
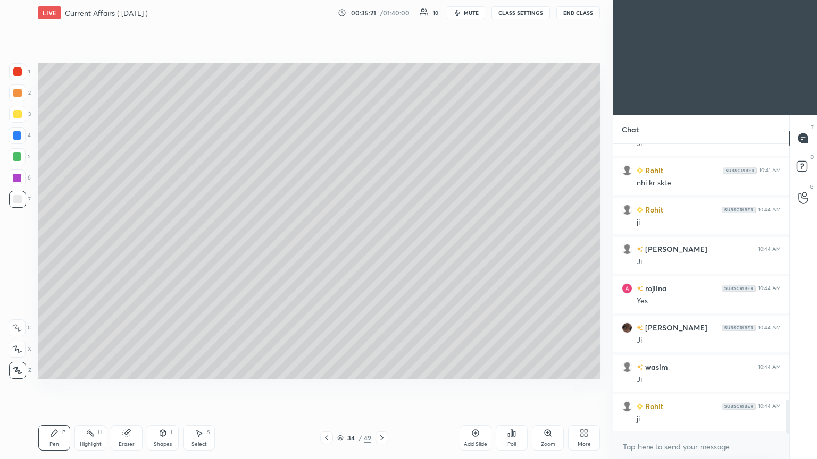
click at [19, 156] on div at bounding box center [17, 157] width 9 height 9
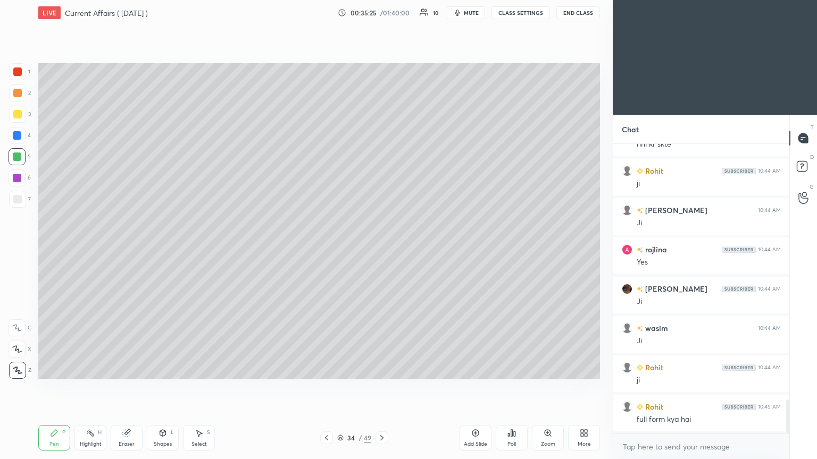
scroll to position [2237, 0]
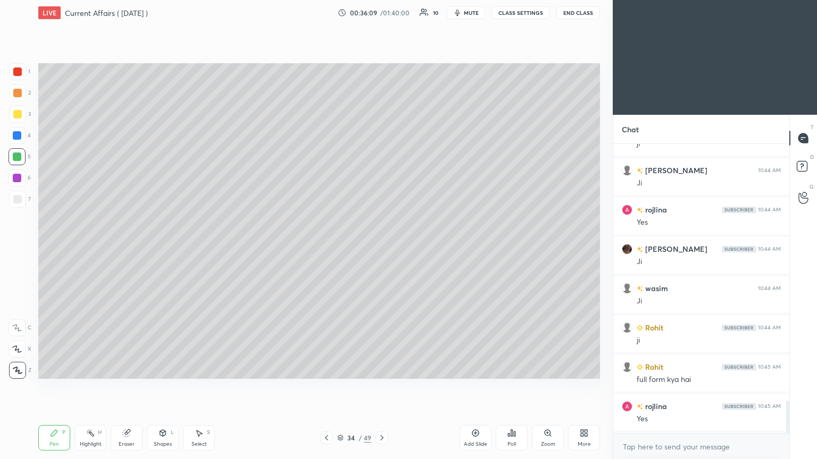
click at [23, 181] on div at bounding box center [17, 178] width 17 height 17
click at [381, 249] on icon at bounding box center [475, 433] width 9 height 9
click at [19, 198] on div at bounding box center [17, 199] width 9 height 9
click at [381, 249] on div "Add Slide" at bounding box center [475, 438] width 32 height 26
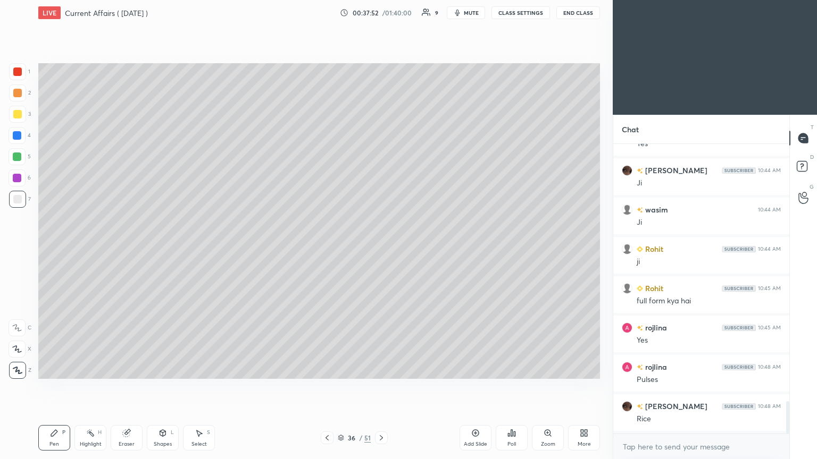
scroll to position [2354, 0]
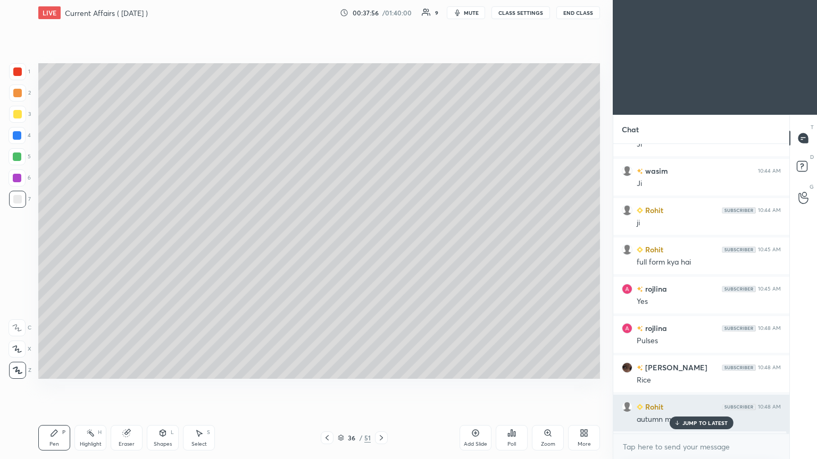
click at [381, 249] on p "JUMP TO LATEST" at bounding box center [705, 423] width 46 height 6
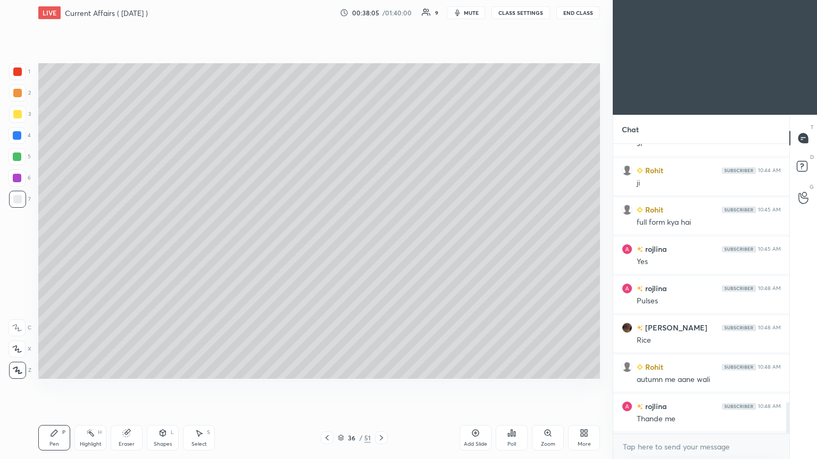
scroll to position [2433, 0]
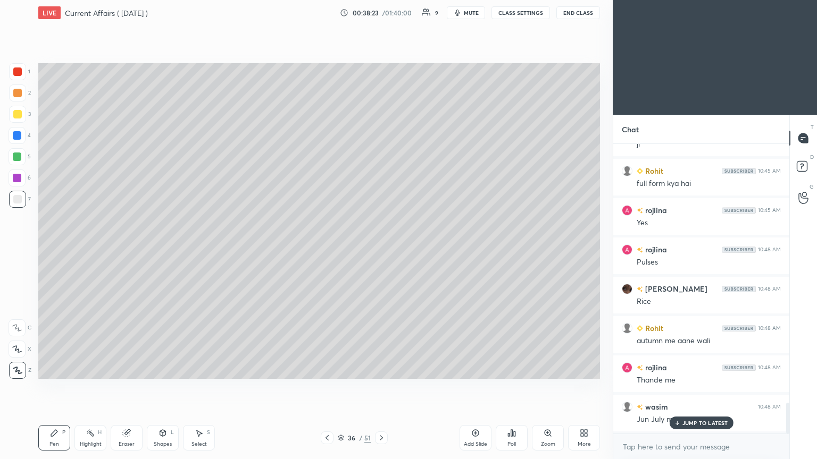
click at [381, 249] on icon at bounding box center [676, 423] width 7 height 6
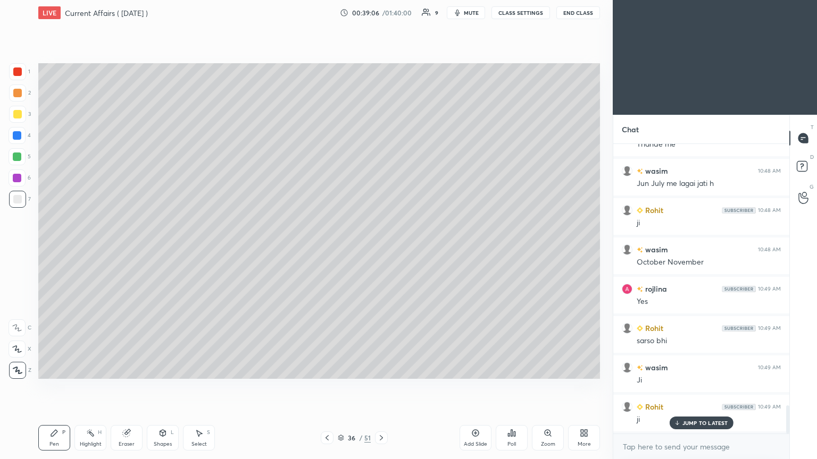
scroll to position [2709, 0]
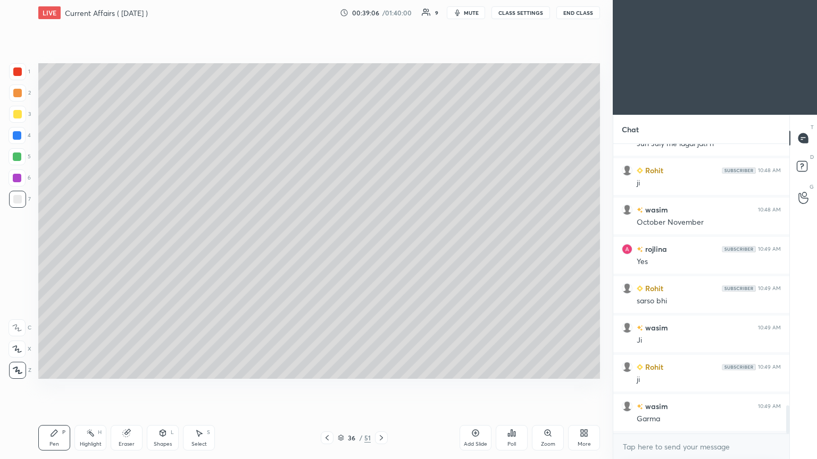
click at [328, 249] on icon at bounding box center [327, 438] width 9 height 9
click at [326, 249] on icon at bounding box center [326, 437] width 3 height 5
click at [329, 249] on icon at bounding box center [327, 438] width 9 height 9
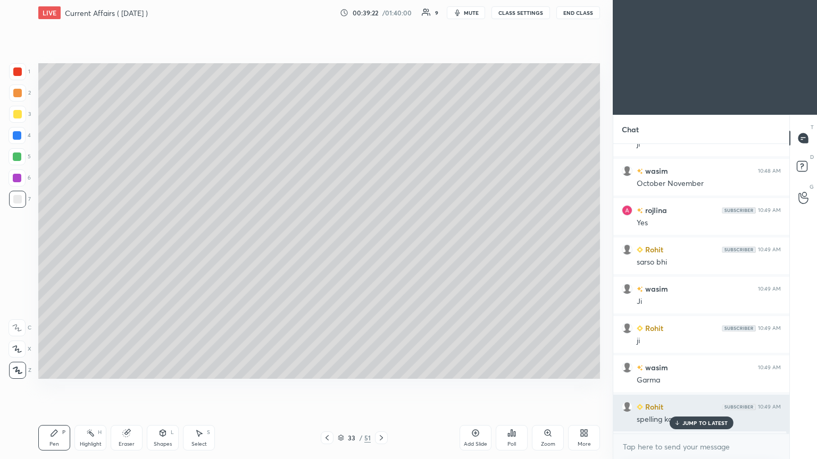
click at [381, 249] on icon at bounding box center [676, 423] width 7 height 6
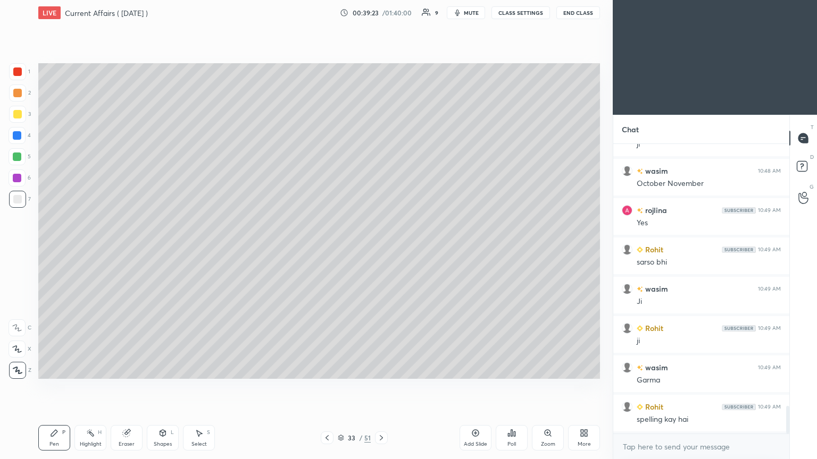
click at [381, 249] on div "Add Slide" at bounding box center [475, 438] width 32 height 26
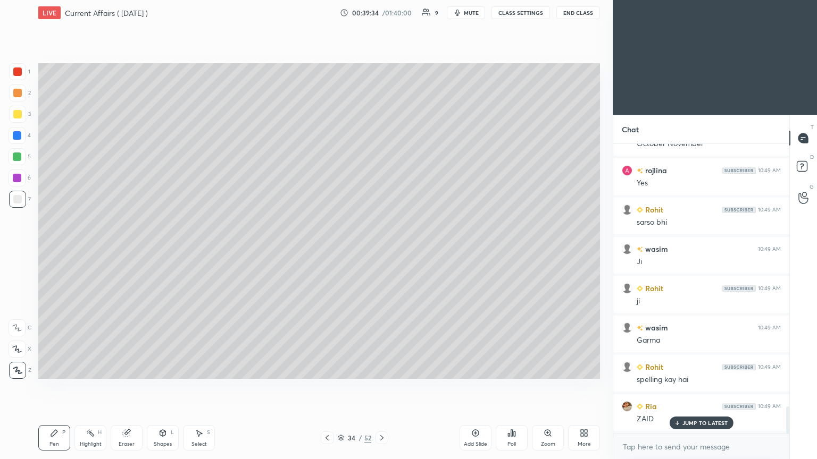
scroll to position [2826, 0]
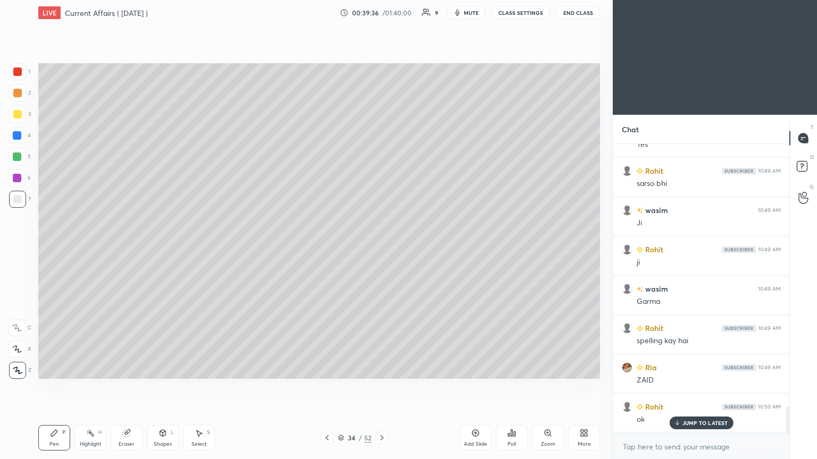
click at [327, 249] on icon at bounding box center [327, 438] width 9 height 9
click at [379, 249] on icon at bounding box center [381, 438] width 9 height 9
click at [380, 249] on icon at bounding box center [381, 438] width 9 height 9
click at [381, 249] on icon at bounding box center [381, 437] width 3 height 5
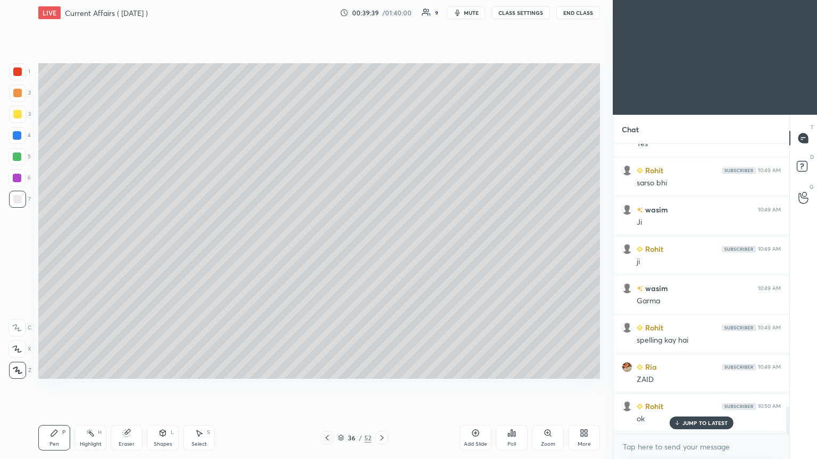
click at [381, 249] on icon at bounding box center [381, 438] width 9 height 9
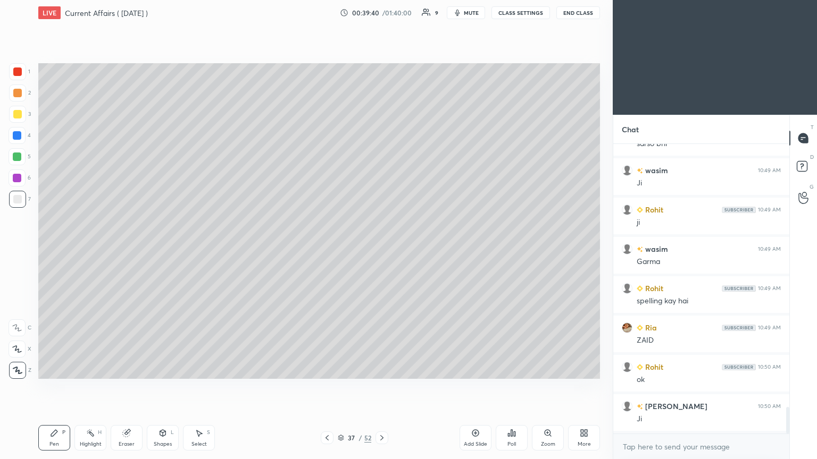
click at [381, 249] on icon at bounding box center [381, 437] width 3 height 5
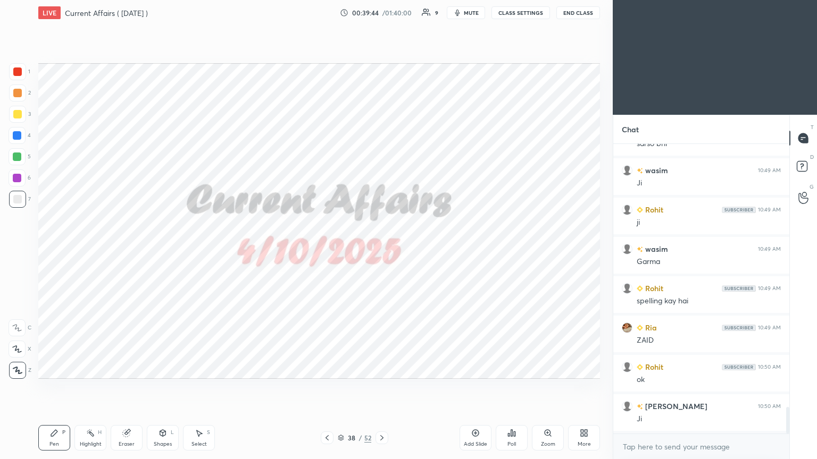
click at [15, 132] on div at bounding box center [17, 135] width 9 height 9
click at [381, 249] on icon at bounding box center [381, 438] width 9 height 9
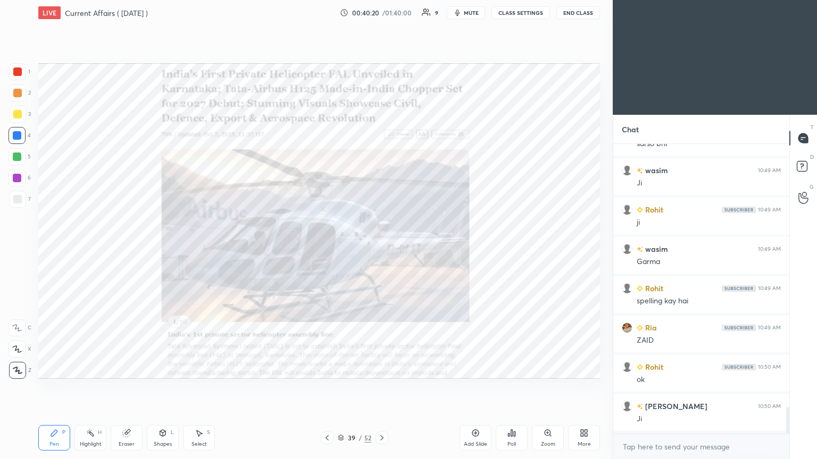
click at [381, 249] on icon at bounding box center [381, 438] width 9 height 9
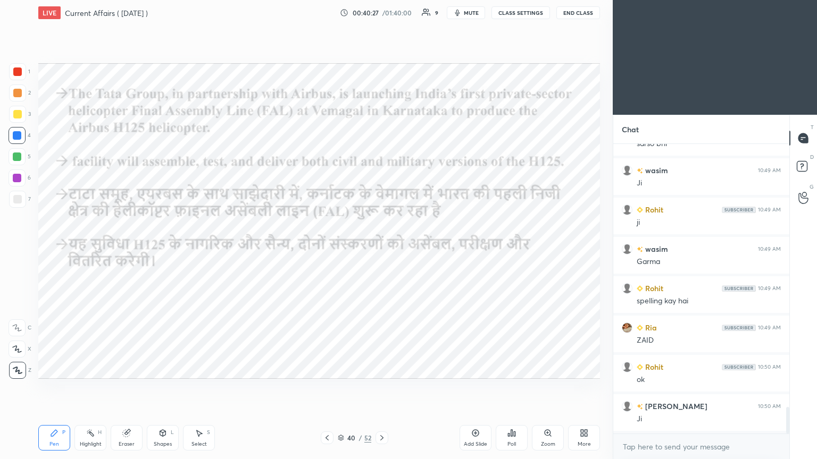
click at [16, 71] on div at bounding box center [17, 72] width 9 height 9
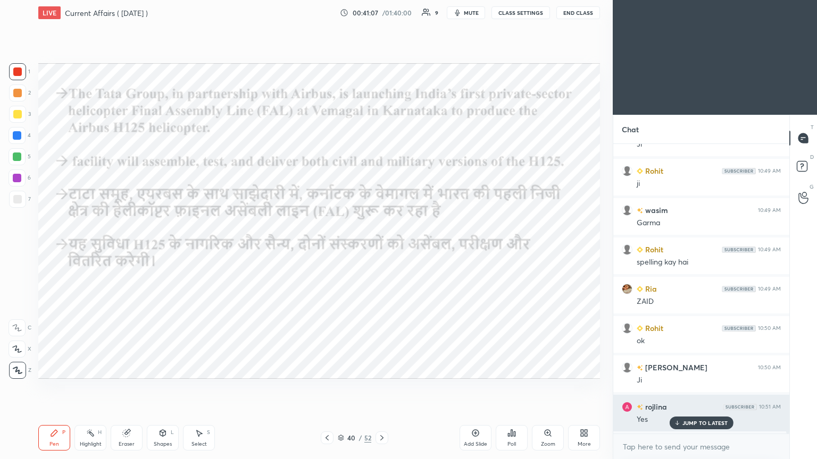
click at [381, 249] on p "JUMP TO LATEST" at bounding box center [705, 423] width 46 height 6
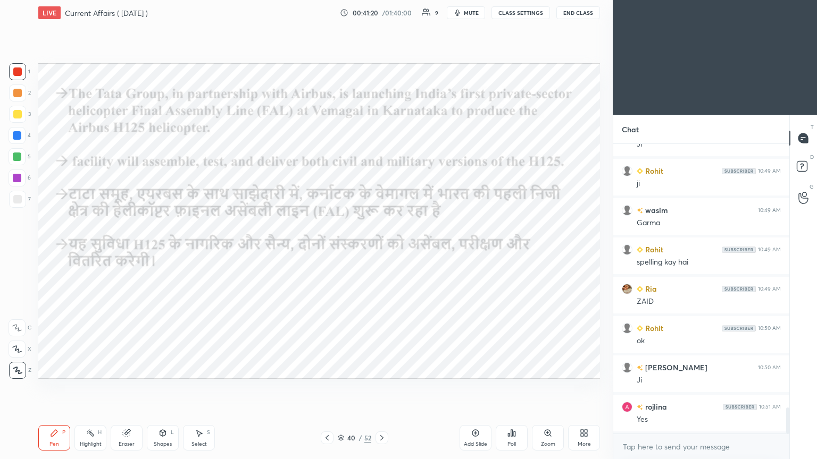
click at [381, 249] on div "Add Slide" at bounding box center [475, 438] width 32 height 26
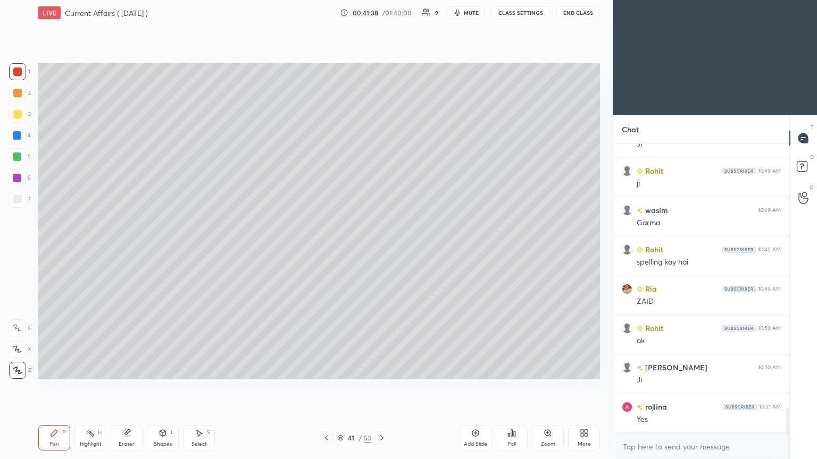
click at [19, 135] on div at bounding box center [17, 135] width 9 height 9
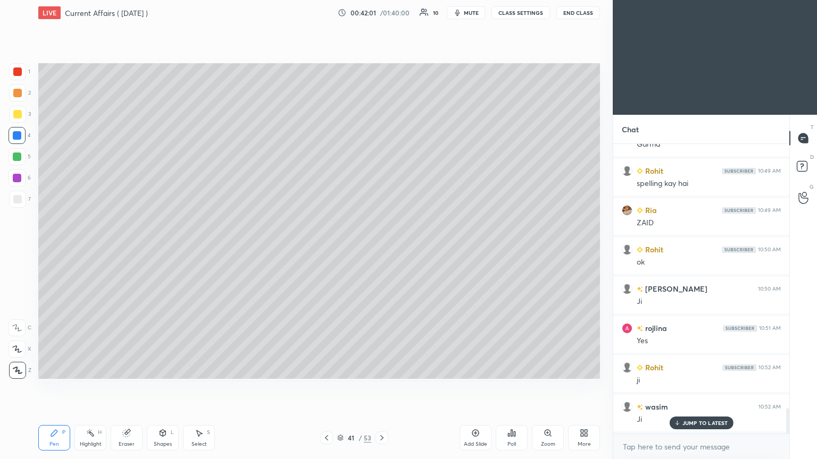
scroll to position [3024, 0]
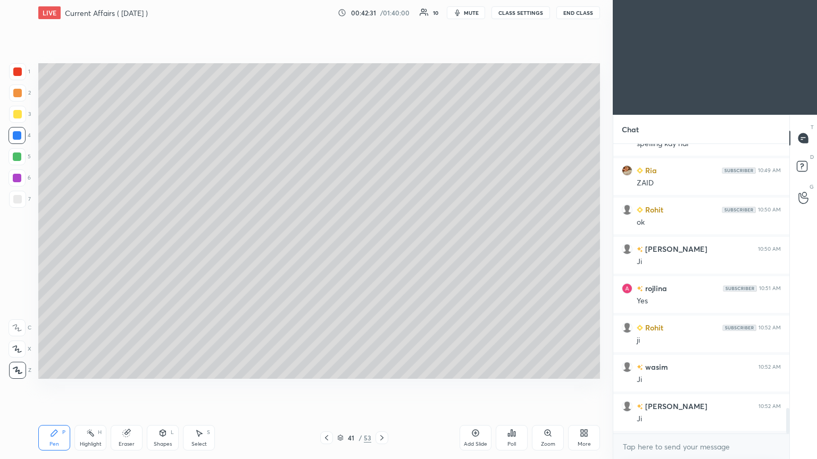
click at [17, 201] on div at bounding box center [17, 199] width 9 height 9
click at [381, 249] on div "Add Slide" at bounding box center [475, 438] width 32 height 26
drag, startPoint x: 787, startPoint y: 419, endPoint x: 789, endPoint y: 441, distance: 21.9
click at [381, 249] on div "Chat wasim 10:49 AM Garma Rohit 10:49 AM spelling kay hai Ria 10:49 AM ZAID Roh…" at bounding box center [714, 287] width 204 height 345
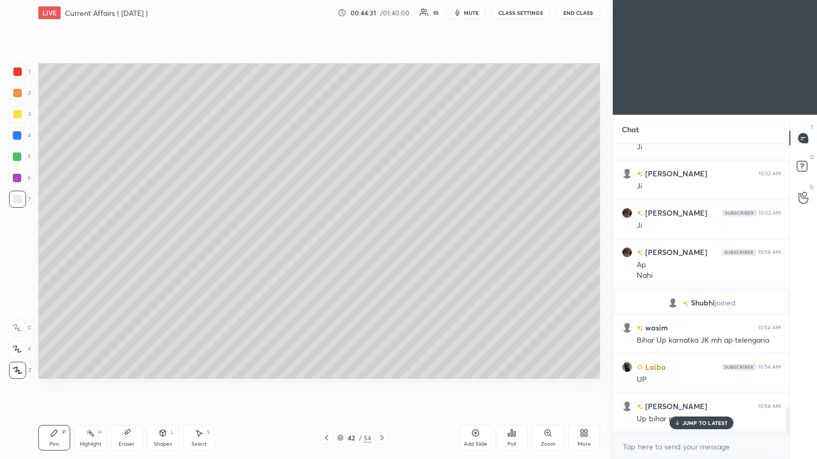
scroll to position [2843, 0]
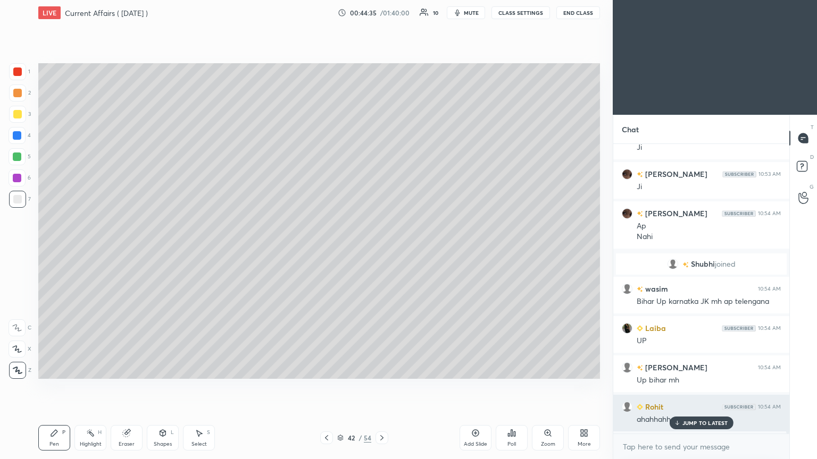
click at [381, 249] on icon at bounding box center [676, 423] width 7 height 6
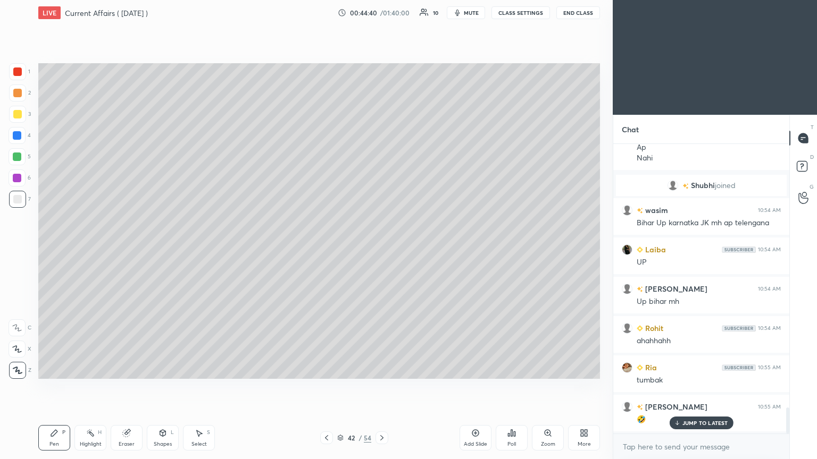
scroll to position [2962, 0]
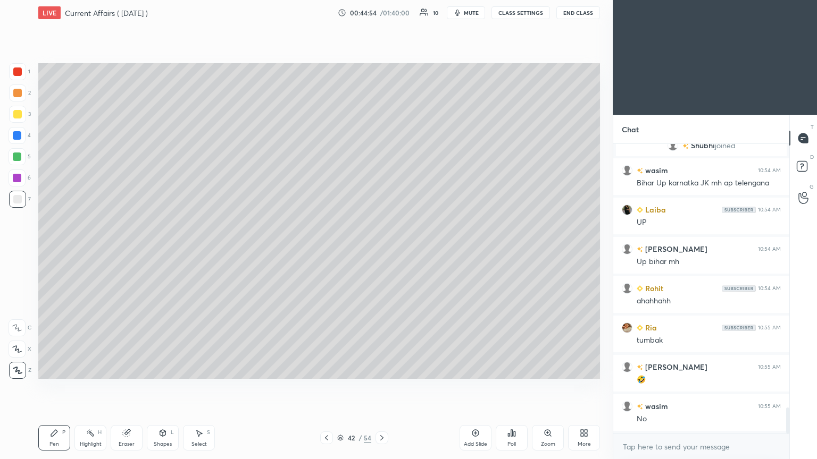
click at [20, 176] on div at bounding box center [17, 178] width 9 height 9
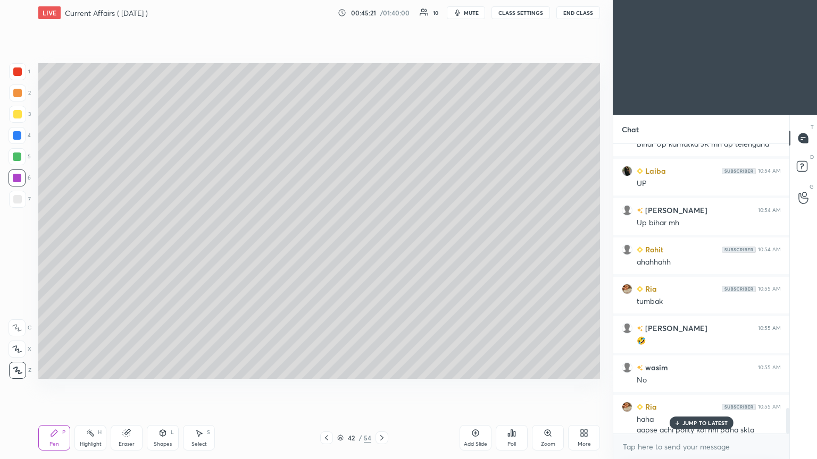
scroll to position [3011, 0]
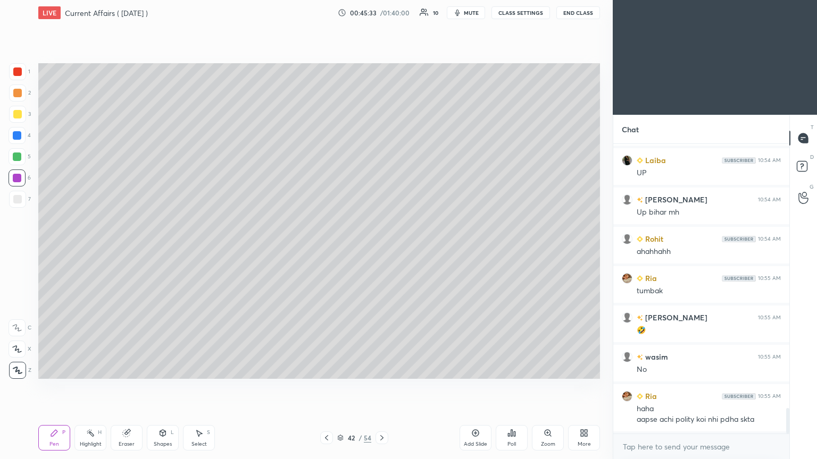
click at [17, 133] on div at bounding box center [17, 135] width 9 height 9
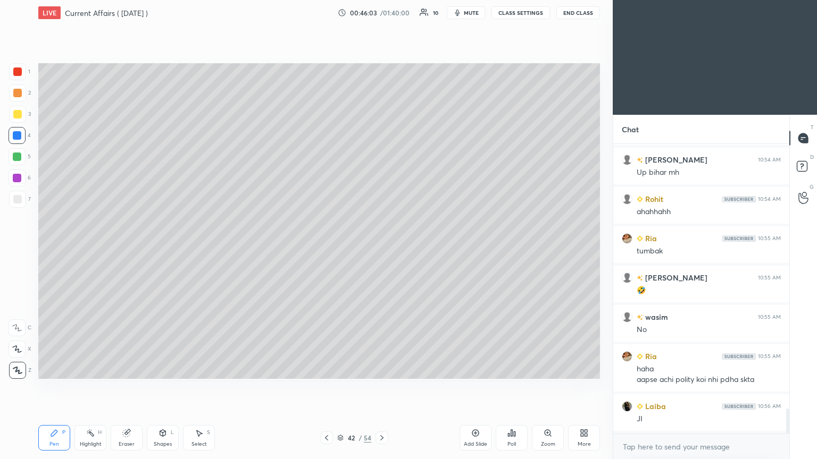
scroll to position [3090, 0]
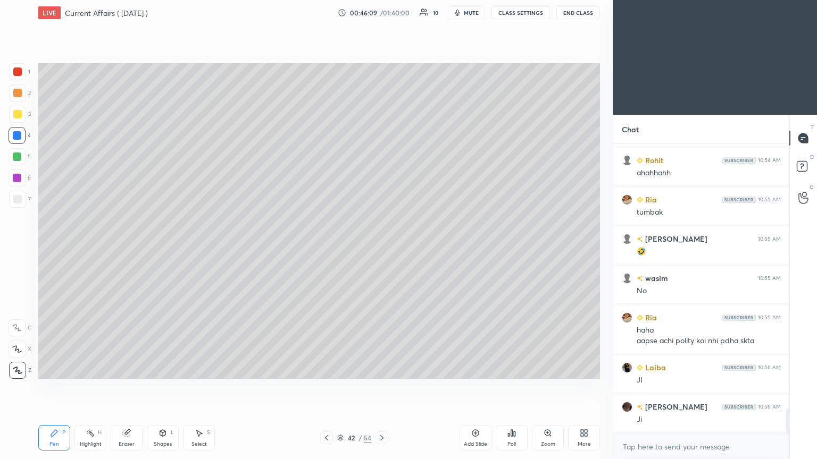
click at [326, 249] on icon at bounding box center [326, 437] width 3 height 5
click at [381, 249] on icon at bounding box center [381, 438] width 9 height 9
click at [381, 249] on div "Add Slide" at bounding box center [475, 438] width 32 height 26
click at [381, 13] on span "mute" at bounding box center [471, 12] width 15 height 7
click at [19, 199] on div at bounding box center [17, 199] width 9 height 9
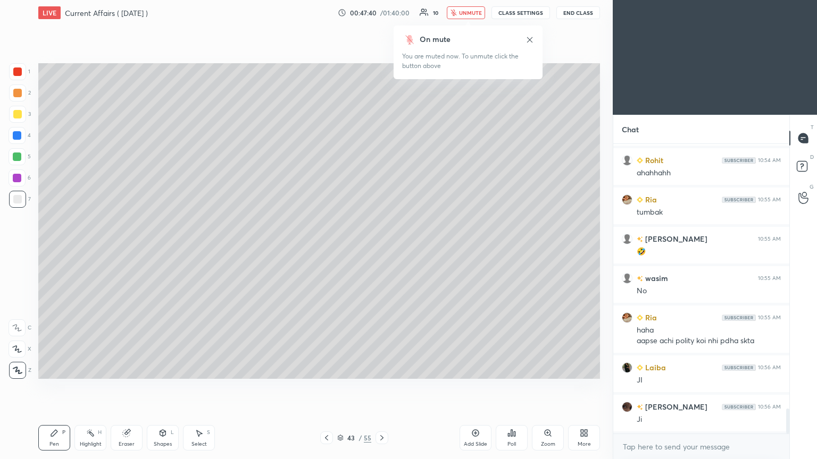
click at [20, 74] on div at bounding box center [17, 72] width 9 height 9
click at [20, 199] on div at bounding box center [17, 199] width 9 height 9
click at [381, 15] on span "unmute" at bounding box center [470, 12] width 23 height 7
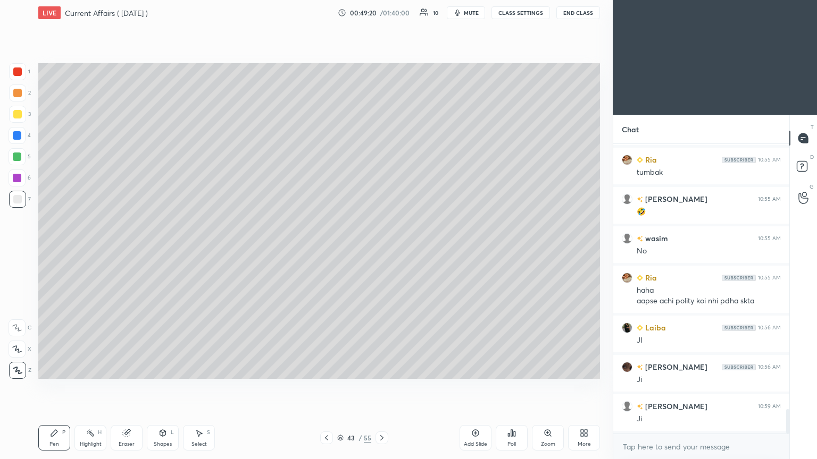
click at [381, 249] on icon at bounding box center [475, 433] width 3 height 3
click at [19, 179] on div at bounding box center [17, 178] width 9 height 9
click at [381, 249] on icon at bounding box center [475, 433] width 9 height 9
click at [15, 153] on div at bounding box center [17, 157] width 9 height 9
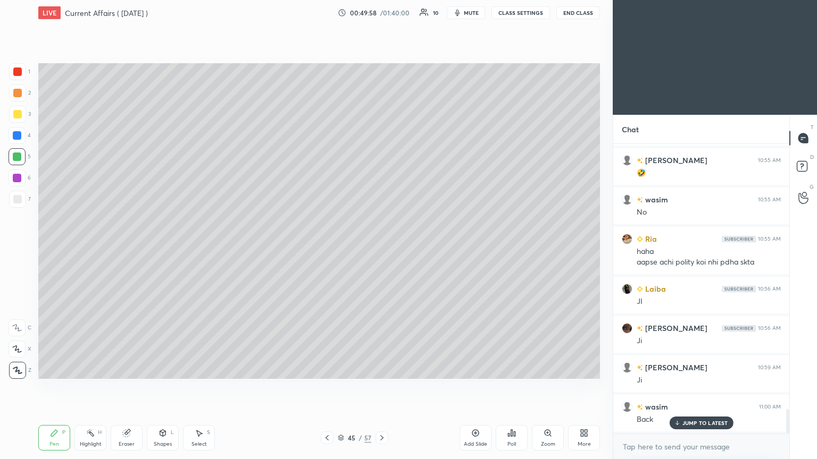
click at [20, 198] on div at bounding box center [17, 199] width 9 height 9
click at [327, 249] on icon at bounding box center [327, 438] width 9 height 9
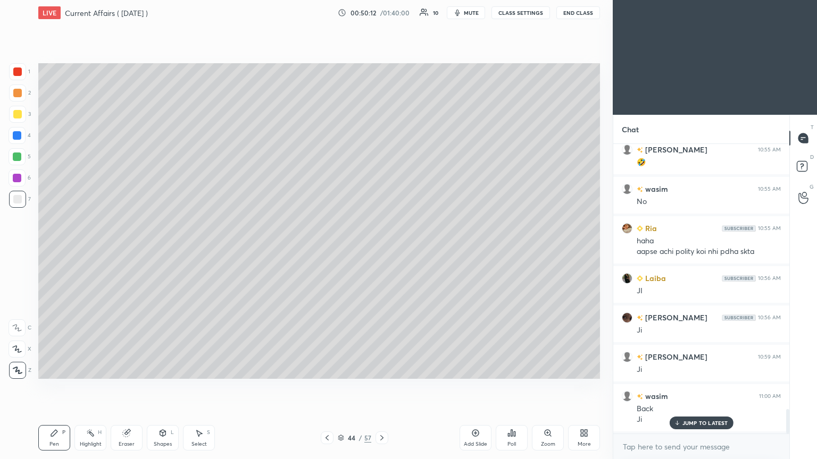
click at [381, 249] on icon at bounding box center [381, 438] width 9 height 9
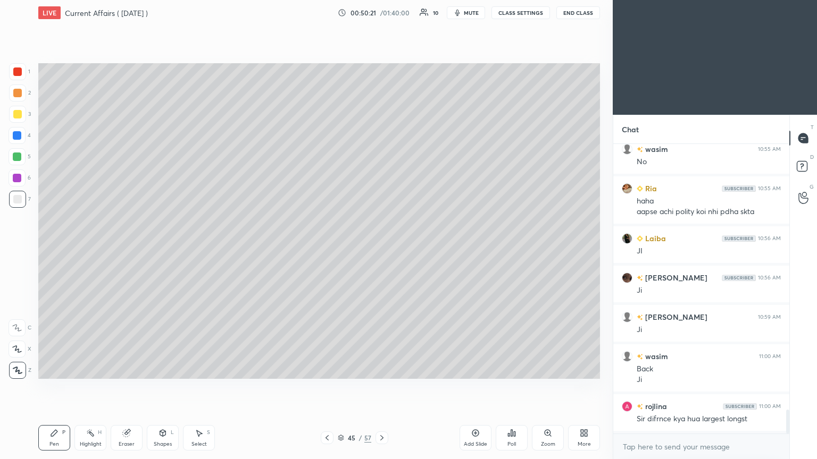
click at [325, 249] on icon at bounding box center [327, 438] width 9 height 9
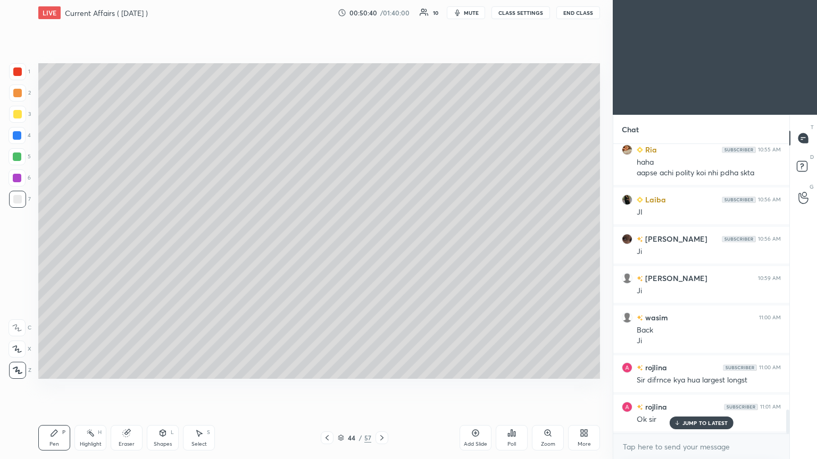
scroll to position [3298, 0]
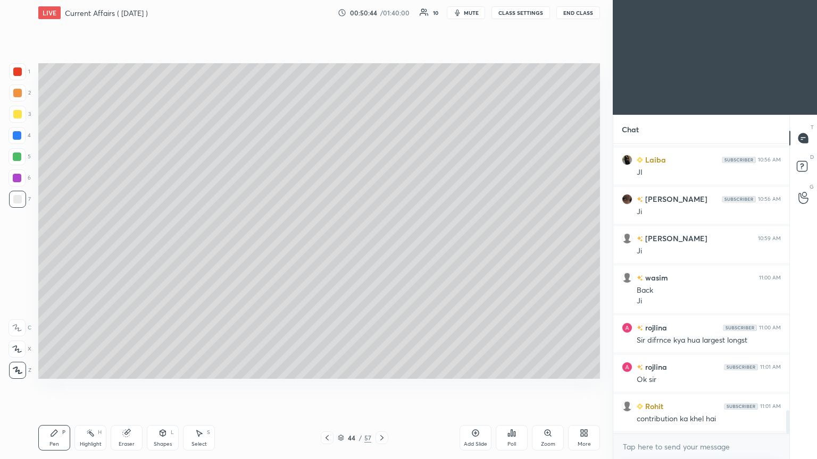
click at [381, 249] on icon at bounding box center [381, 437] width 3 height 5
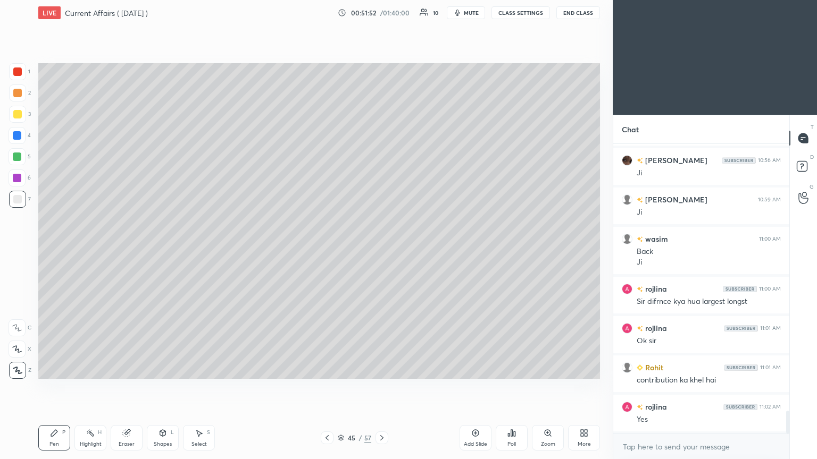
scroll to position [3377, 0]
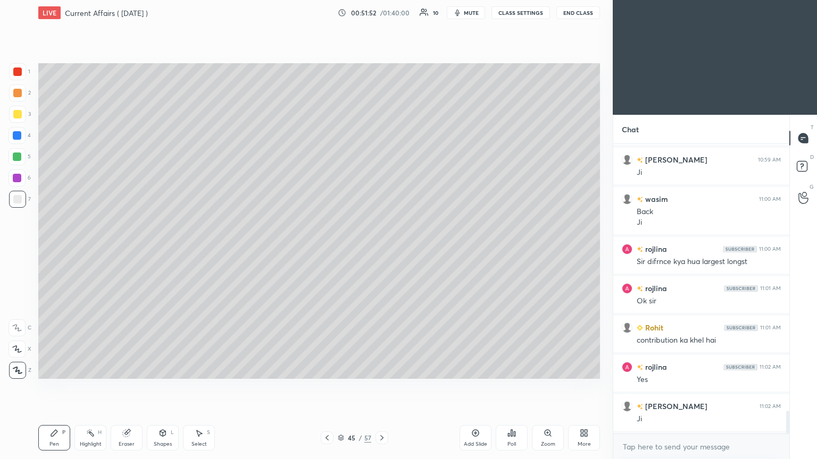
click at [381, 249] on icon at bounding box center [475, 433] width 7 height 7
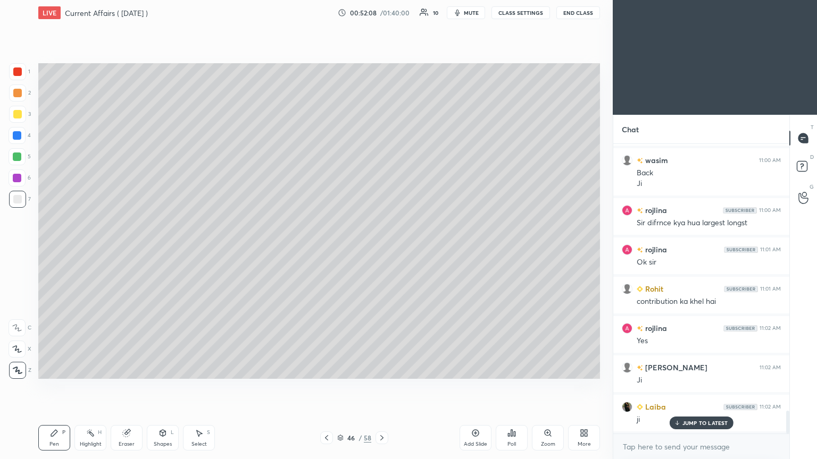
click at [19, 181] on div at bounding box center [17, 178] width 9 height 9
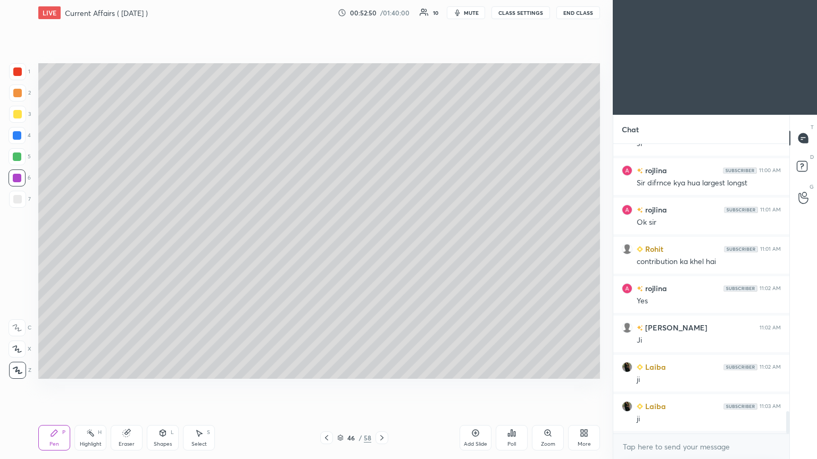
click at [381, 13] on span "mute" at bounding box center [471, 12] width 15 height 7
click at [381, 11] on span "unmute" at bounding box center [470, 12] width 23 height 7
click at [381, 249] on icon at bounding box center [475, 433] width 9 height 9
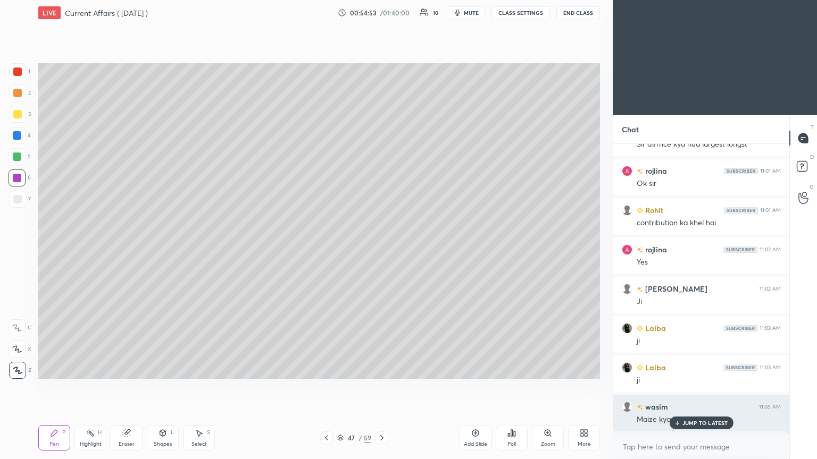
click at [381, 249] on icon at bounding box center [676, 425] width 3 height 2
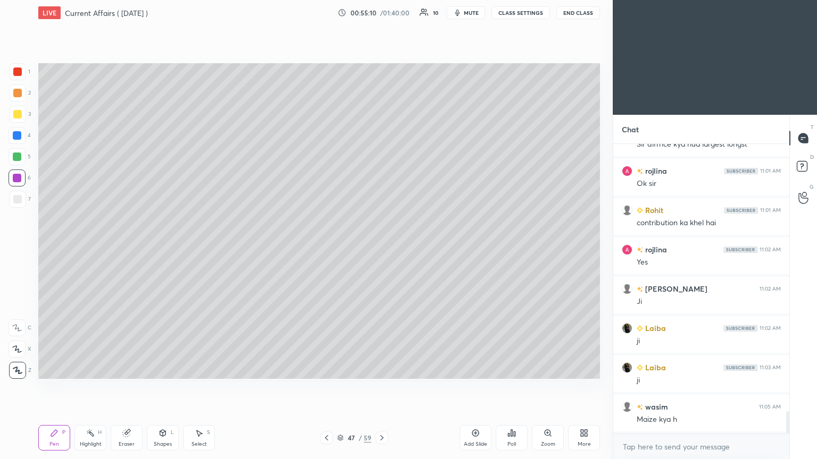
click at [16, 157] on div at bounding box center [17, 157] width 9 height 9
click at [381, 249] on icon at bounding box center [475, 433] width 9 height 9
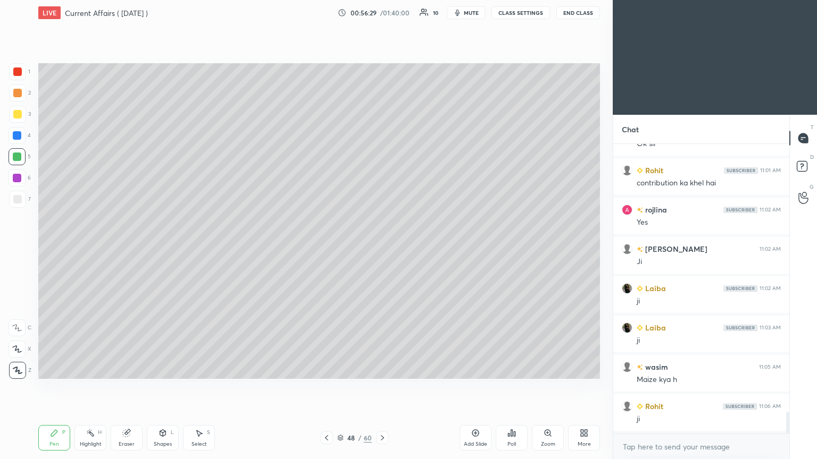
click at [381, 249] on icon at bounding box center [475, 433] width 9 height 9
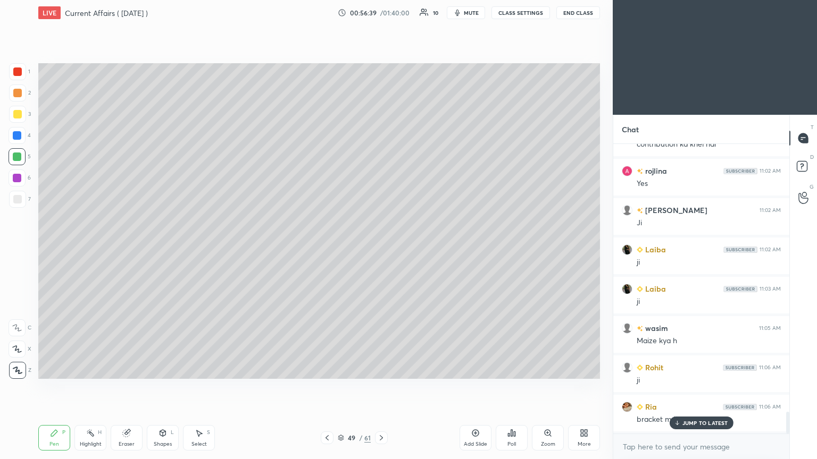
click at [19, 198] on div at bounding box center [17, 199] width 9 height 9
click at [381, 249] on icon at bounding box center [676, 423] width 7 height 6
click at [328, 249] on icon at bounding box center [327, 438] width 9 height 9
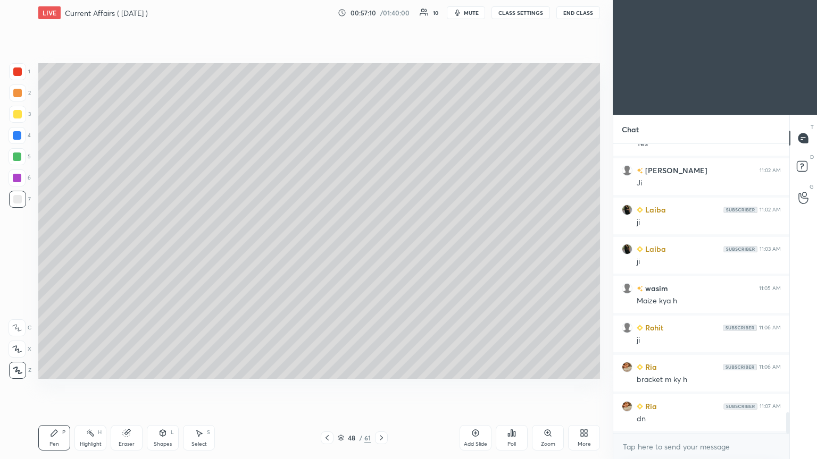
click at [381, 249] on icon at bounding box center [381, 437] width 3 height 5
click at [18, 174] on div at bounding box center [17, 178] width 9 height 9
click at [18, 198] on div at bounding box center [17, 199] width 9 height 9
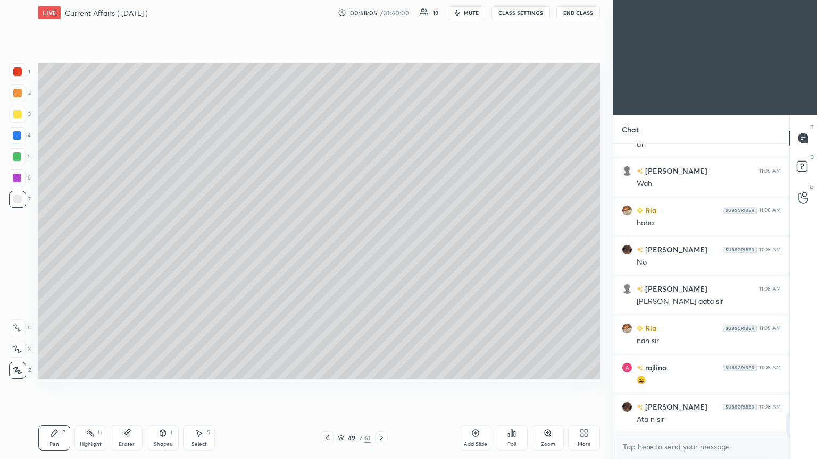
scroll to position [3927, 0]
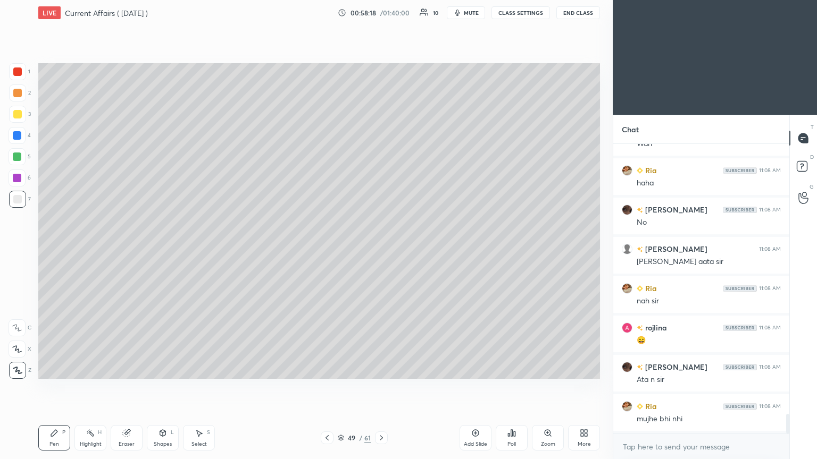
click at [381, 249] on icon at bounding box center [475, 433] width 7 height 7
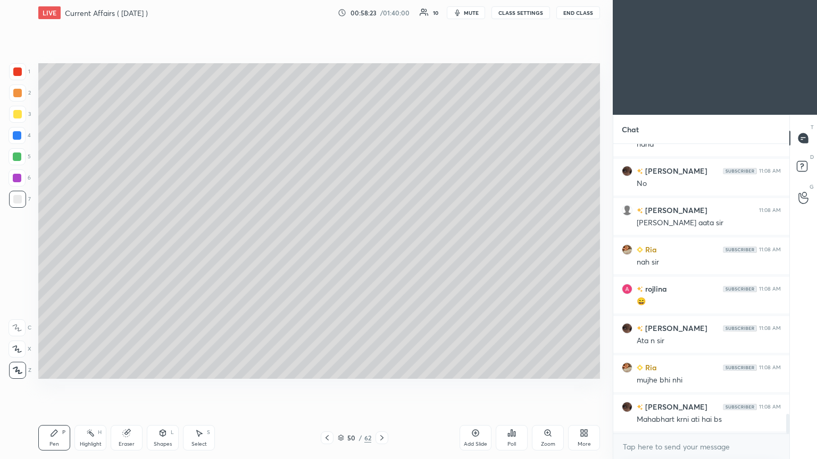
scroll to position [4006, 0]
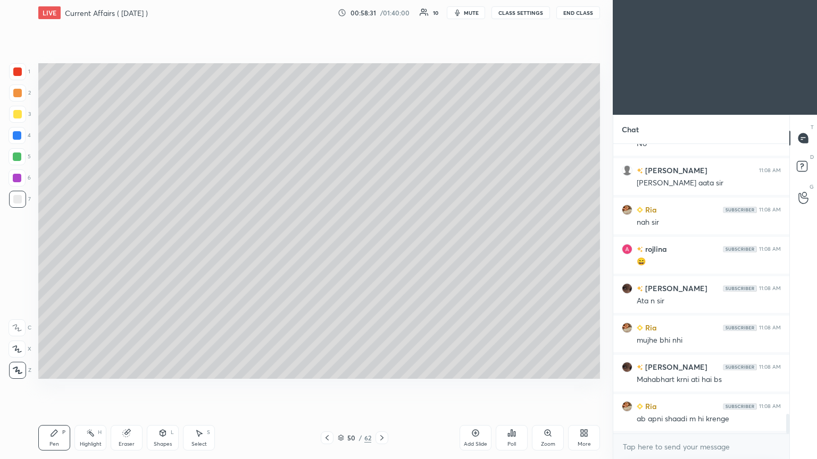
click at [18, 178] on div at bounding box center [17, 178] width 9 height 9
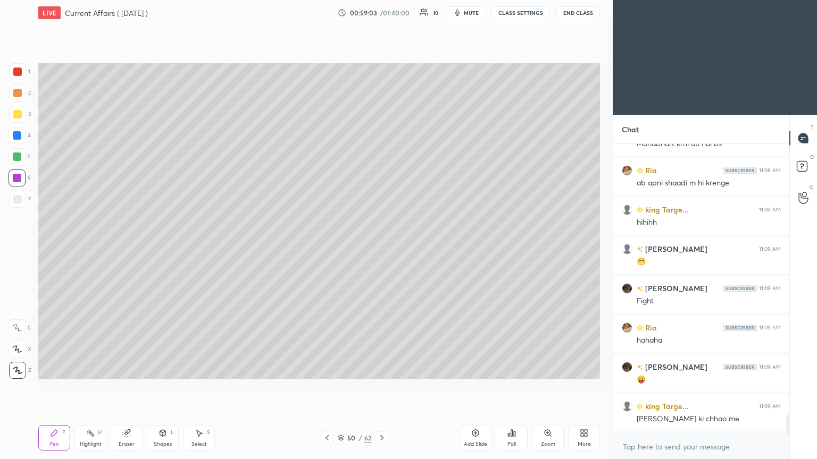
scroll to position [4281, 0]
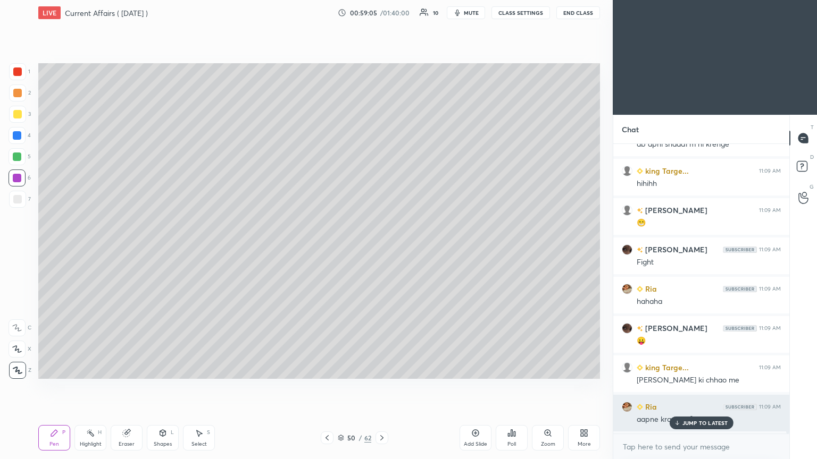
click at [381, 249] on p "JUMP TO LATEST" at bounding box center [705, 423] width 46 height 6
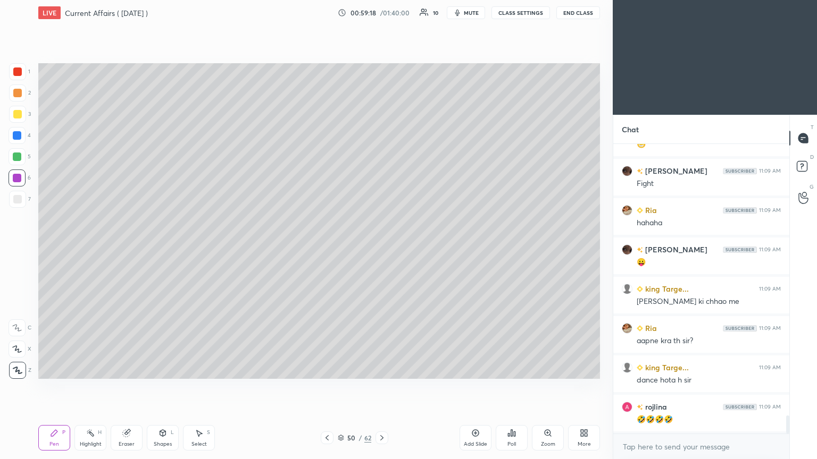
scroll to position [4400, 0]
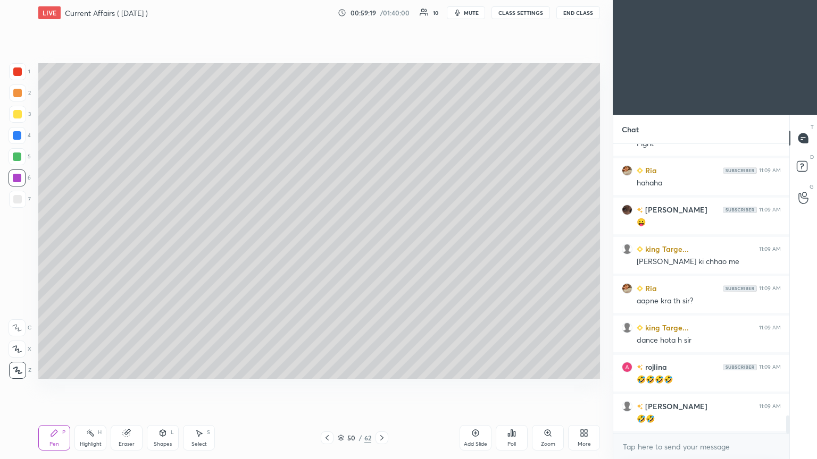
click at [19, 198] on div at bounding box center [17, 199] width 9 height 9
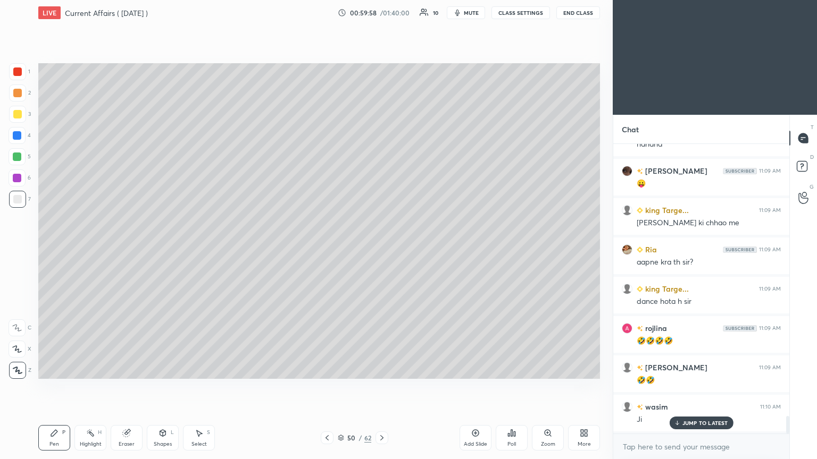
click at [328, 249] on icon at bounding box center [327, 438] width 9 height 9
click at [330, 249] on icon at bounding box center [327, 438] width 9 height 9
click at [329, 249] on icon at bounding box center [327, 438] width 9 height 9
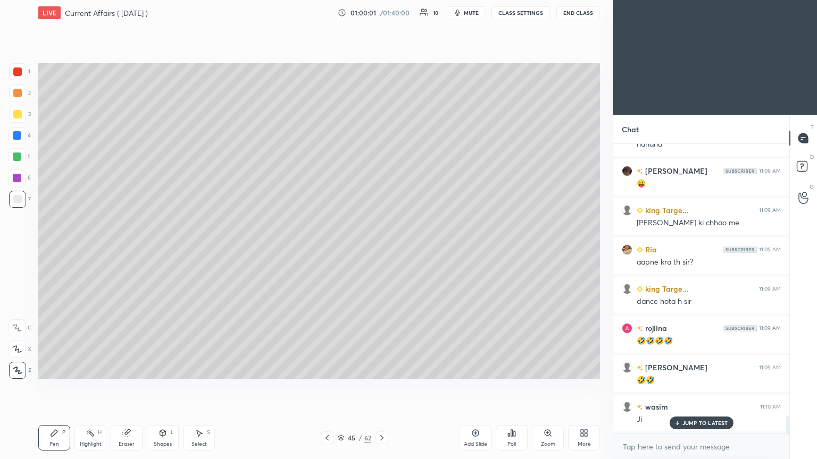
click at [381, 249] on div at bounding box center [381, 438] width 13 height 13
click at [381, 249] on icon at bounding box center [381, 438] width 9 height 9
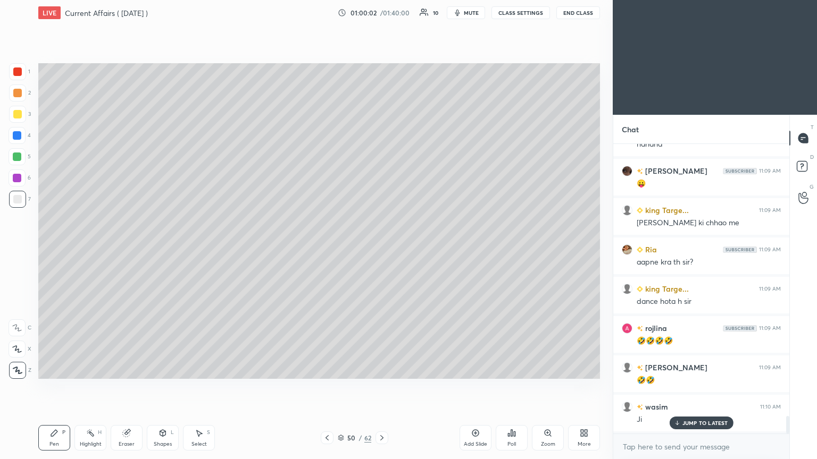
click at [381, 249] on icon at bounding box center [381, 437] width 3 height 5
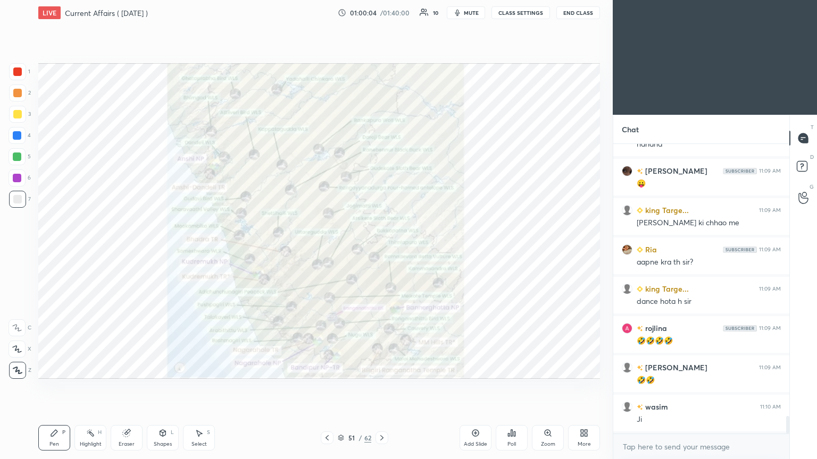
scroll to position [4478, 0]
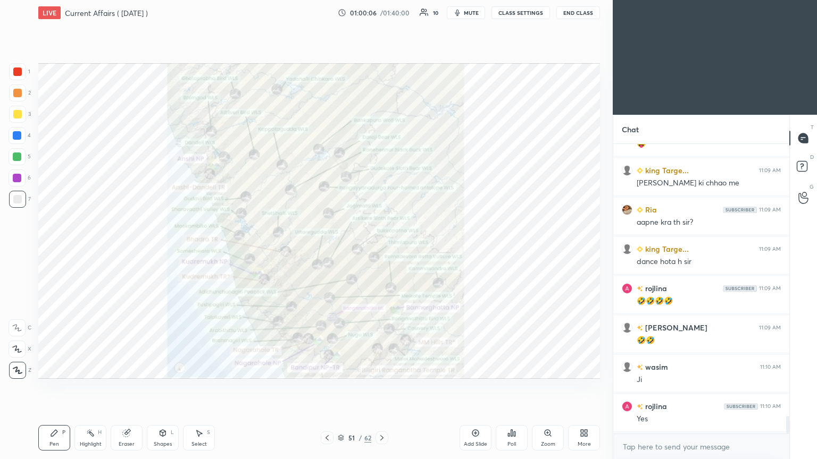
click at [11, 66] on div at bounding box center [17, 71] width 17 height 17
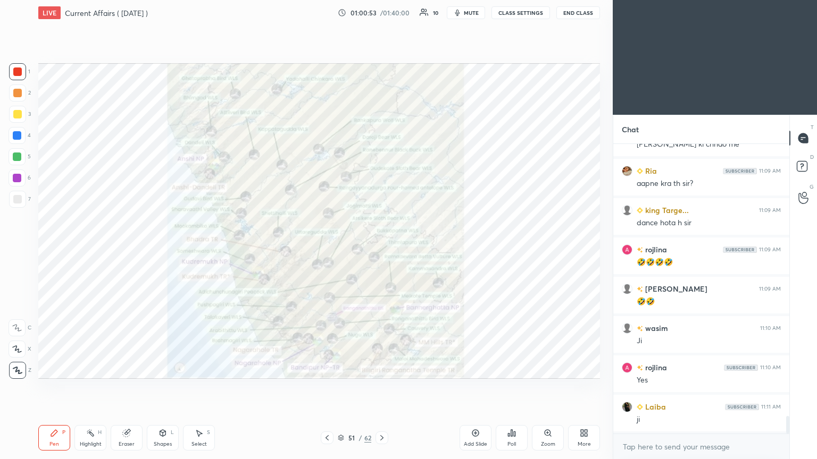
scroll to position [4557, 0]
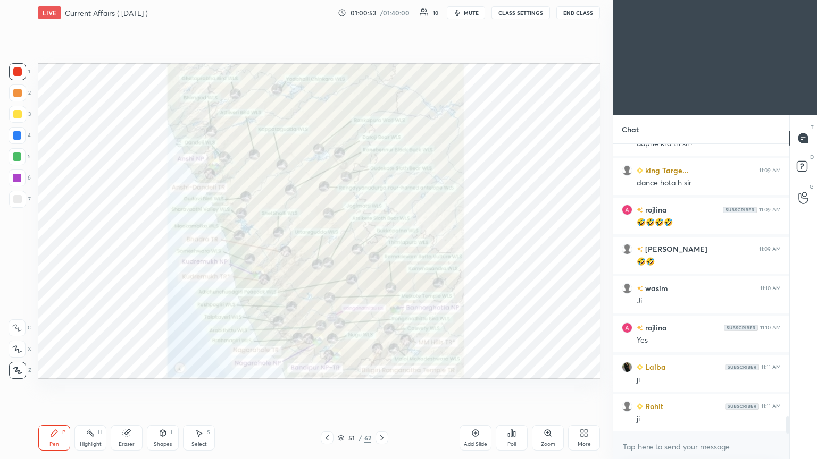
click at [381, 249] on icon at bounding box center [381, 438] width 9 height 9
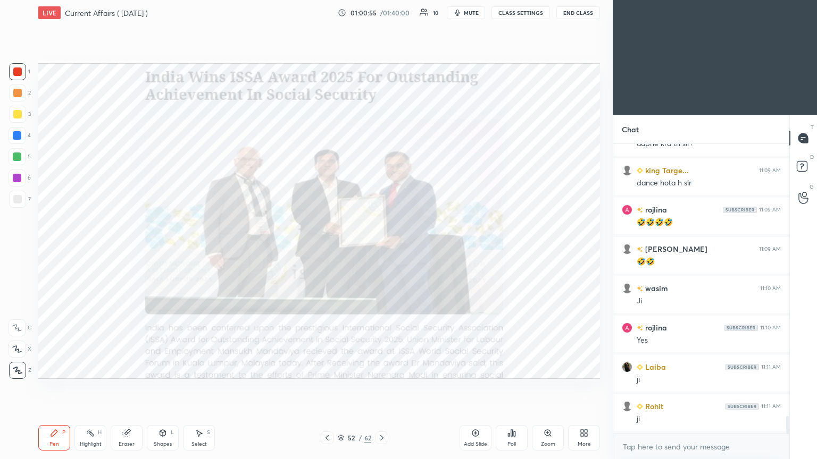
click at [19, 72] on div at bounding box center [17, 72] width 9 height 9
click at [379, 249] on icon at bounding box center [381, 438] width 9 height 9
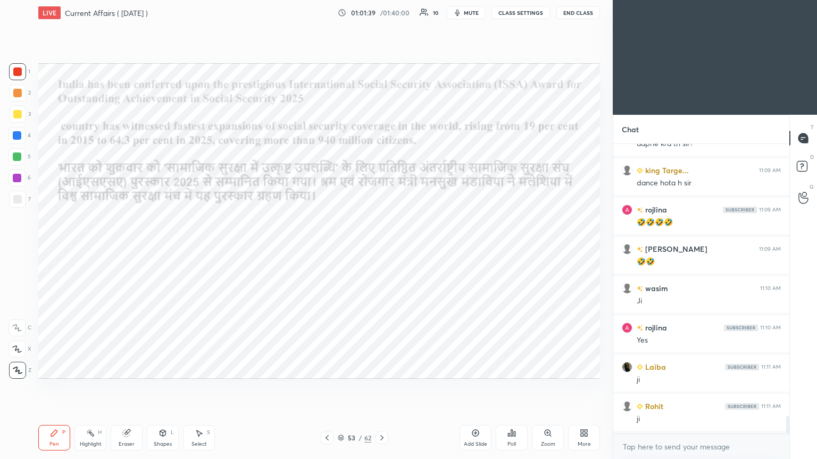
scroll to position [4596, 0]
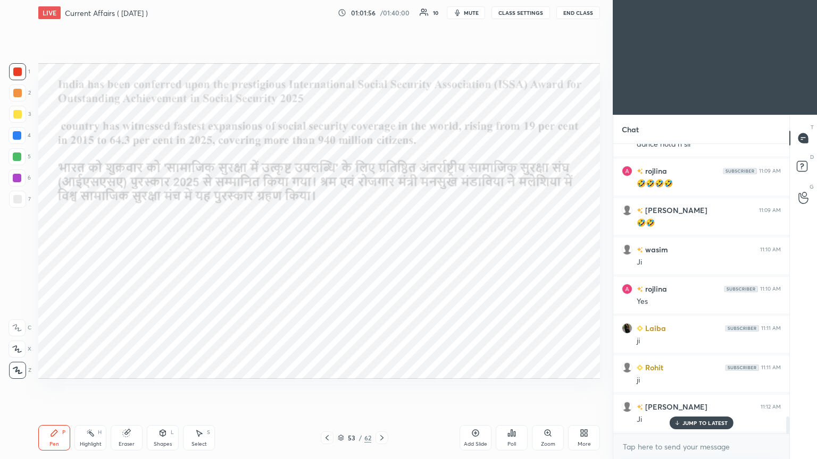
click at [381, 249] on icon at bounding box center [381, 438] width 9 height 9
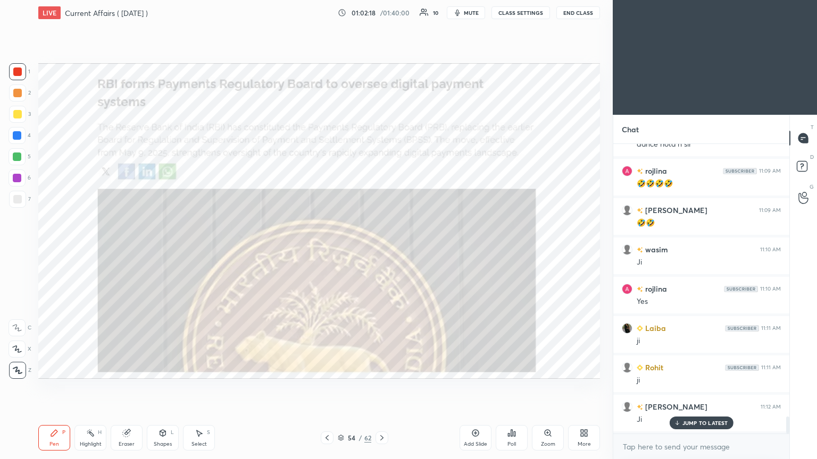
click at [379, 249] on icon at bounding box center [381, 438] width 9 height 9
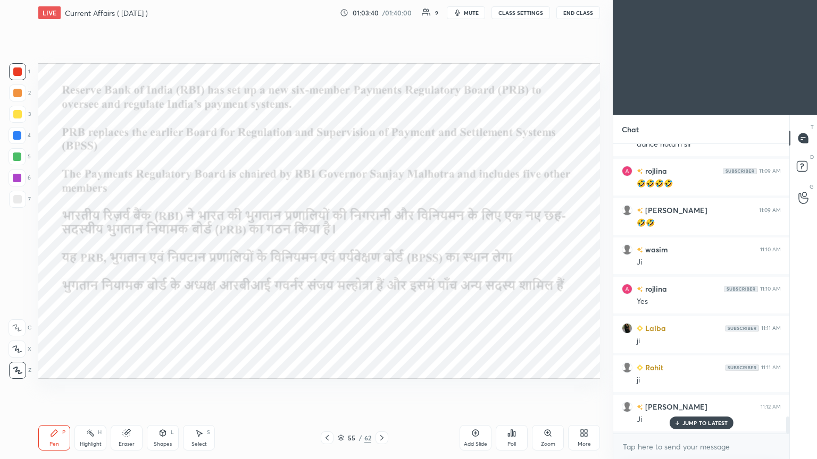
click at [381, 249] on icon at bounding box center [475, 433] width 9 height 9
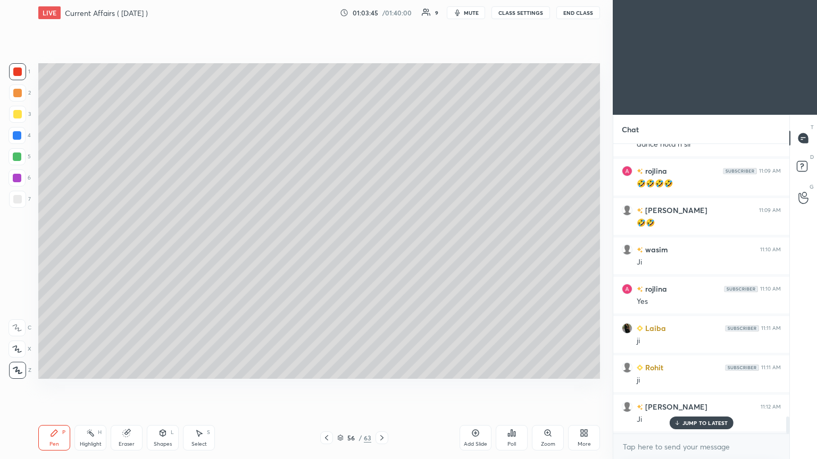
click at [15, 198] on div at bounding box center [17, 199] width 9 height 9
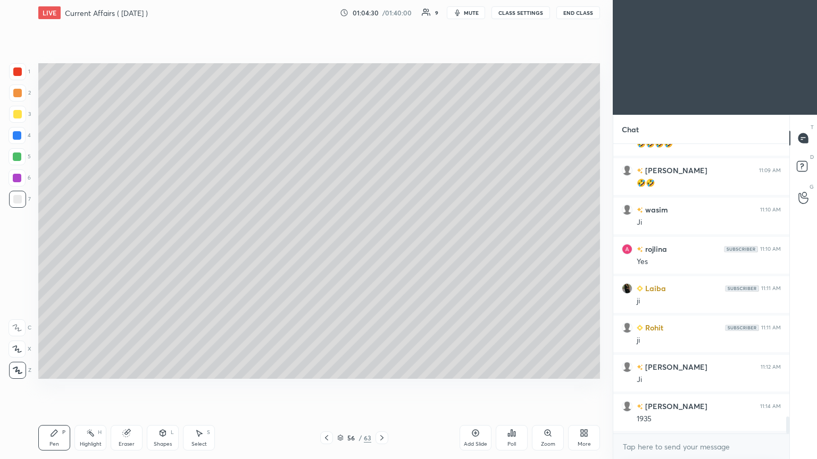
click at [21, 180] on div at bounding box center [17, 178] width 9 height 9
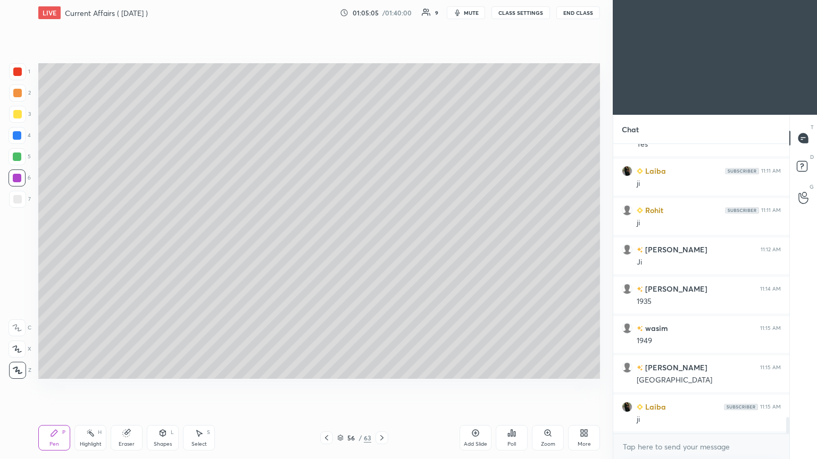
scroll to position [4793, 0]
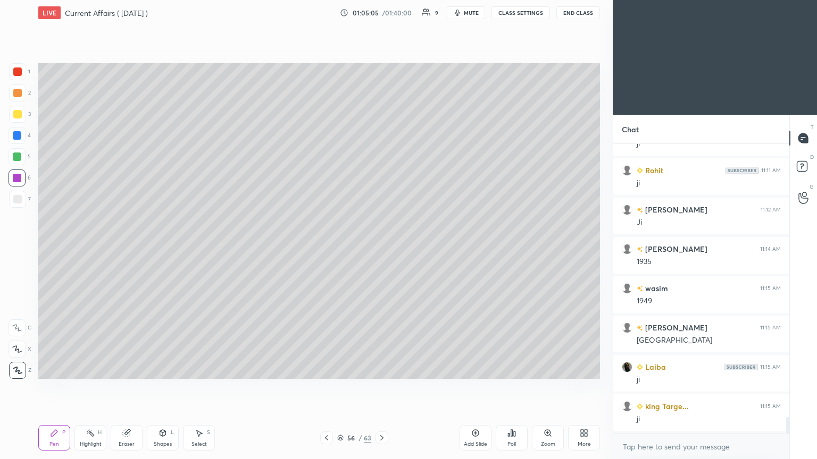
click at [381, 249] on icon at bounding box center [381, 438] width 9 height 9
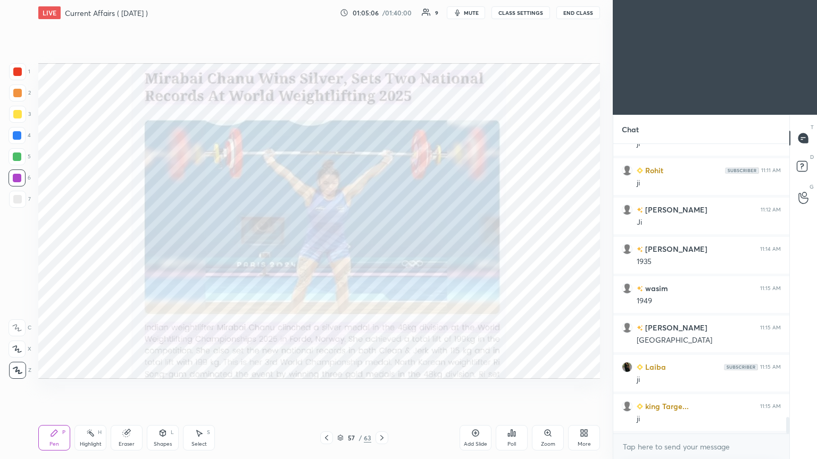
scroll to position [4832, 0]
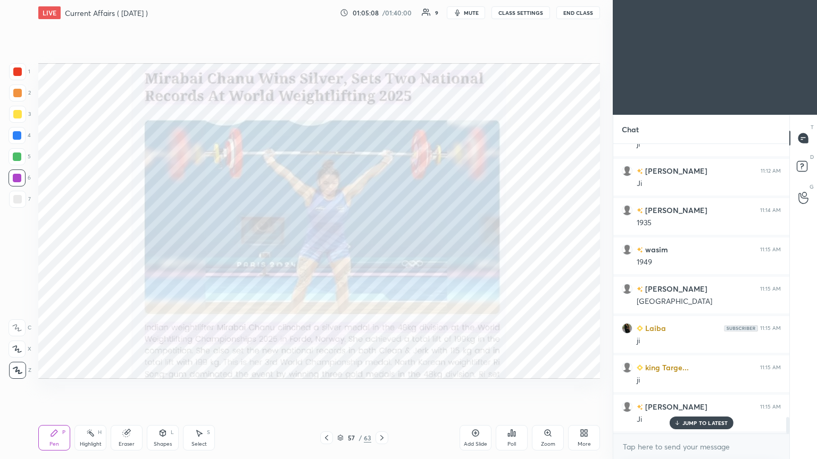
click at [18, 71] on div at bounding box center [17, 72] width 9 height 9
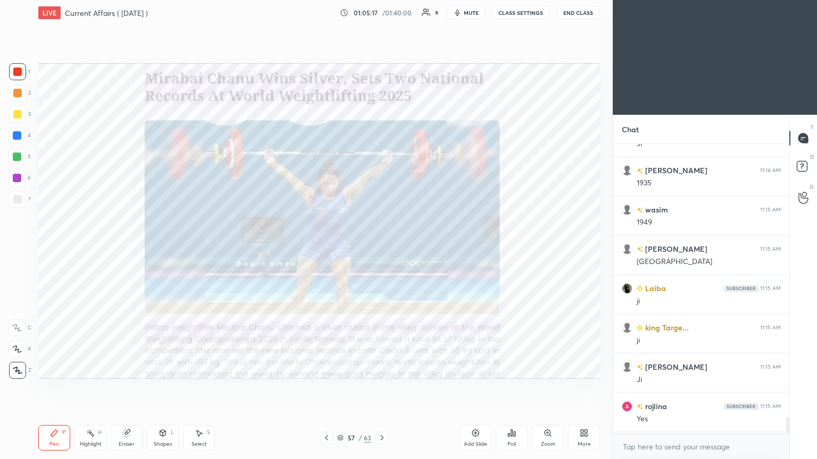
click at [381, 249] on icon at bounding box center [381, 438] width 9 height 9
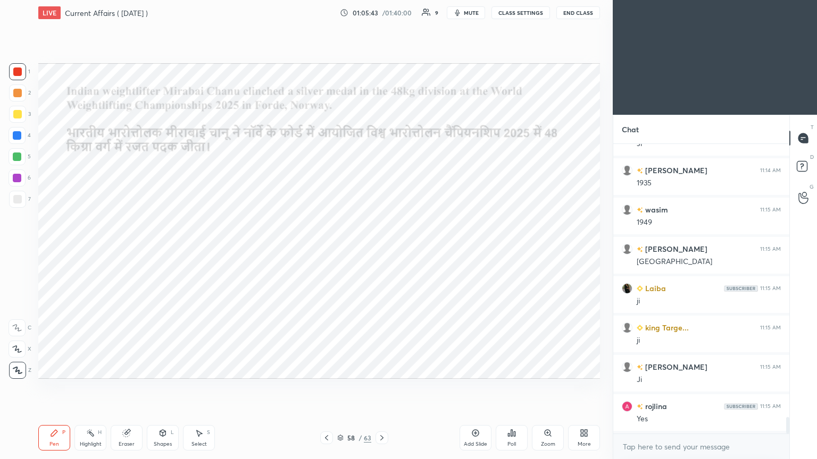
click at [381, 249] on icon at bounding box center [381, 438] width 9 height 9
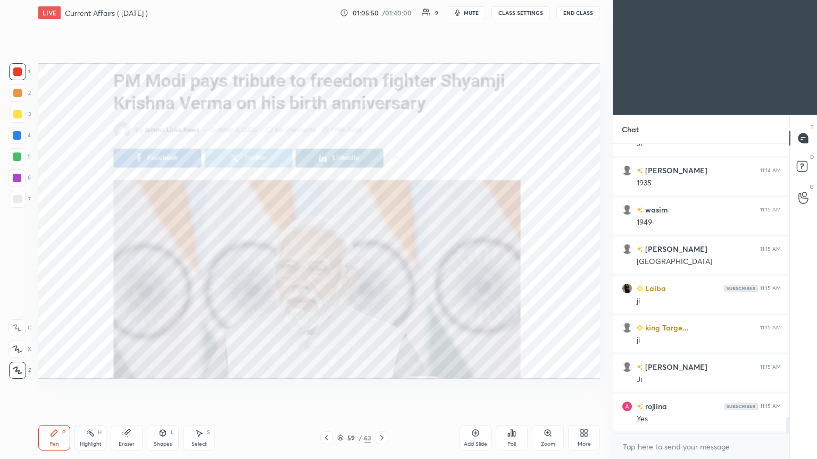
scroll to position [4910, 0]
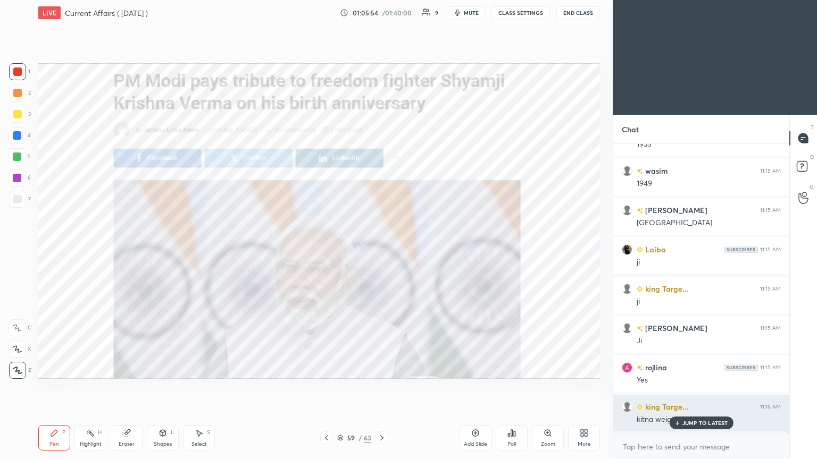
click at [381, 249] on icon at bounding box center [676, 423] width 7 height 6
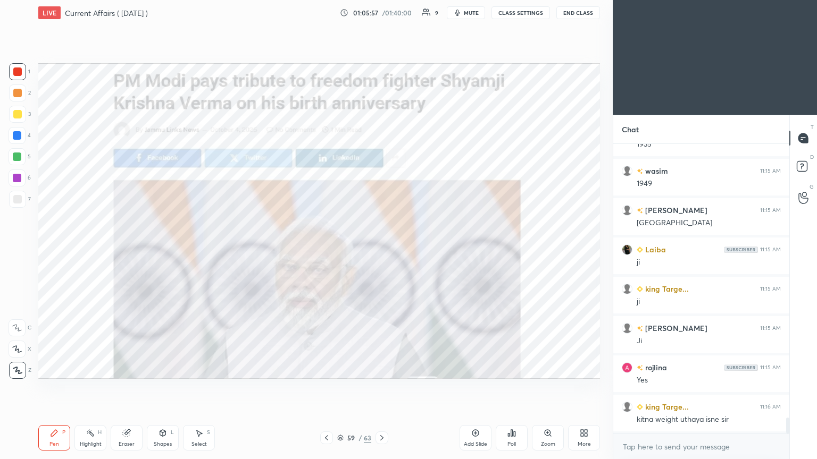
click at [328, 249] on icon at bounding box center [326, 438] width 9 height 9
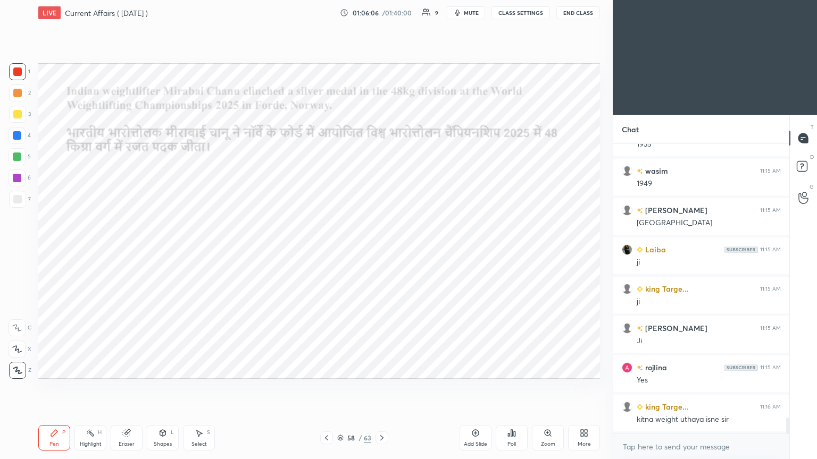
scroll to position [4921, 0]
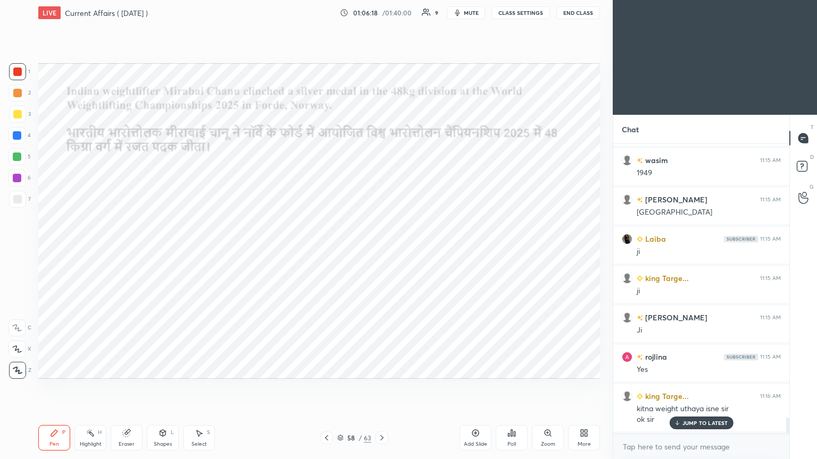
click at [381, 249] on icon at bounding box center [381, 437] width 3 height 5
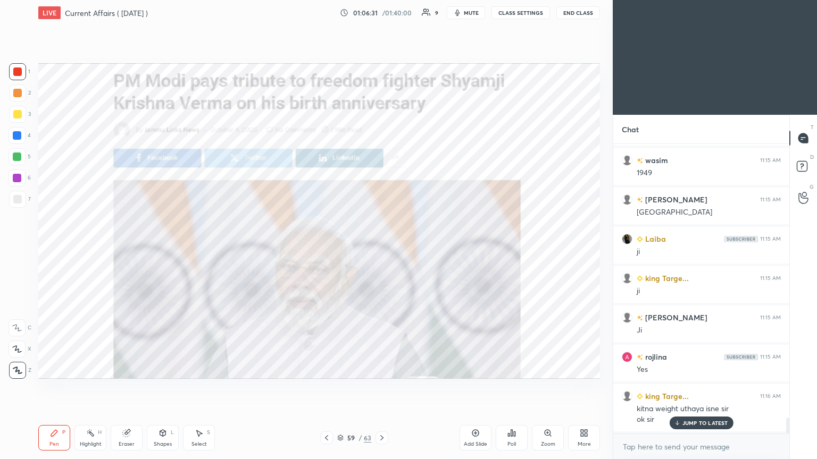
click at [381, 249] on icon at bounding box center [381, 438] width 9 height 9
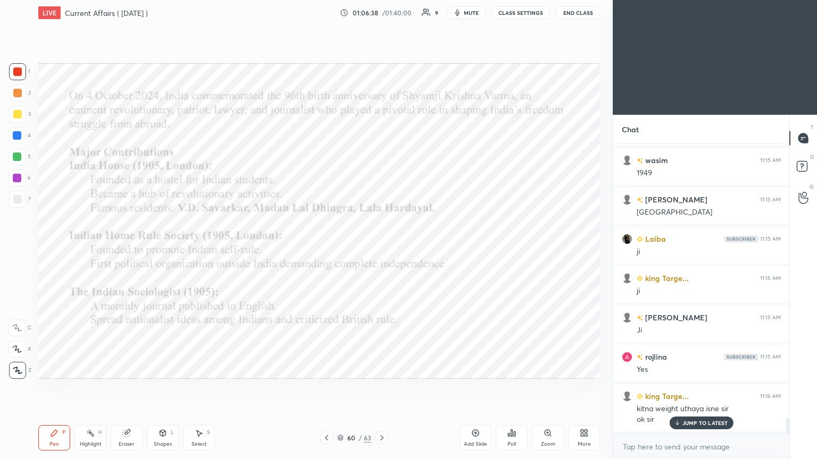
click at [381, 249] on icon at bounding box center [475, 433] width 9 height 9
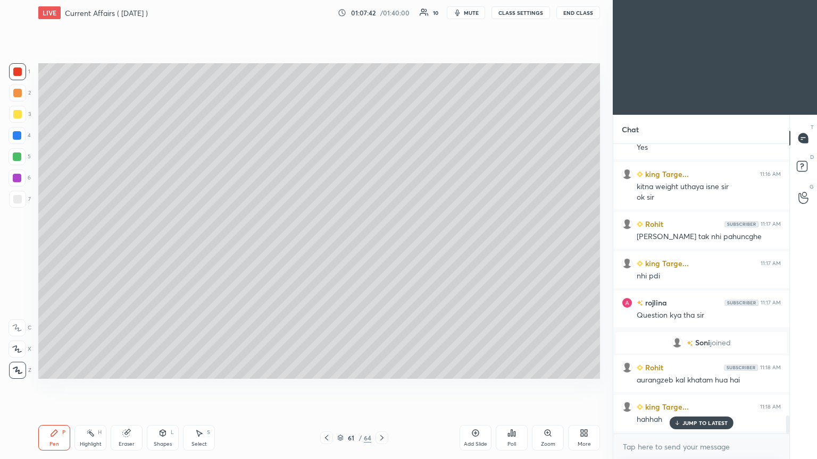
scroll to position [4387, 0]
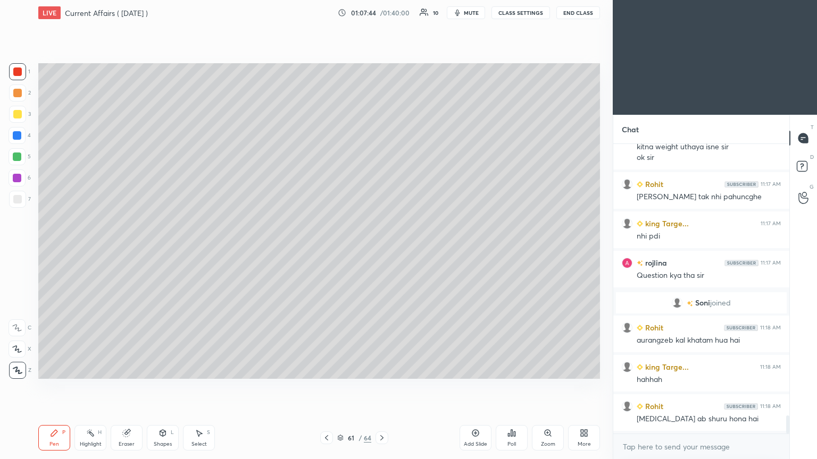
click at [17, 174] on div at bounding box center [17, 178] width 9 height 9
click at [13, 157] on div at bounding box center [17, 157] width 9 height 9
click at [381, 249] on icon at bounding box center [475, 433] width 7 height 7
click at [18, 195] on div at bounding box center [17, 199] width 9 height 9
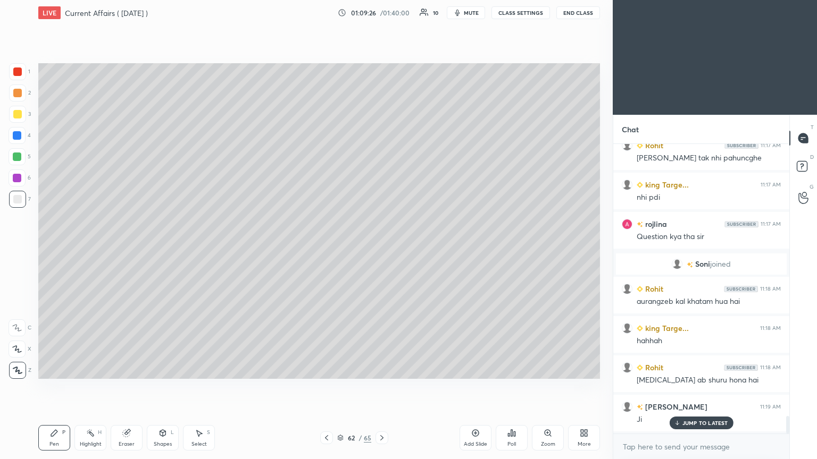
click at [19, 133] on div at bounding box center [17, 135] width 9 height 9
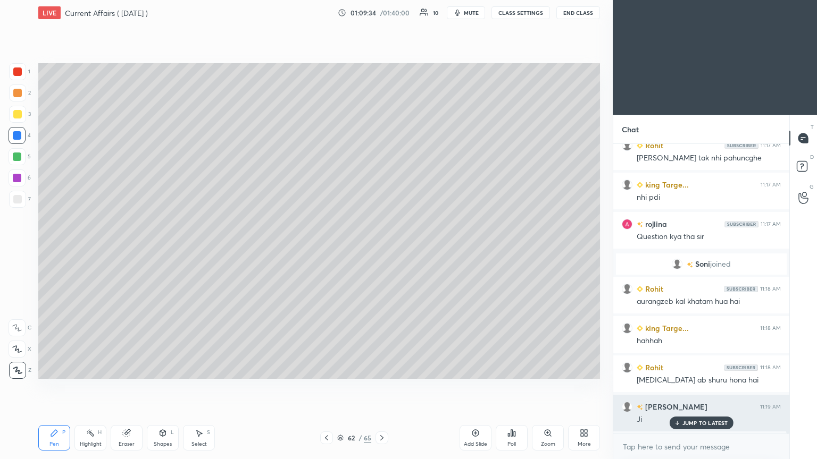
click at [381, 249] on p "JUMP TO LATEST" at bounding box center [705, 423] width 46 height 6
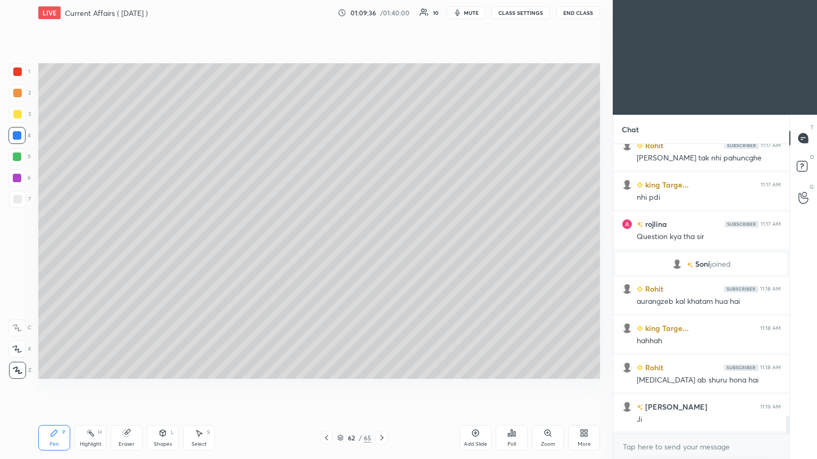
click at [381, 249] on icon at bounding box center [381, 437] width 3 height 5
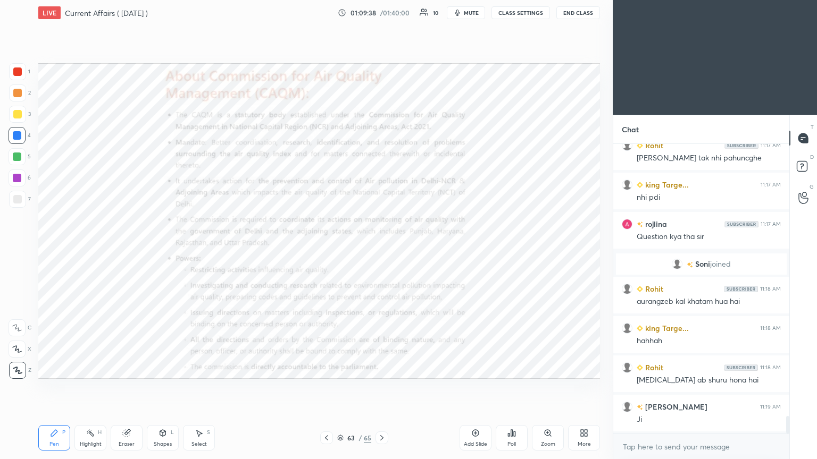
click at [342, 249] on icon at bounding box center [340, 438] width 6 height 6
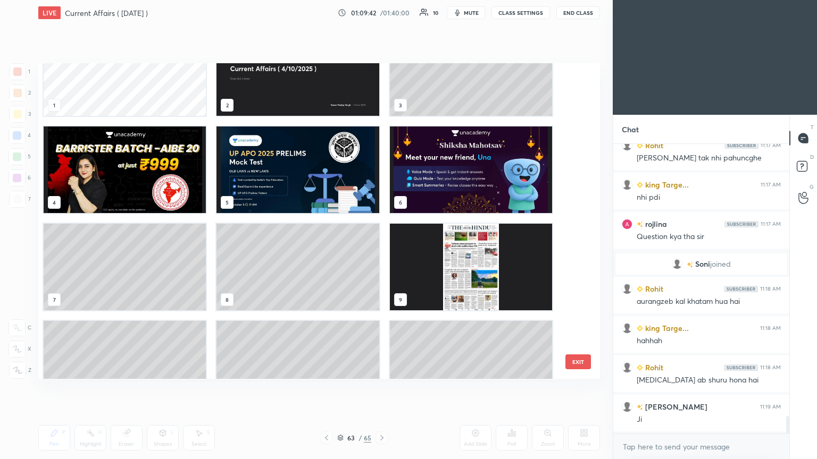
scroll to position [0, 0]
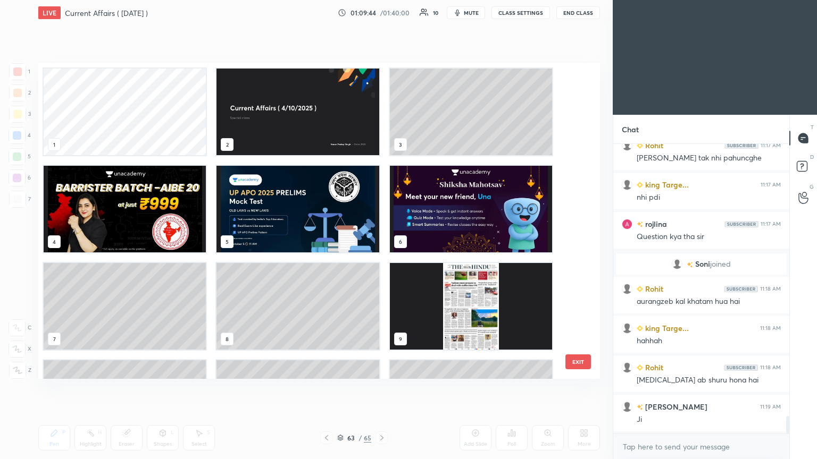
click at [152, 196] on img "grid" at bounding box center [125, 209] width 162 height 87
click at [159, 194] on img "grid" at bounding box center [125, 209] width 162 height 87
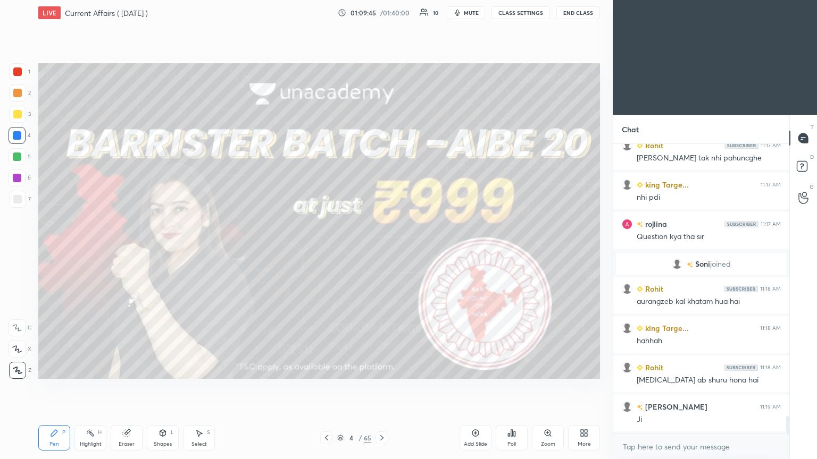
click at [381, 249] on div "Add Slide" at bounding box center [475, 438] width 32 height 26
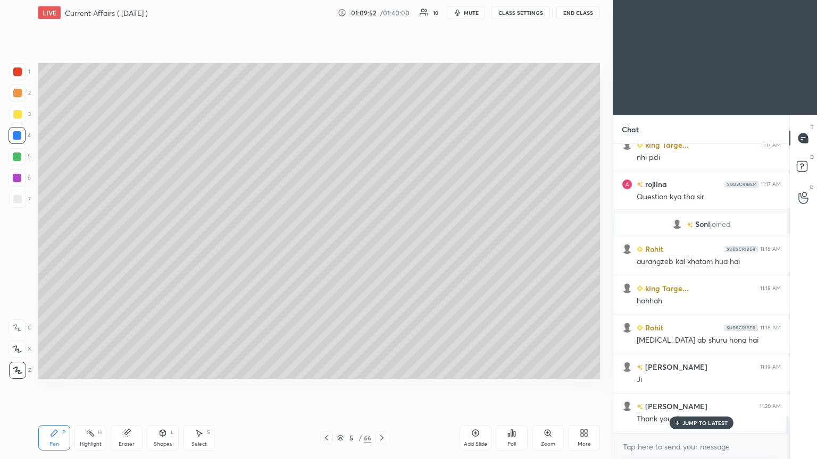
scroll to position [4504, 0]
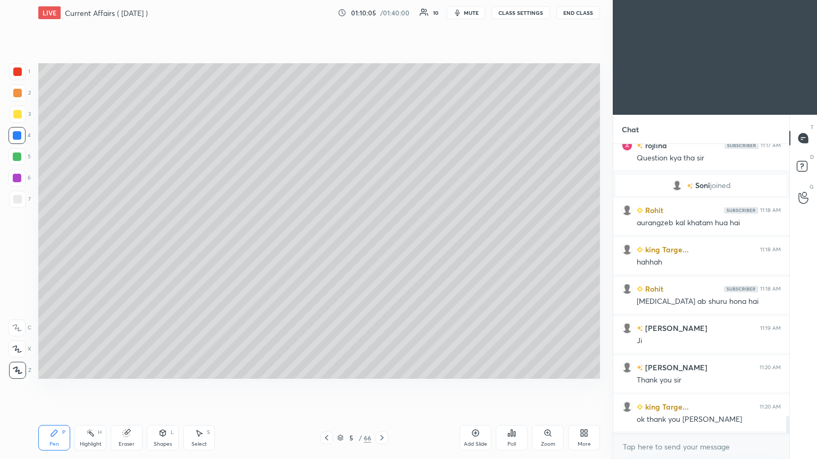
click at [321, 249] on div at bounding box center [326, 438] width 13 height 13
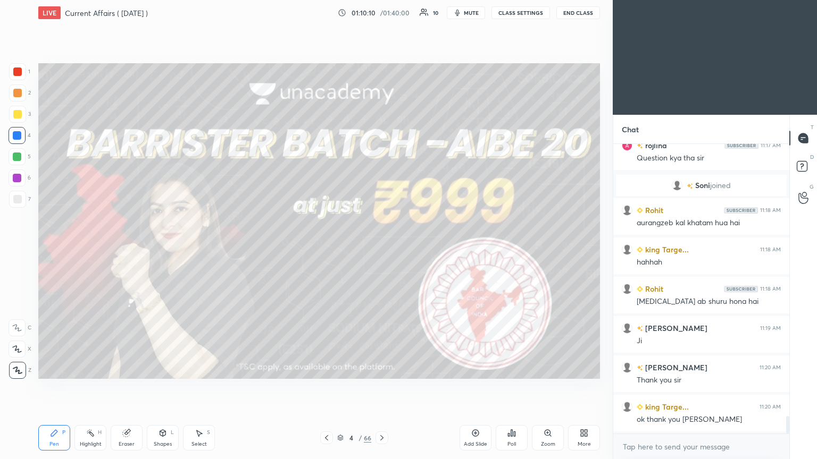
click at [381, 249] on icon at bounding box center [381, 438] width 9 height 9
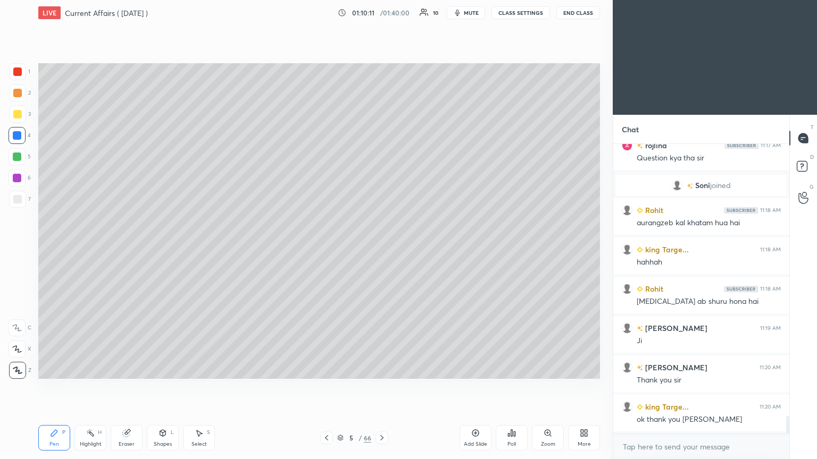
click at [381, 249] on icon at bounding box center [381, 438] width 9 height 9
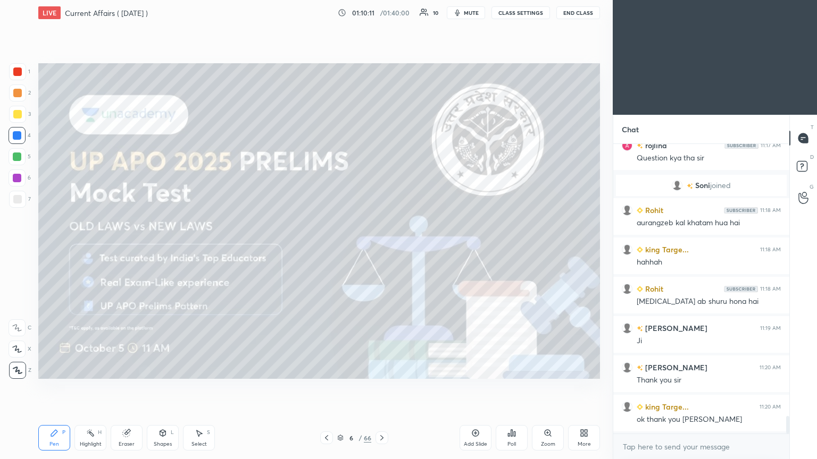
scroll to position [4544, 0]
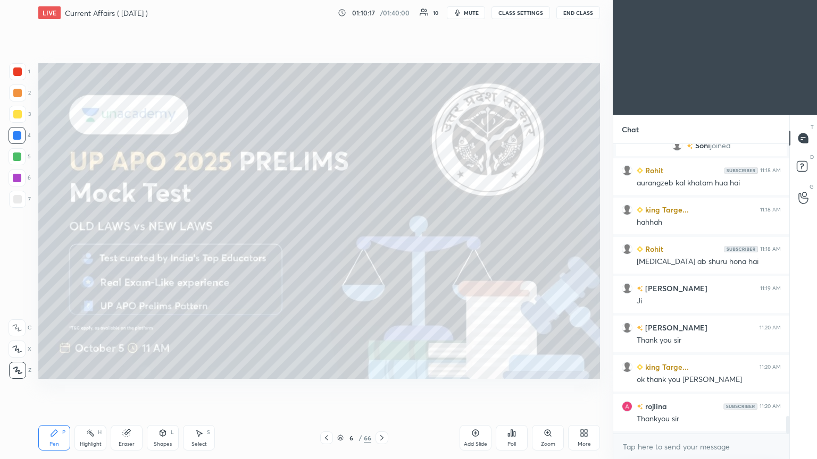
click at [381, 249] on icon at bounding box center [381, 438] width 9 height 9
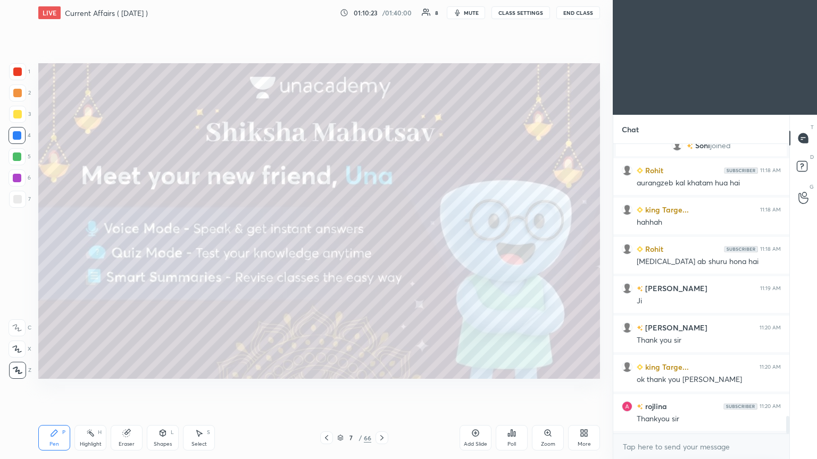
click at [381, 249] on icon at bounding box center [381, 438] width 9 height 9
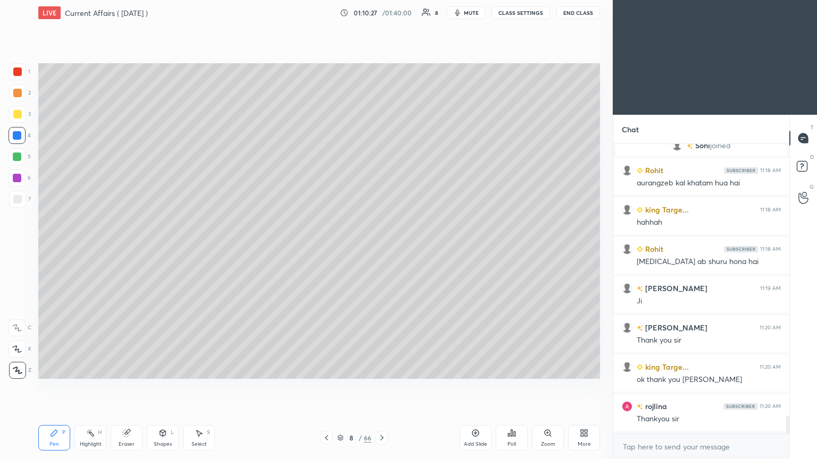
click at [381, 11] on button "End Class" at bounding box center [578, 12] width 44 height 13
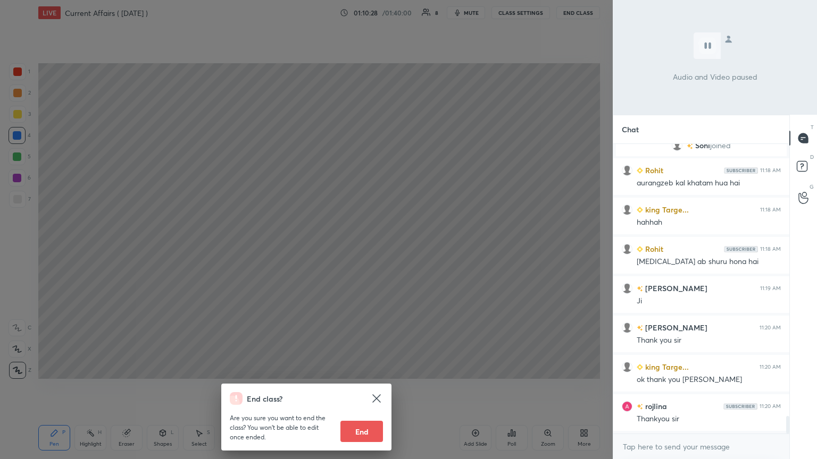
click at [368, 249] on button "End" at bounding box center [361, 431] width 43 height 21
type textarea "x"
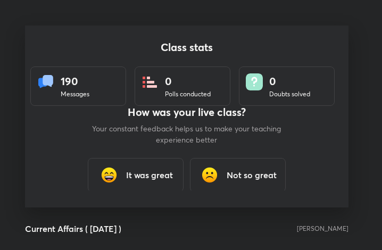
scroll to position [52984, 52793]
